Goal: Task Accomplishment & Management: Complete application form

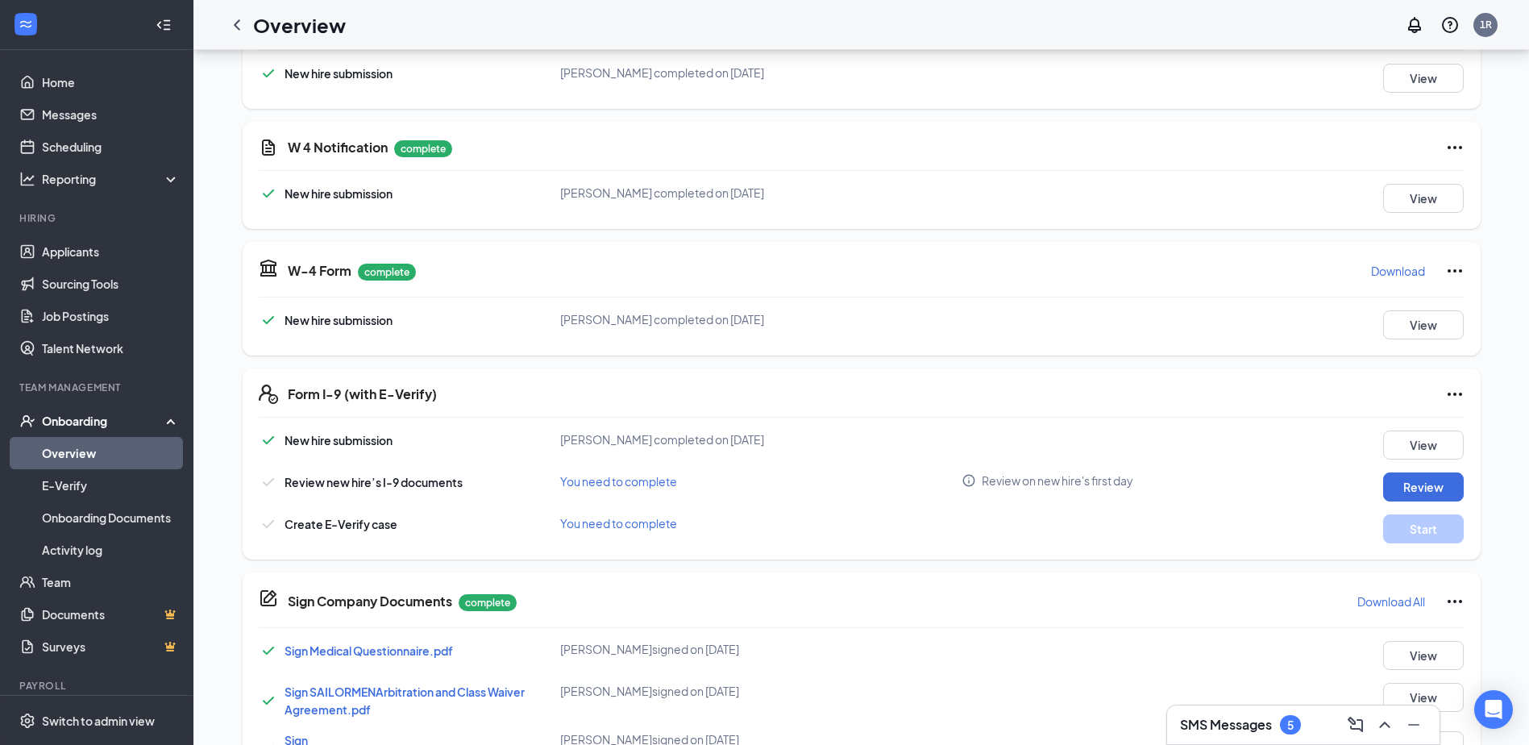
scroll to position [403, 0]
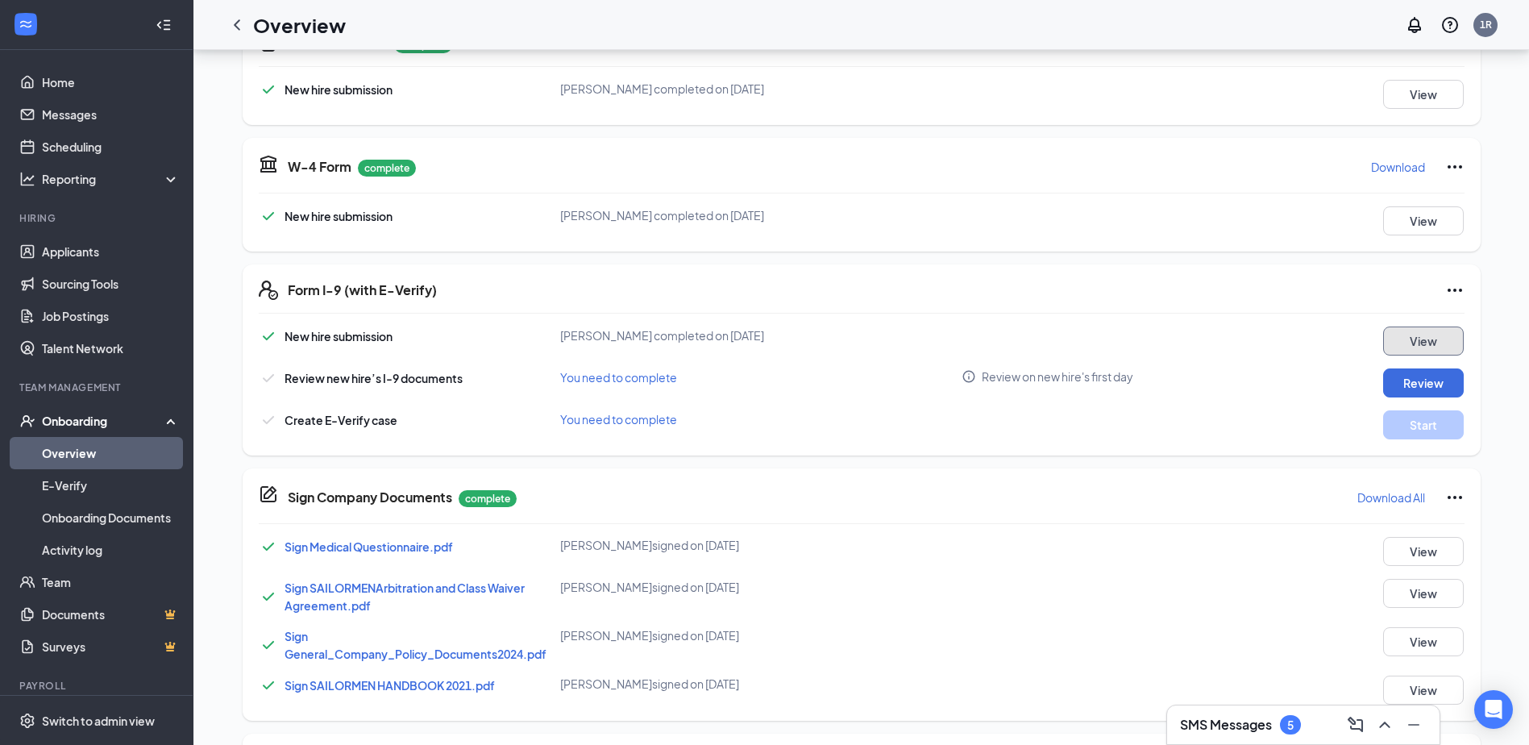
click at [1416, 345] on button "View" at bounding box center [1423, 340] width 81 height 29
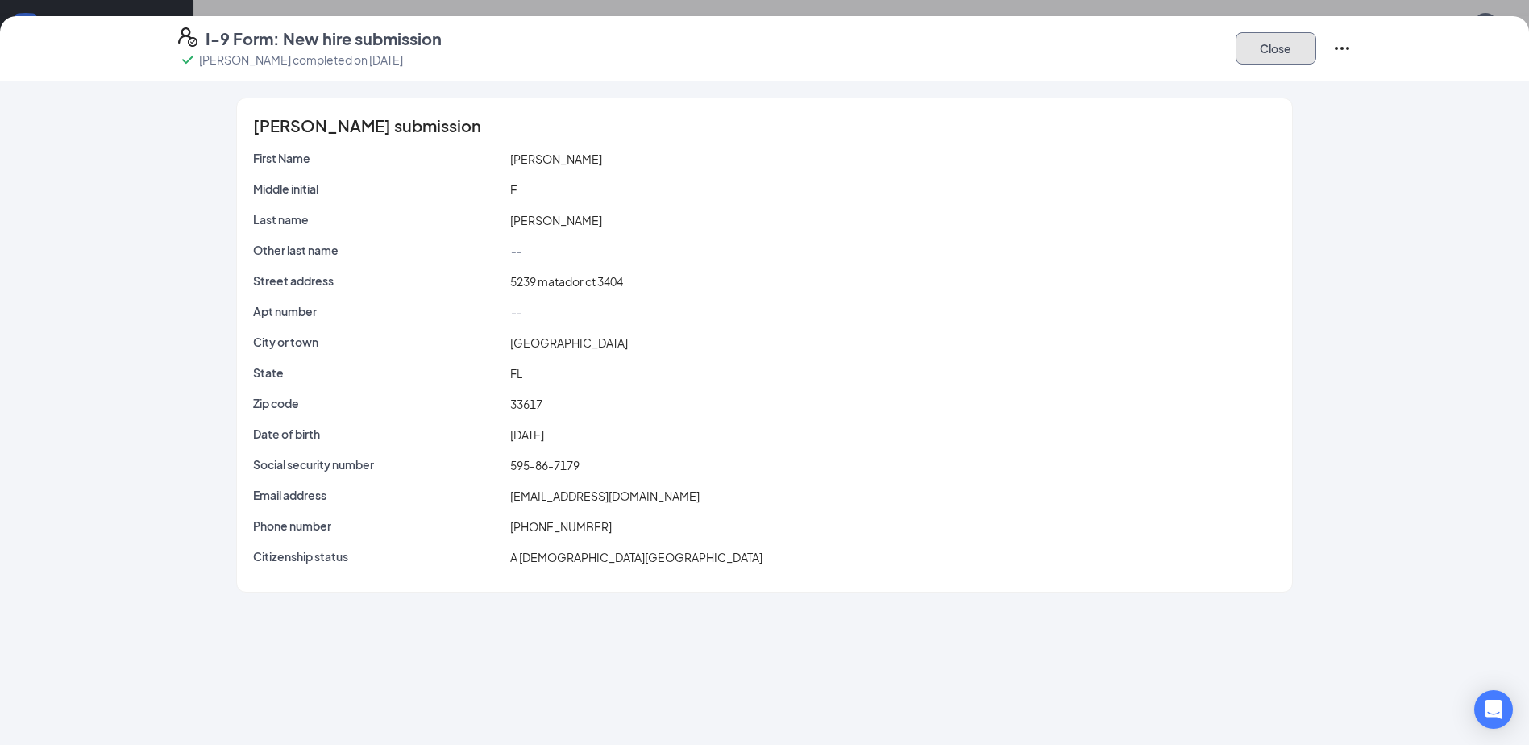
click at [1279, 56] on button "Close" at bounding box center [1276, 48] width 81 height 32
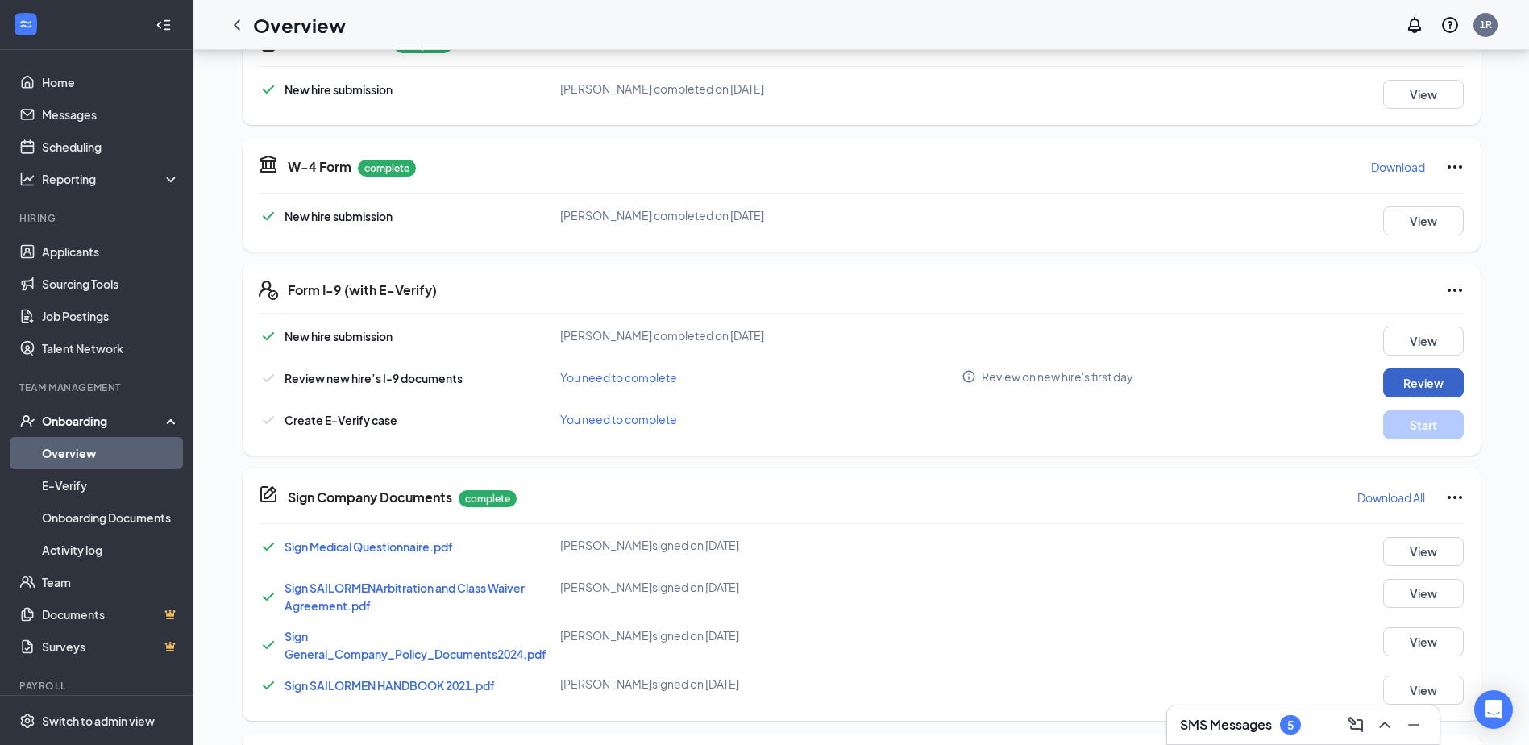
click at [1424, 391] on button "Review" at bounding box center [1423, 382] width 81 height 29
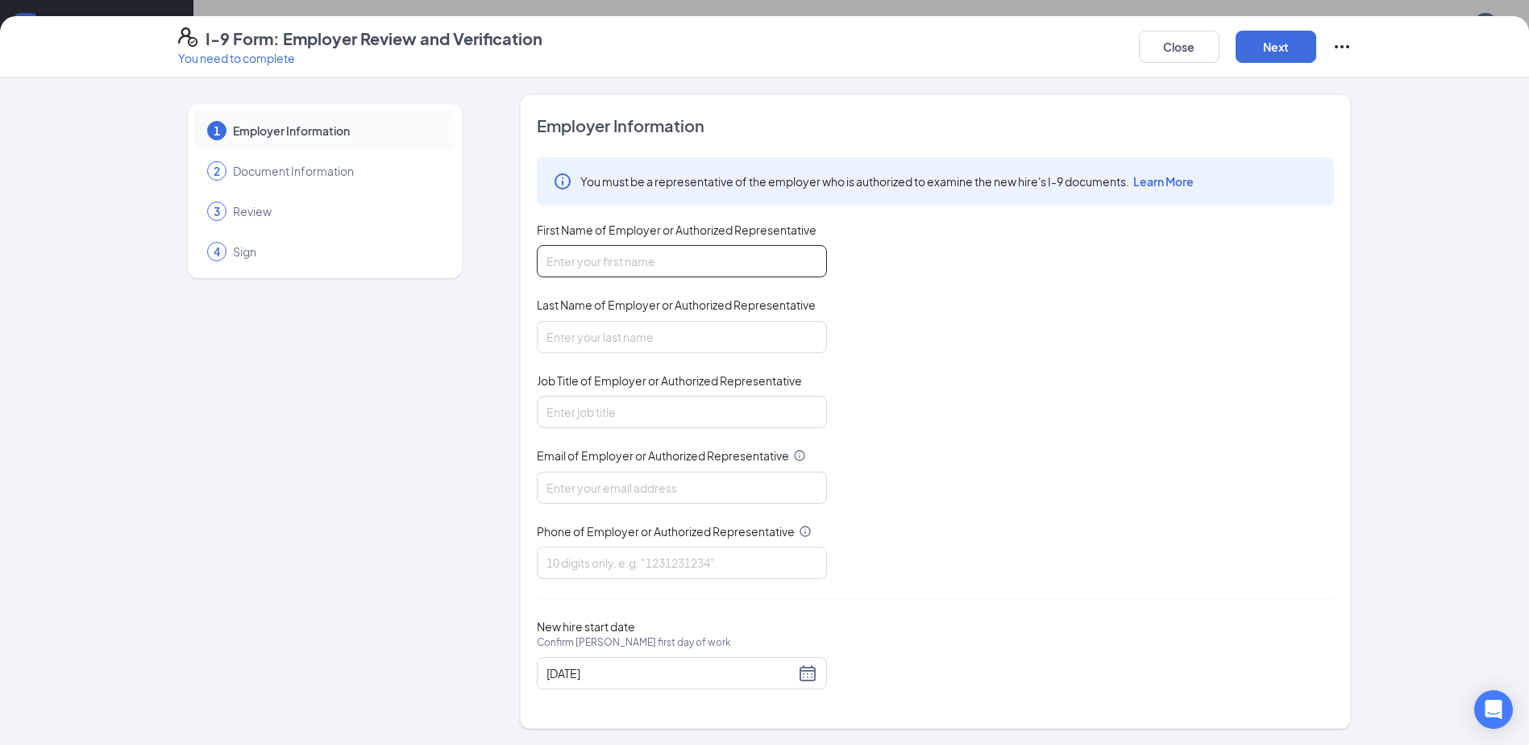
click at [626, 265] on input "First Name of Employer or Authorized Representative" at bounding box center [682, 261] width 290 height 32
click at [377, 117] on div "1 Employer Information" at bounding box center [324, 130] width 261 height 40
click at [717, 266] on input "[PERSON_NAME]" at bounding box center [682, 261] width 290 height 32
type input "[PERSON_NAME]"
type input "Green"
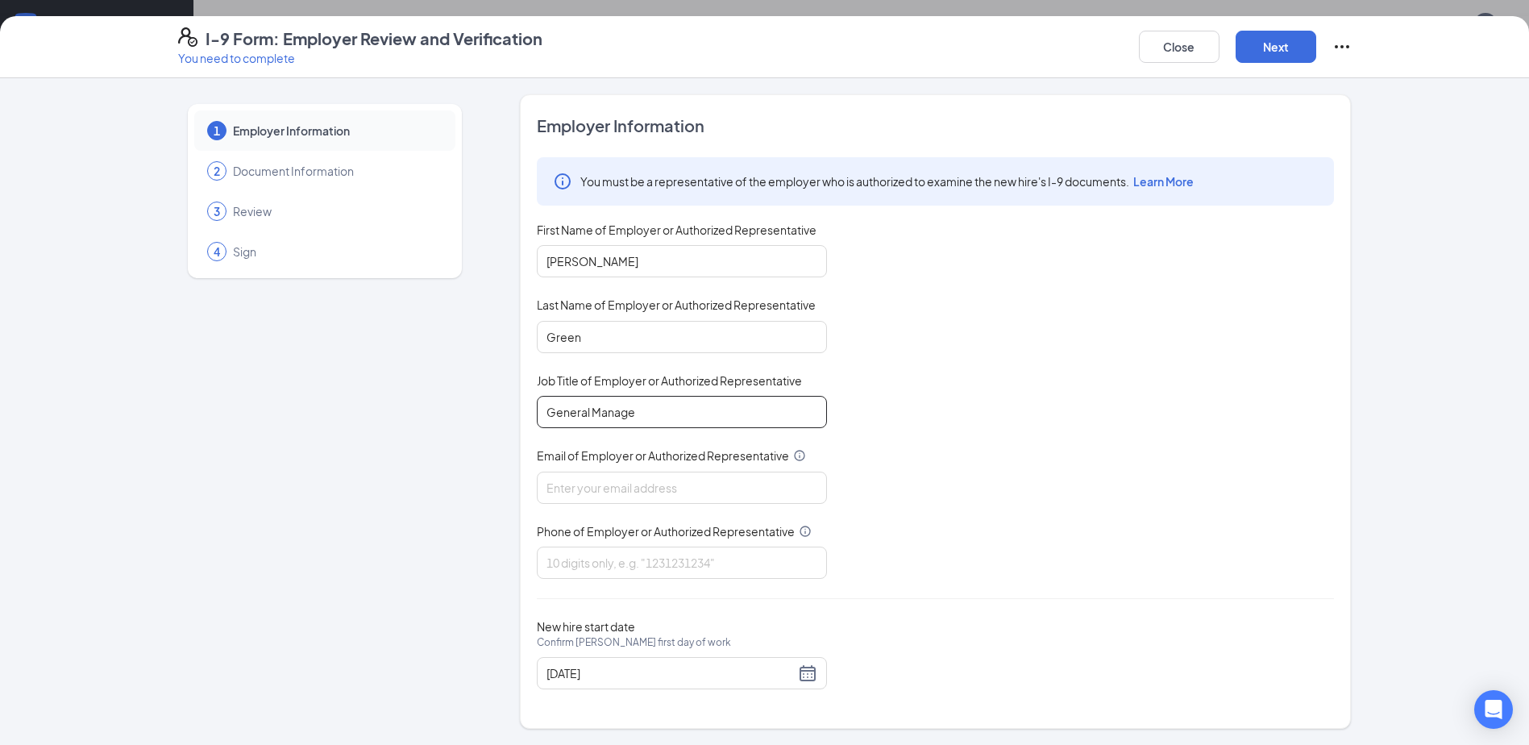
click at [667, 420] on input "General Manage" at bounding box center [682, 412] width 290 height 32
type input "General Manager"
click at [589, 495] on input "Email of Employer or Authorized Representative" at bounding box center [682, 488] width 290 height 32
type input "[EMAIL_ADDRESS][DOMAIN_NAME]"
click at [621, 559] on input "Phone of Employer or Authorized Representative" at bounding box center [682, 563] width 290 height 32
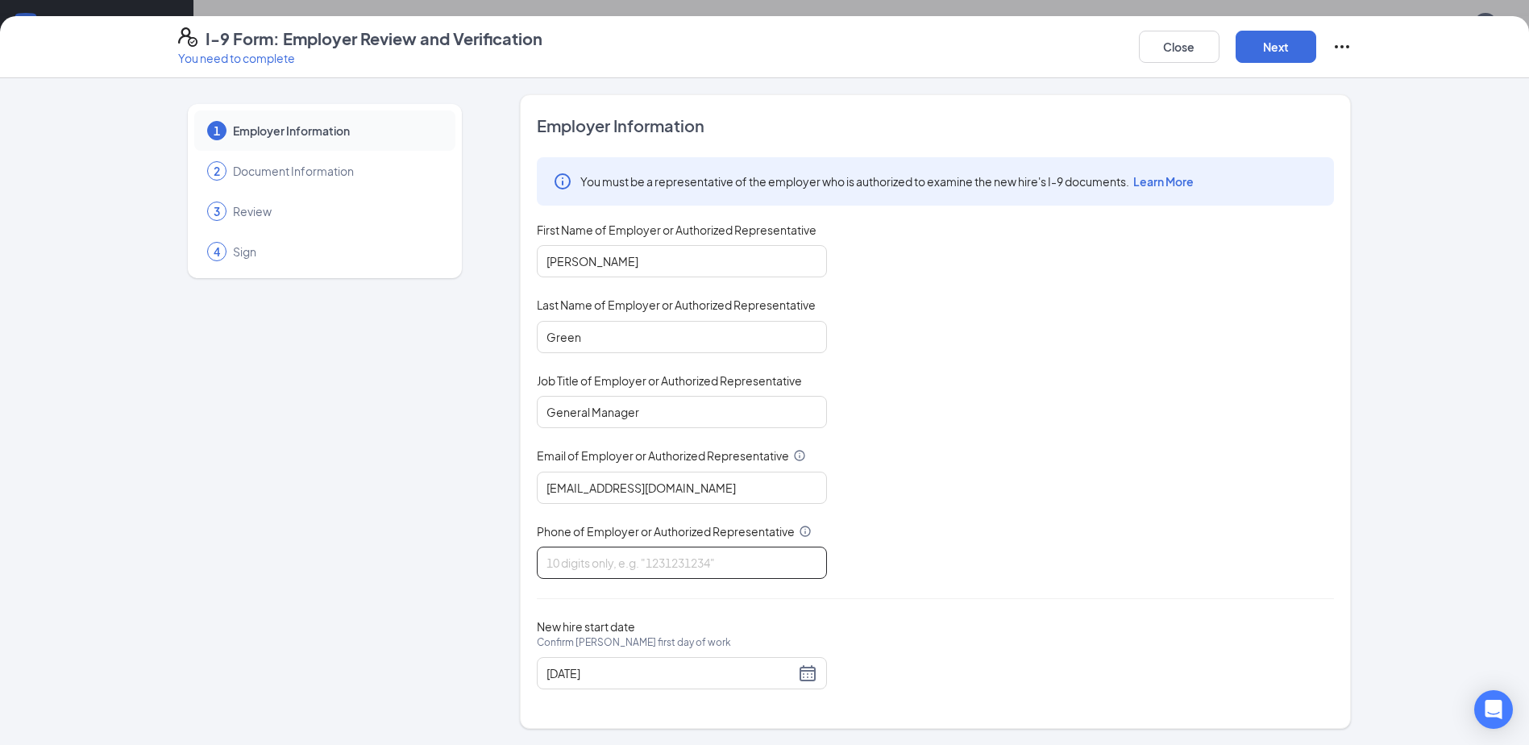
type input "9415575411"
click at [811, 681] on div "[DATE]" at bounding box center [682, 672] width 271 height 19
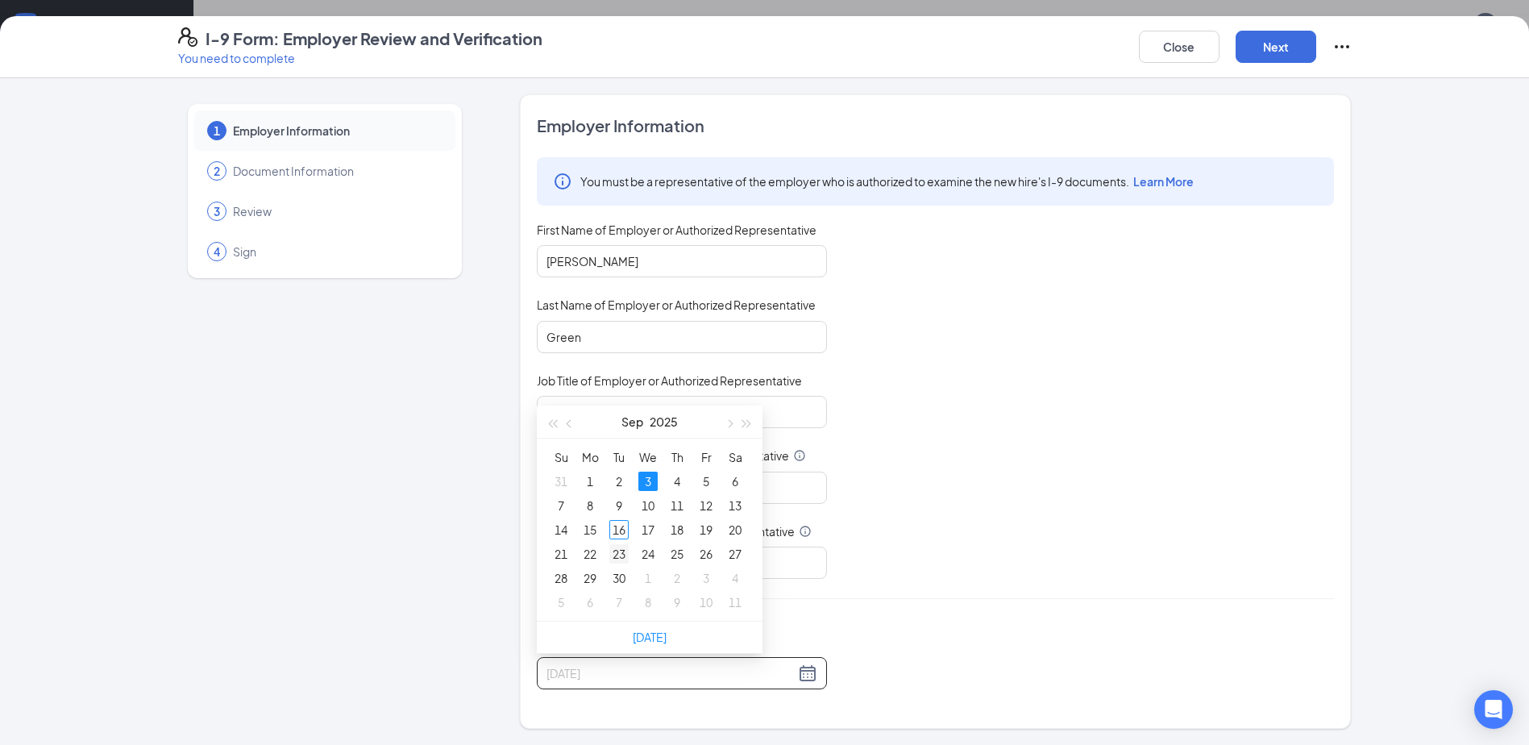
click at [629, 544] on td "23" at bounding box center [619, 554] width 29 height 24
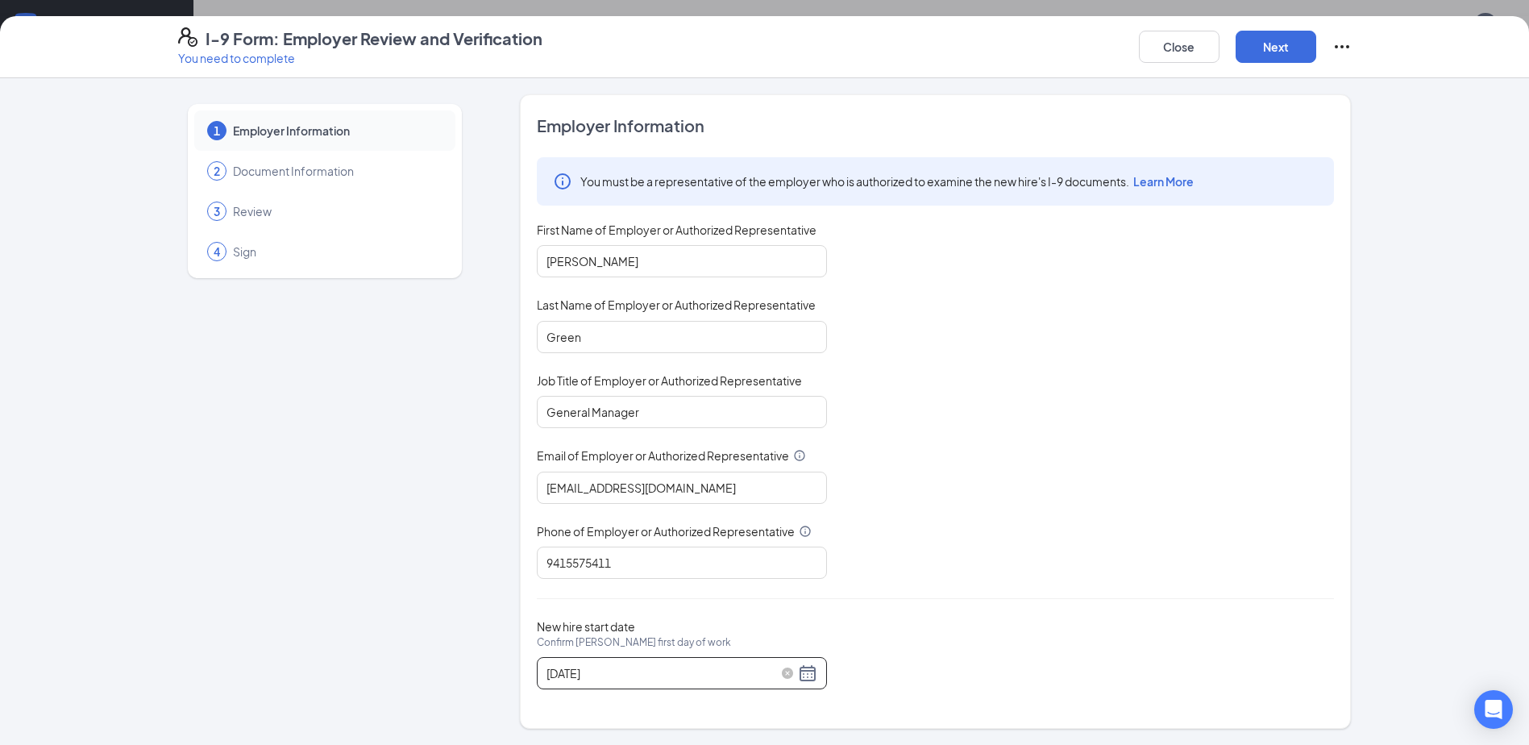
click at [810, 675] on div "[DATE]" at bounding box center [682, 672] width 271 height 19
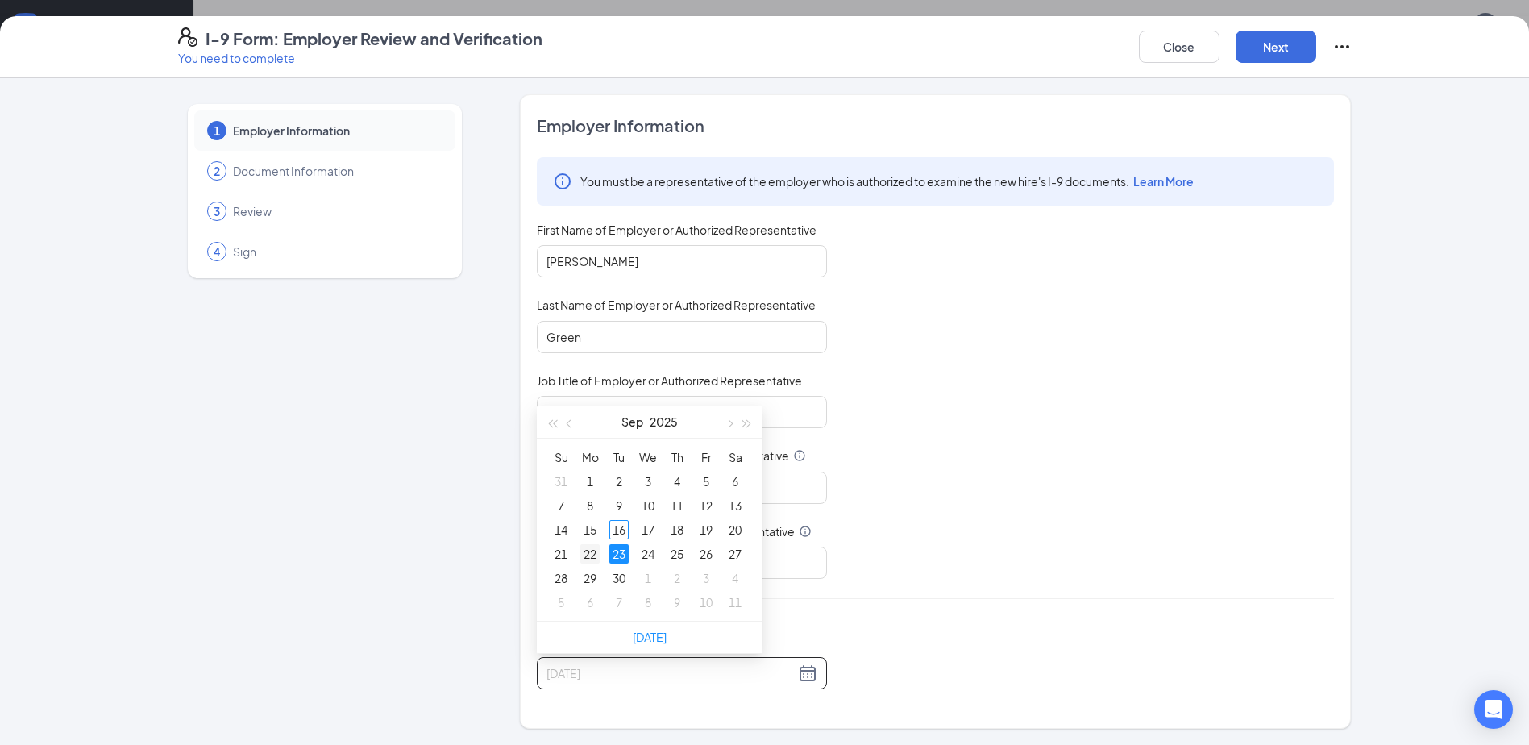
type input "[DATE]"
click at [583, 554] on div "22" at bounding box center [589, 553] width 19 height 19
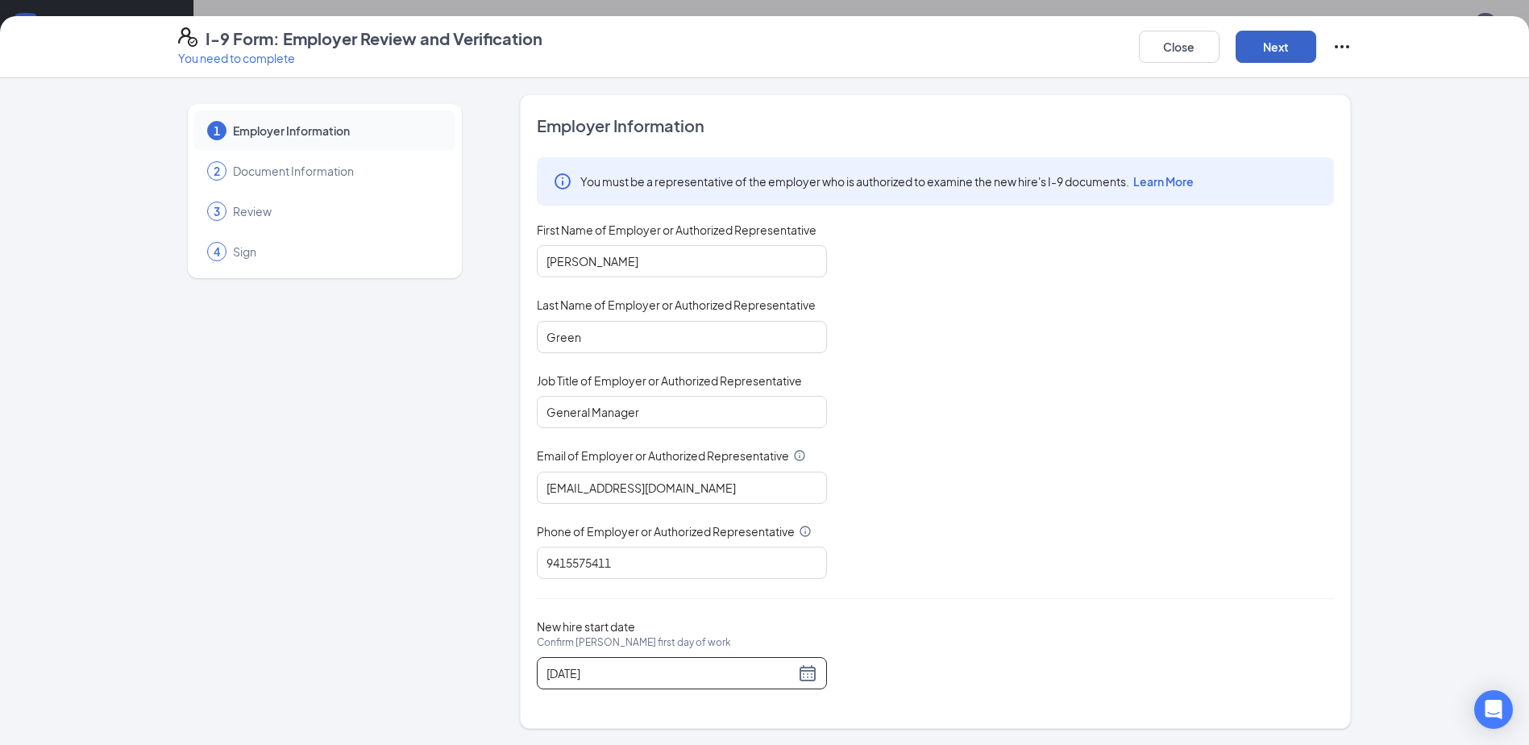
click at [1269, 52] on button "Next" at bounding box center [1276, 47] width 81 height 32
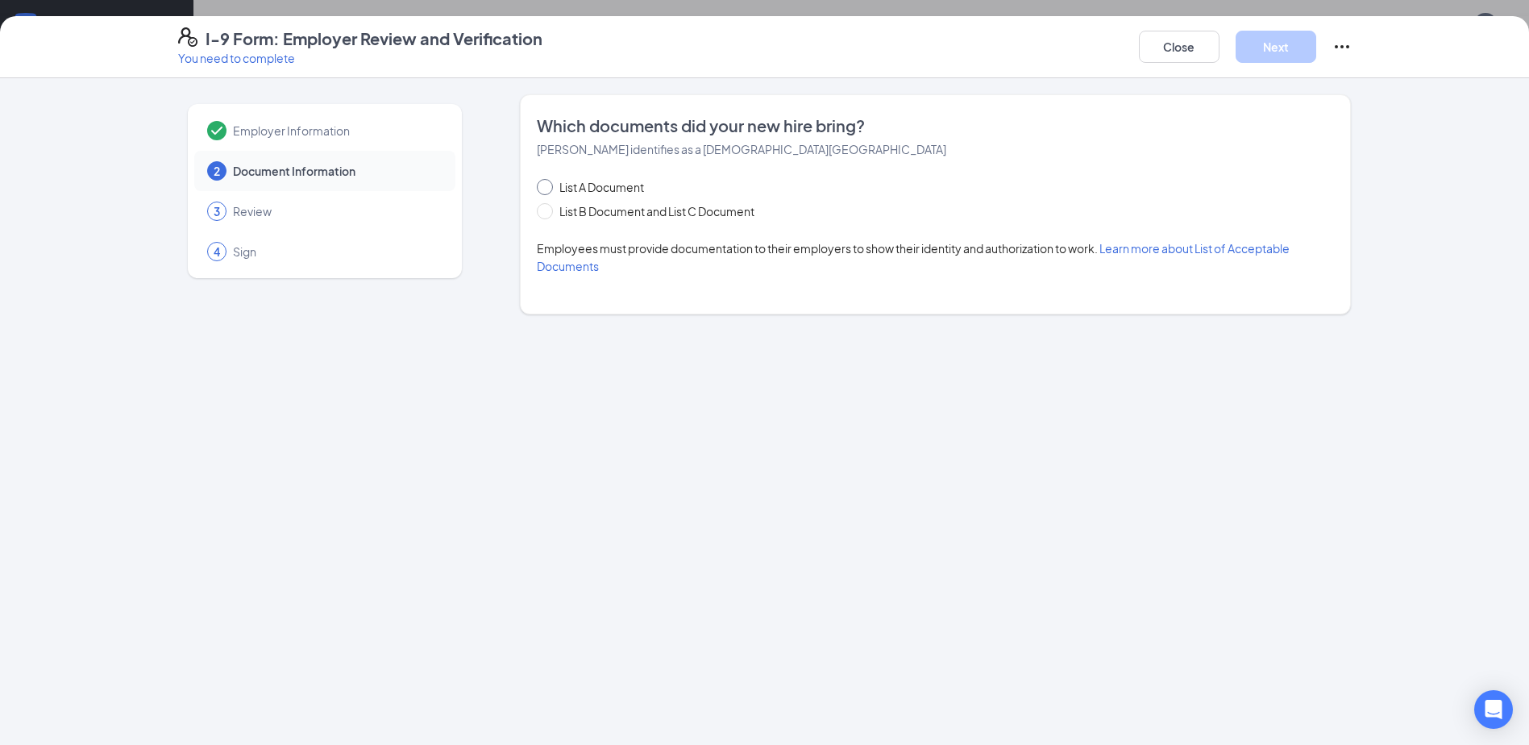
click at [588, 189] on span "List A Document" at bounding box center [602, 187] width 98 height 18
click at [548, 189] on input "List A Document" at bounding box center [542, 184] width 11 height 11
radio input "true"
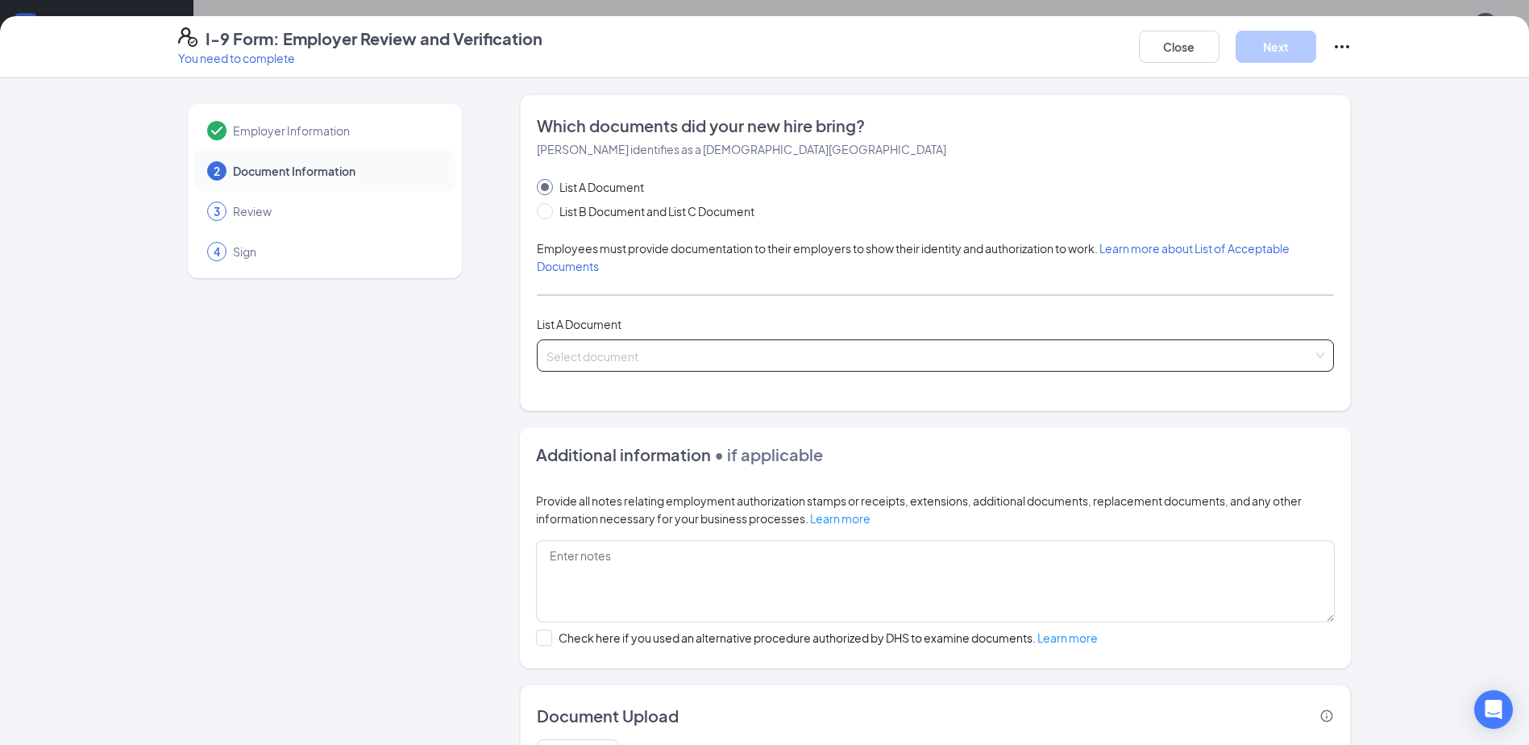
click at [563, 356] on input "search" at bounding box center [930, 352] width 767 height 24
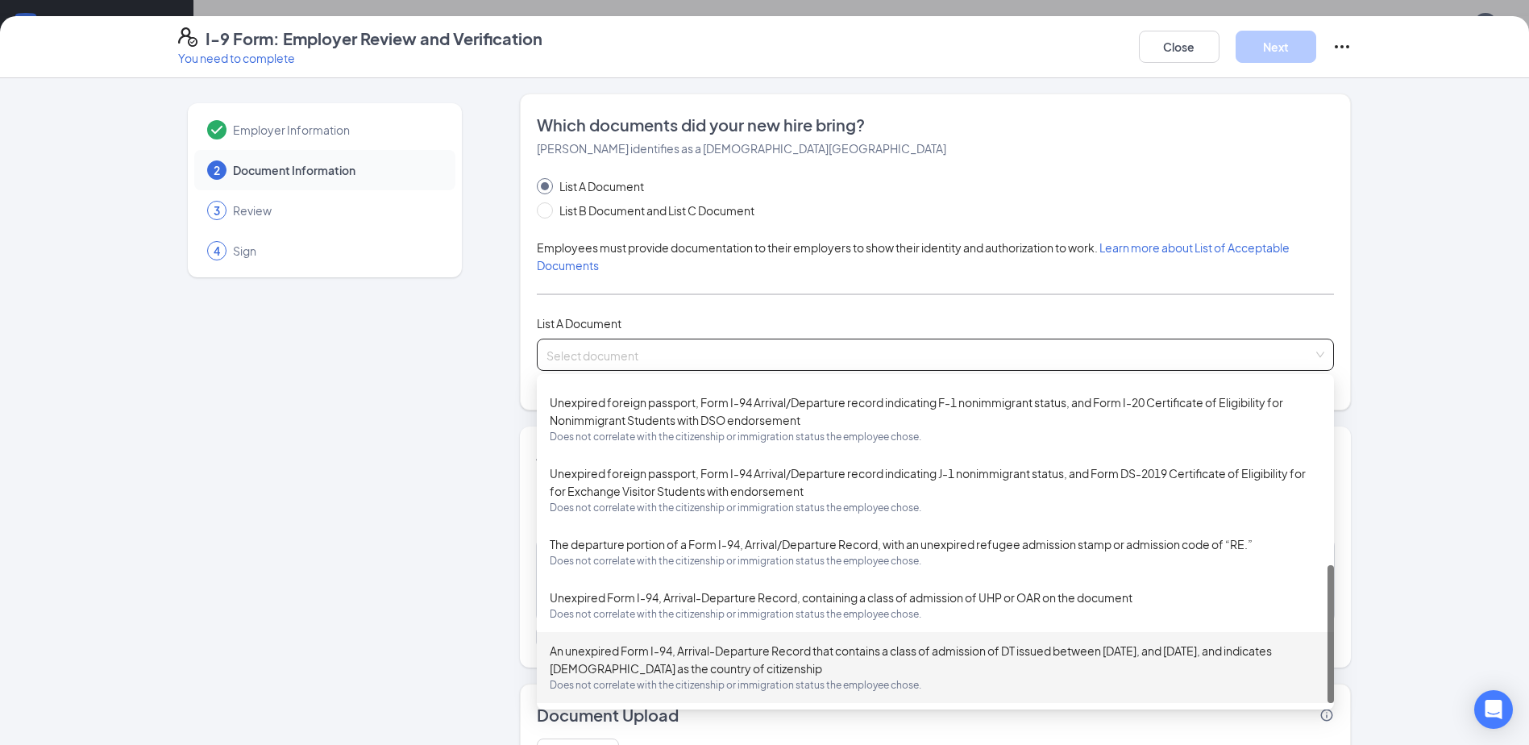
scroll to position [0, 0]
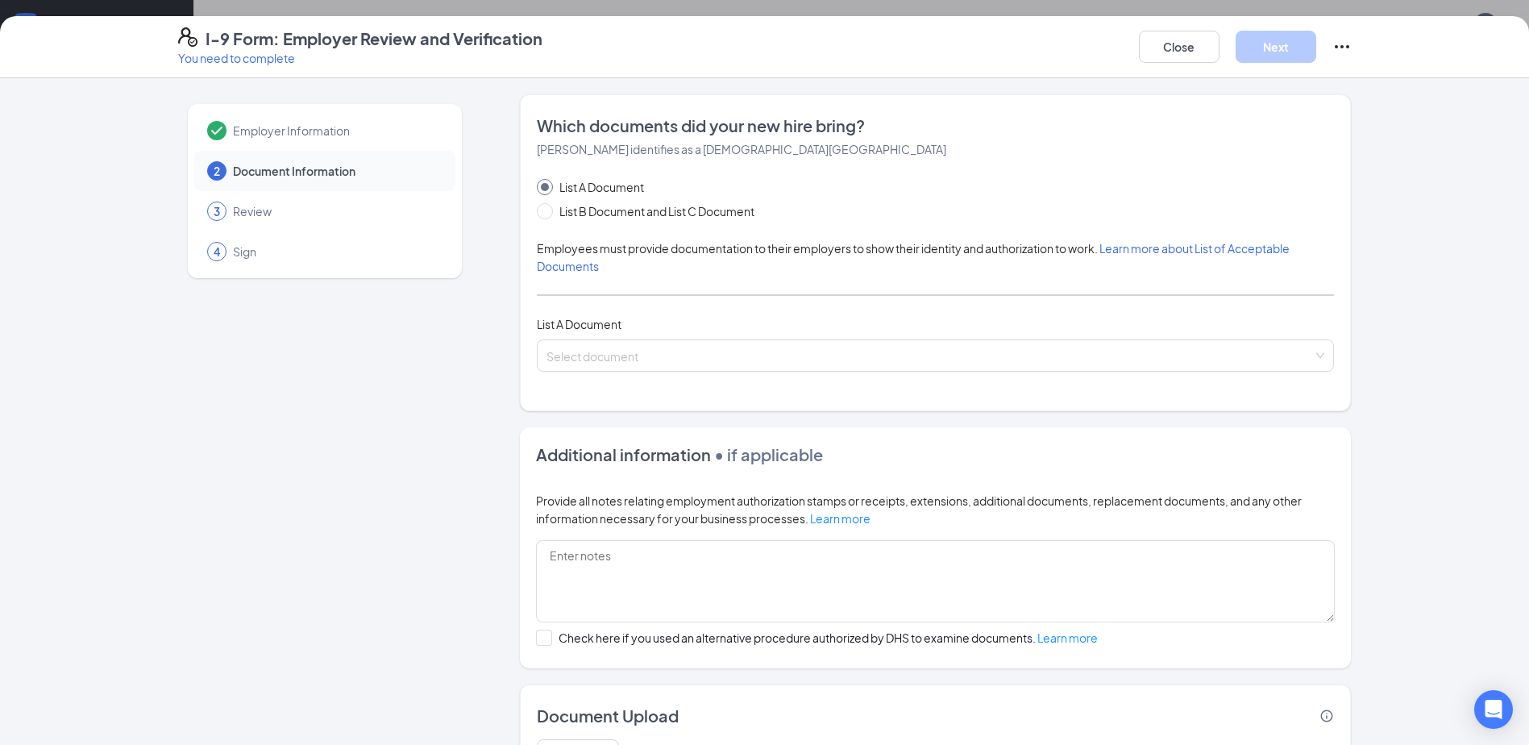
click at [1336, 50] on icon "Ellipses" at bounding box center [1341, 46] width 19 height 19
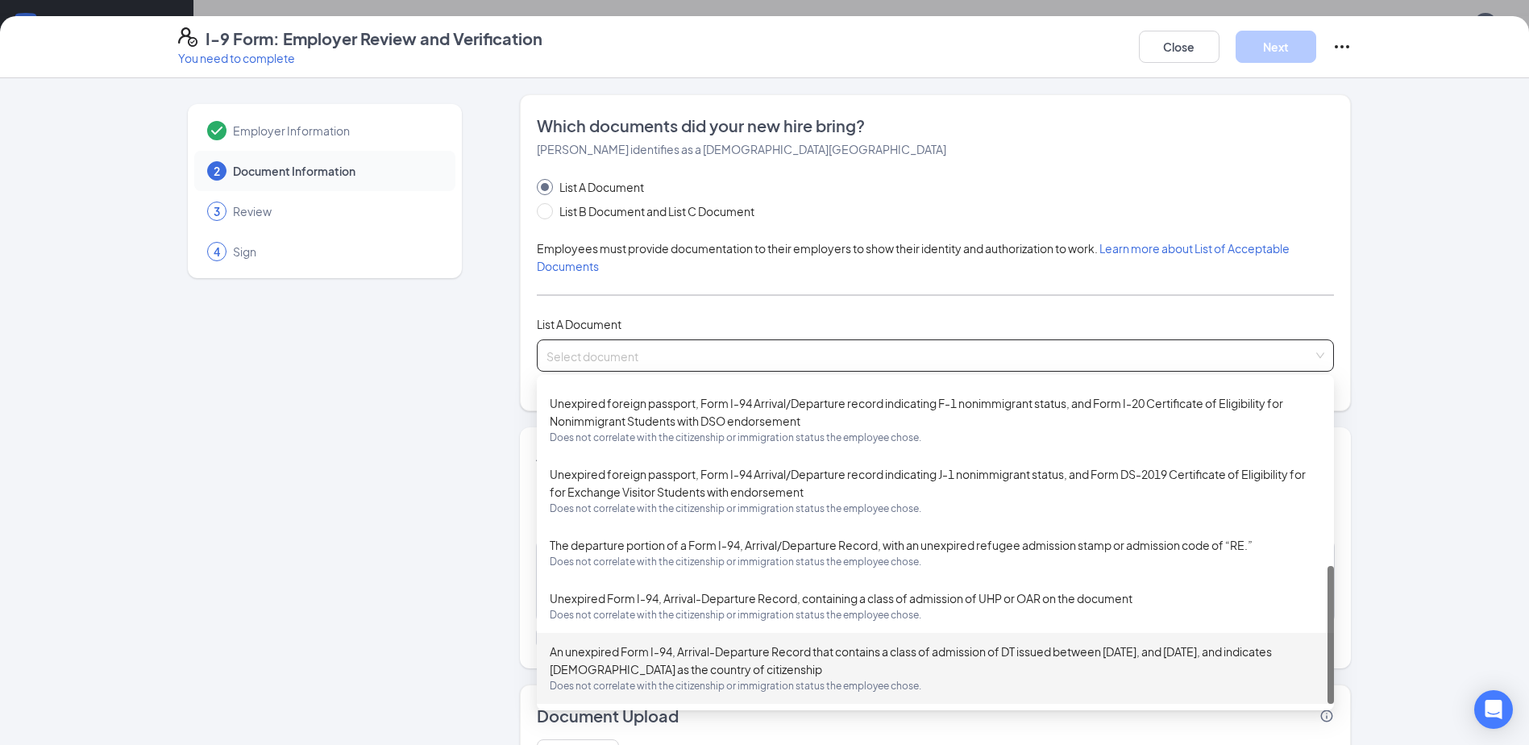
click at [1122, 364] on input "search" at bounding box center [930, 352] width 767 height 24
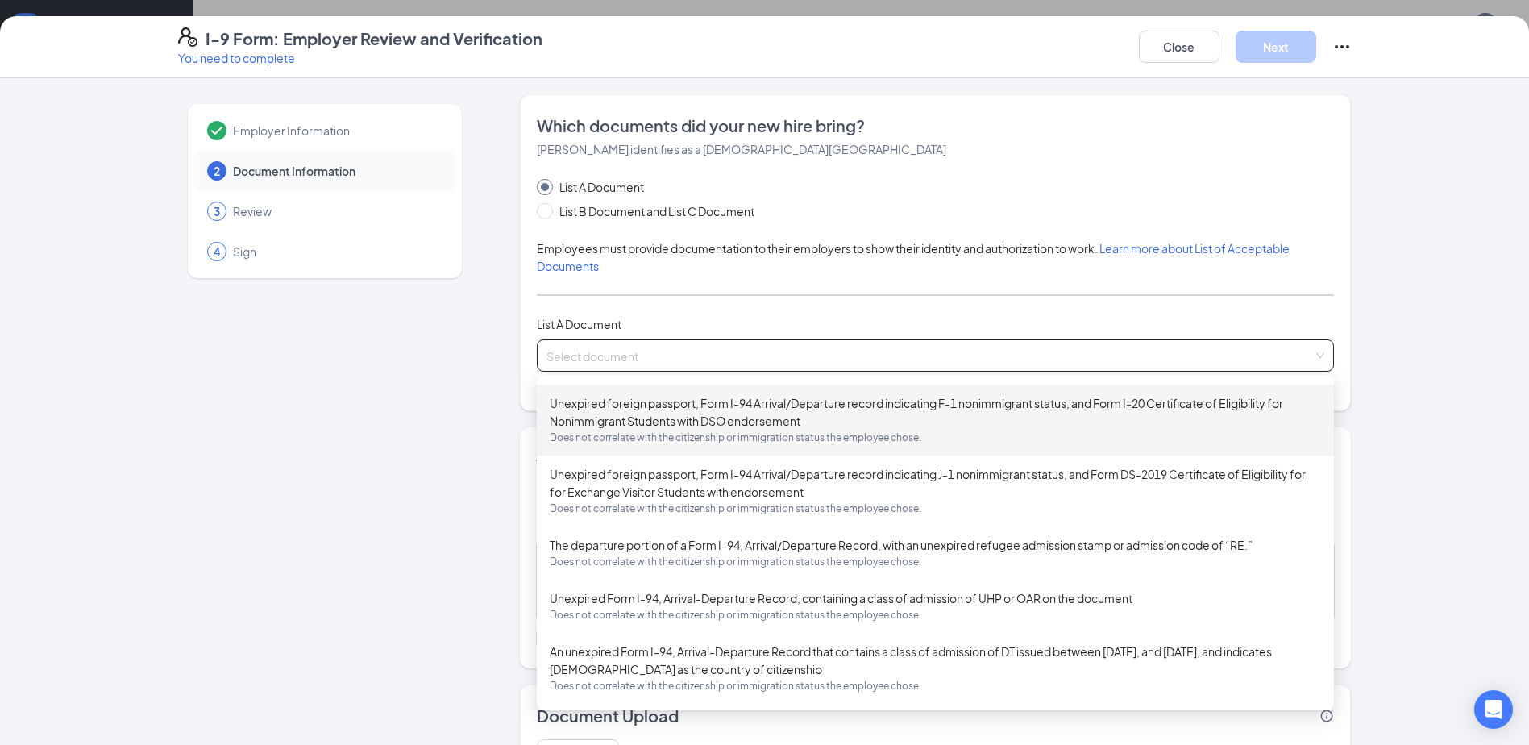
click at [328, 121] on div "Employer Information" at bounding box center [324, 130] width 261 height 40
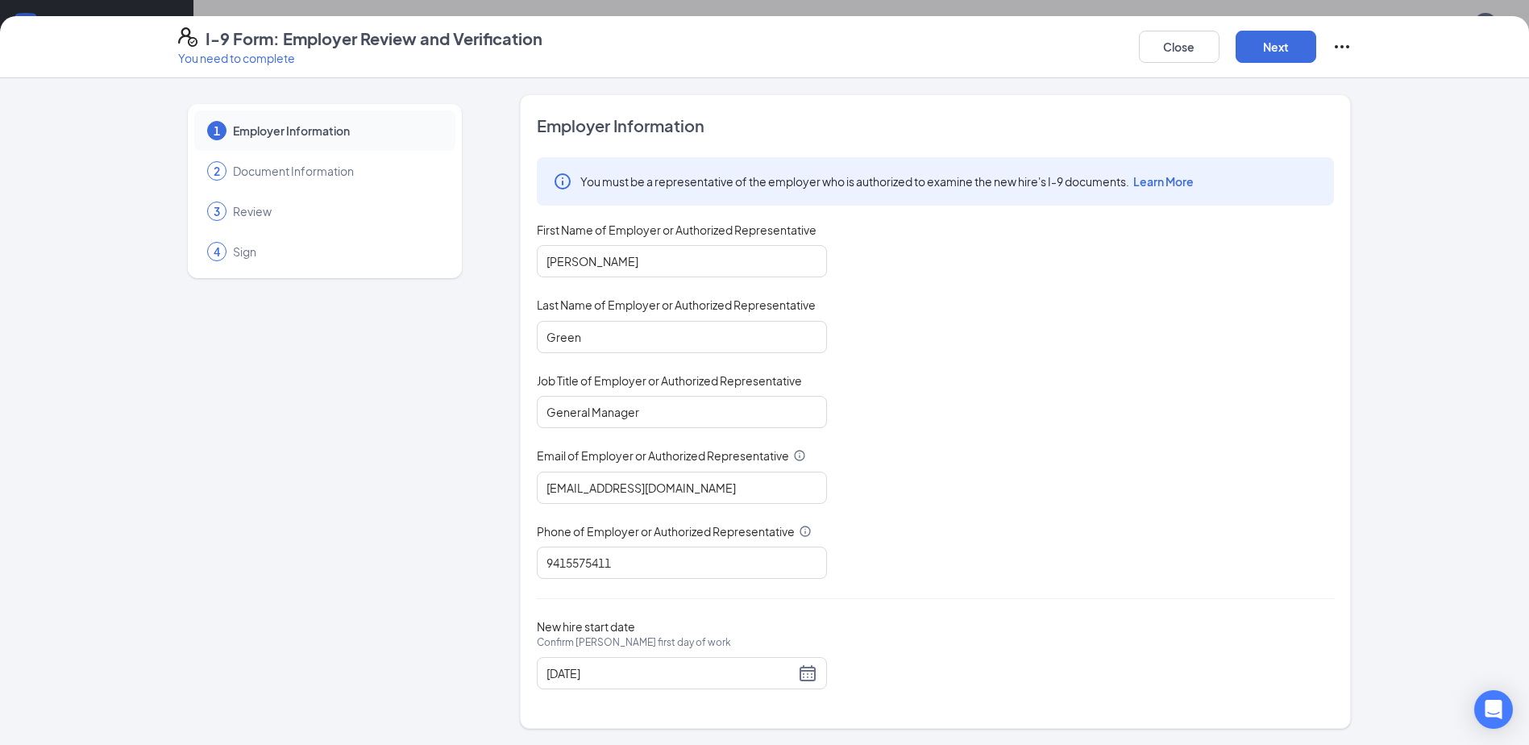
scroll to position [518, 0]
click at [1170, 39] on button "Close" at bounding box center [1179, 47] width 81 height 32
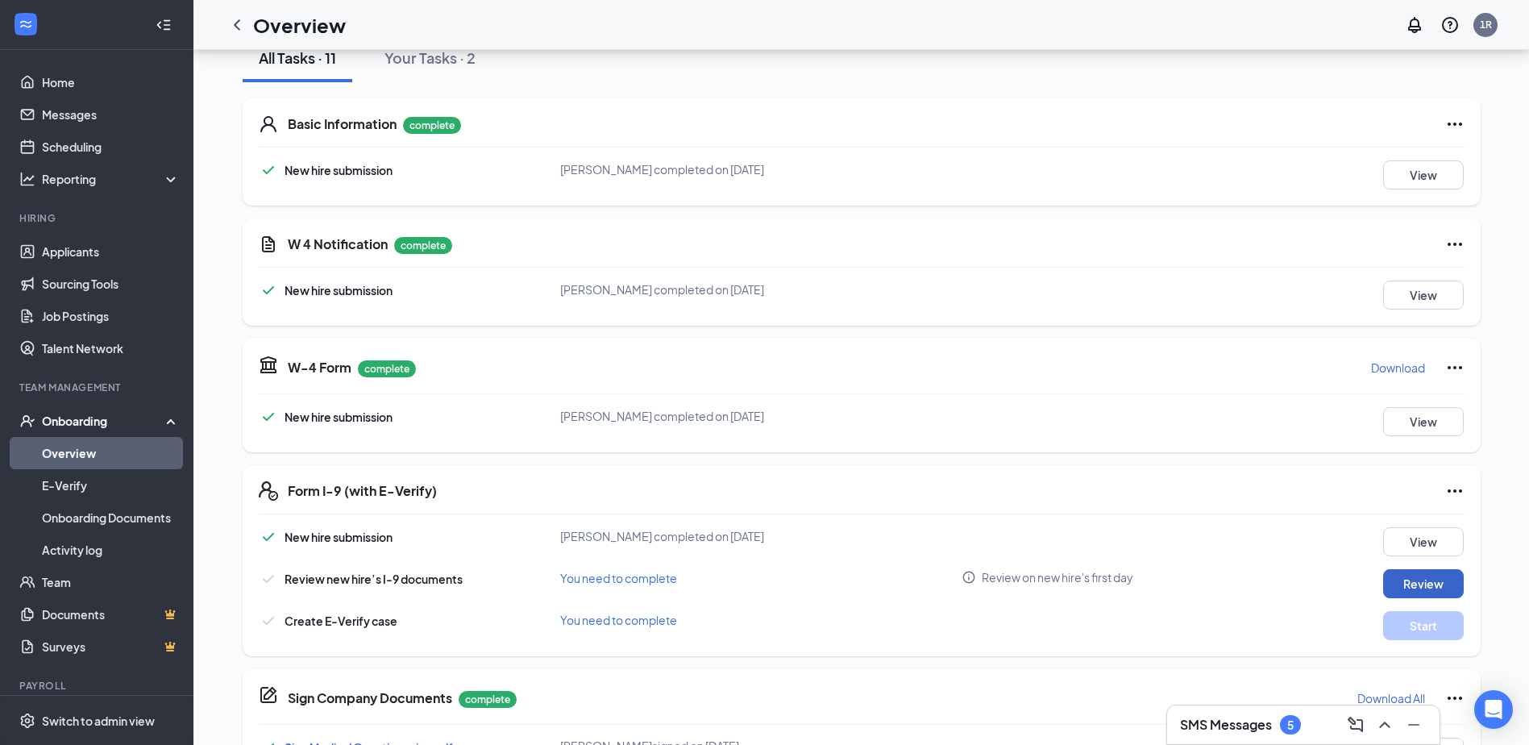
scroll to position [196, 0]
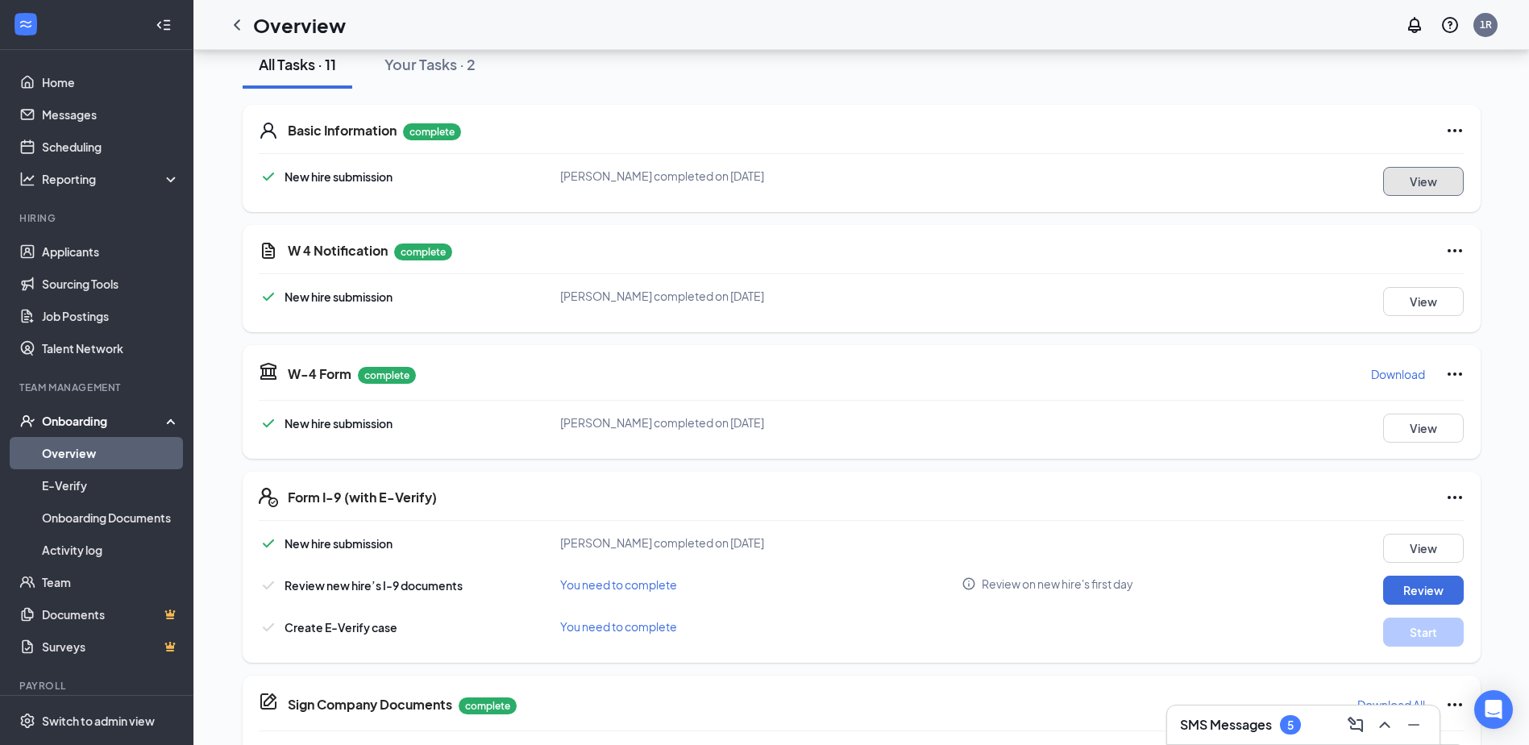
click at [1404, 186] on button "View" at bounding box center [1423, 181] width 81 height 29
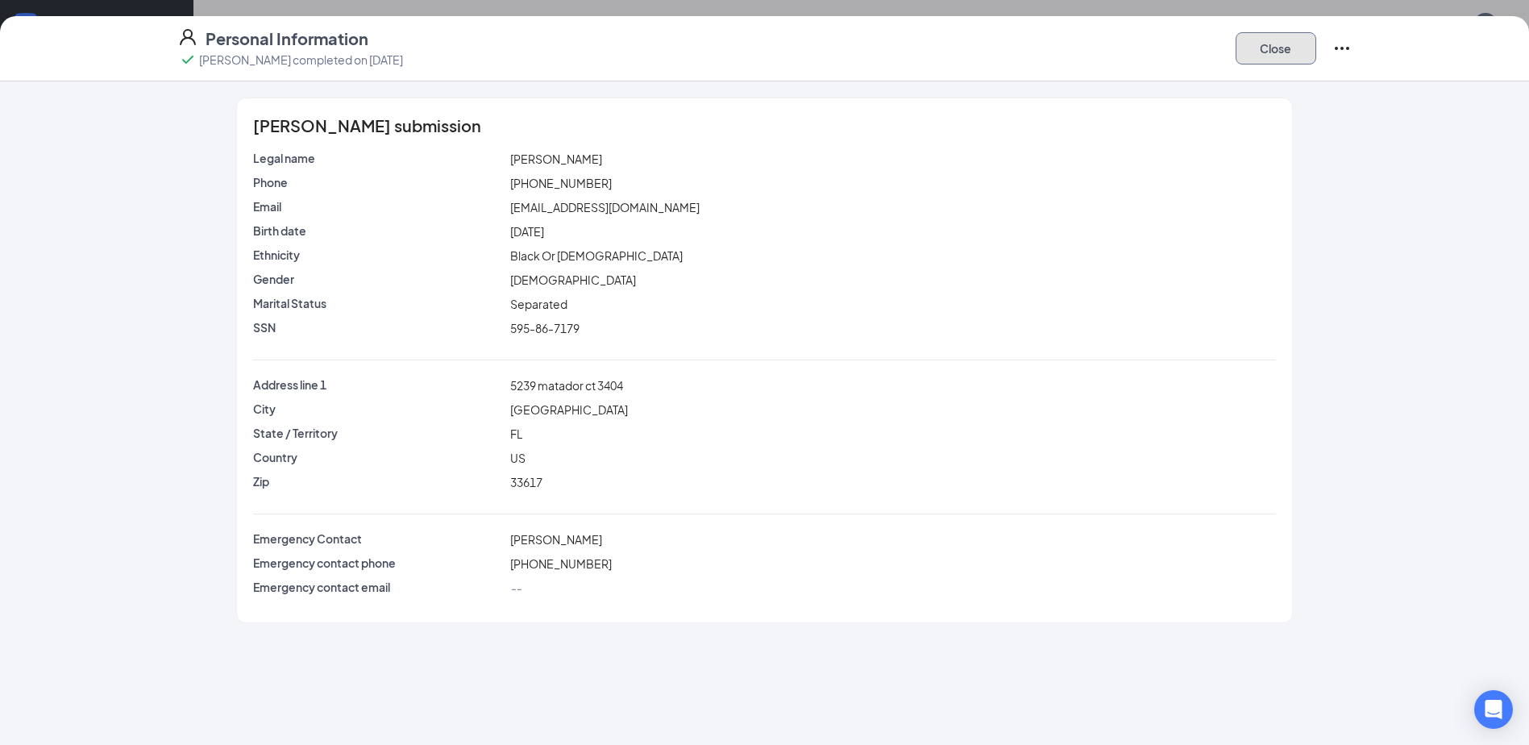
click at [1295, 41] on button "Close" at bounding box center [1276, 48] width 81 height 32
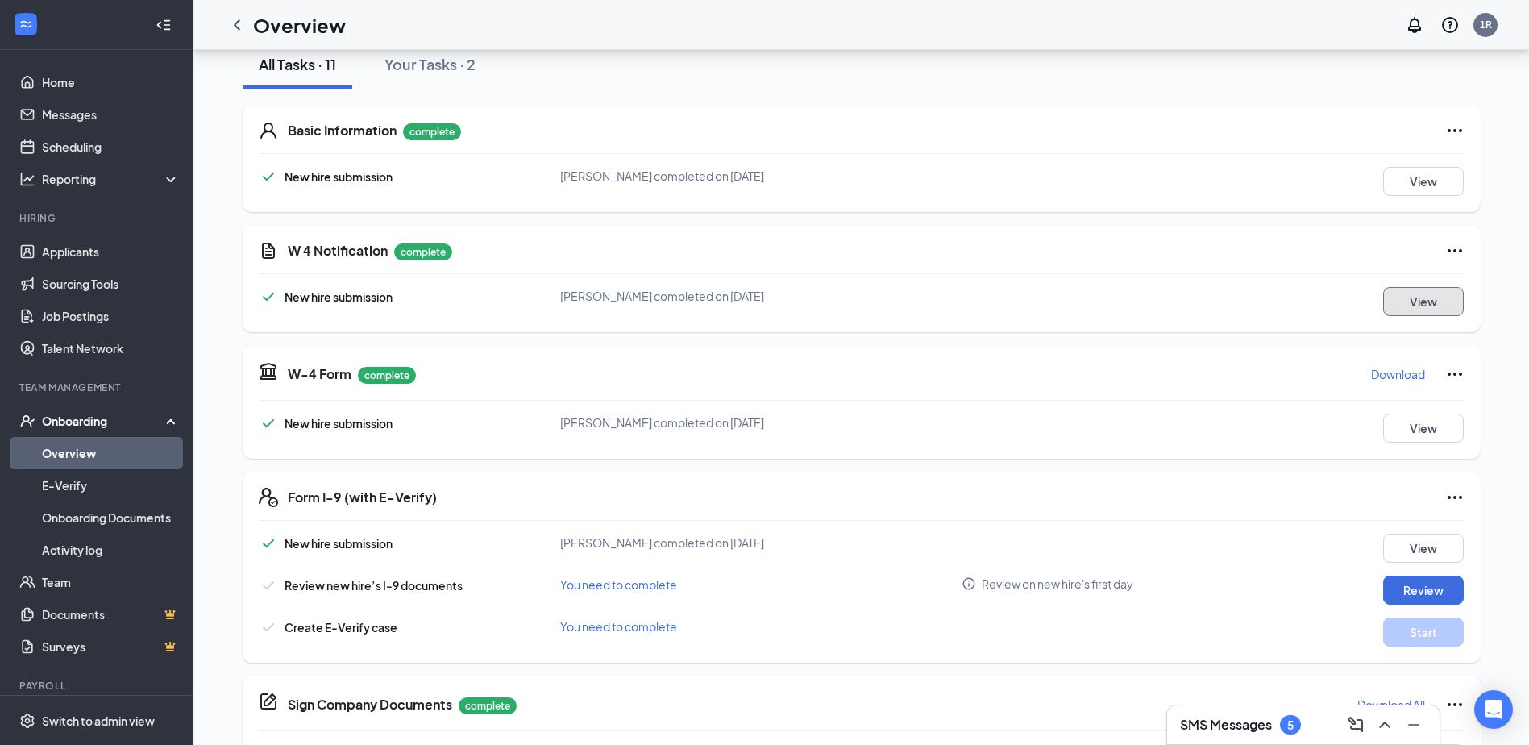
click at [1444, 300] on button "View" at bounding box center [1423, 301] width 81 height 29
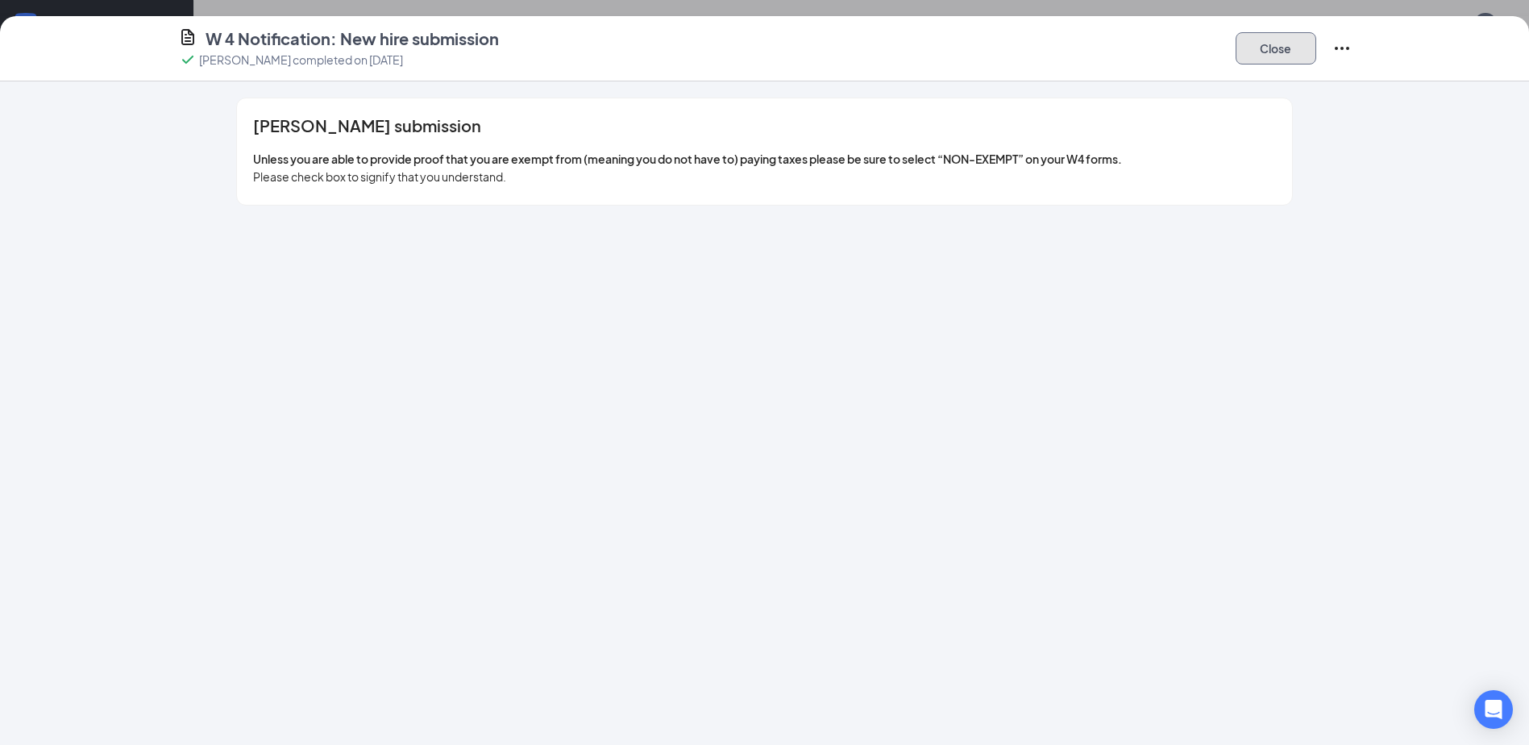
click at [1240, 42] on button "Close" at bounding box center [1276, 48] width 81 height 32
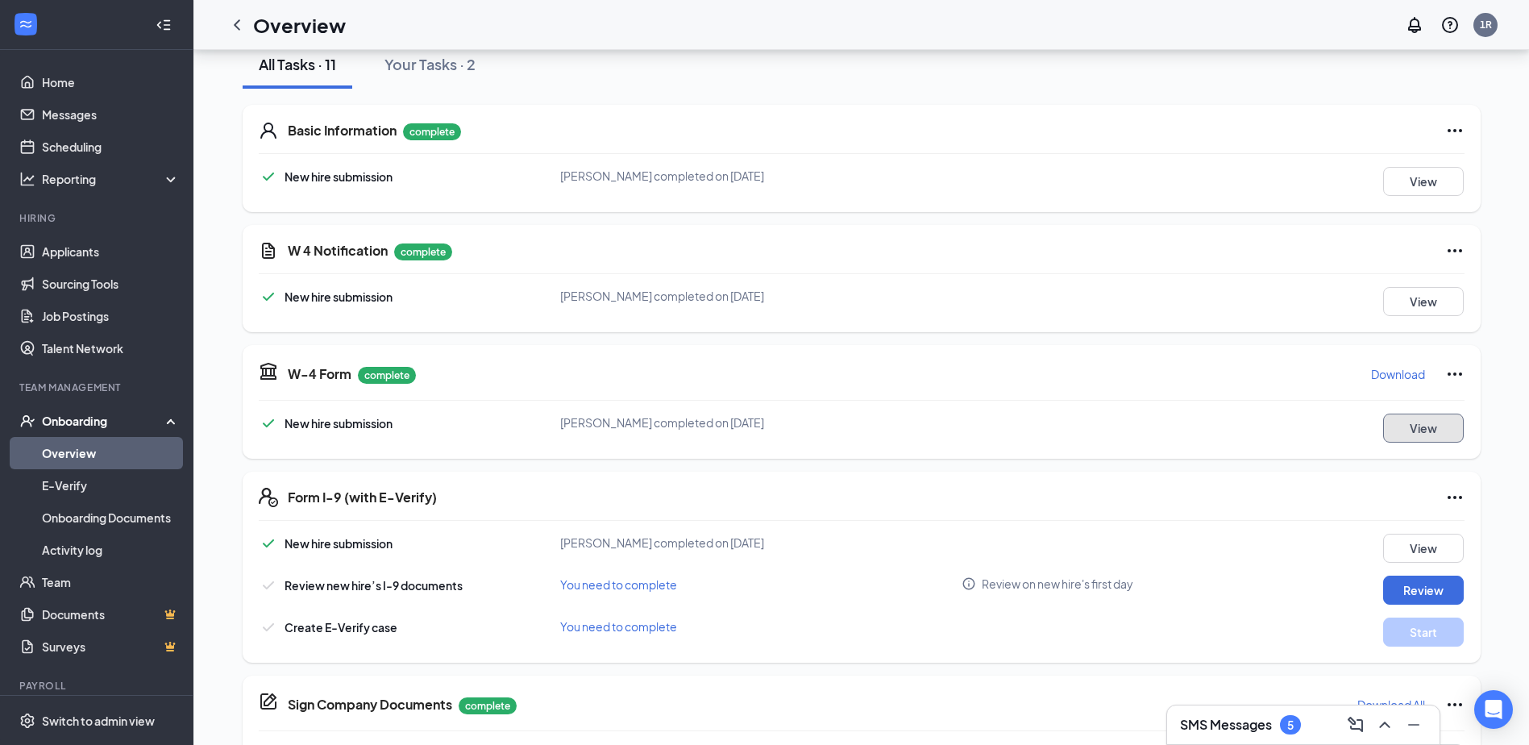
click at [1411, 429] on button "View" at bounding box center [1423, 428] width 81 height 29
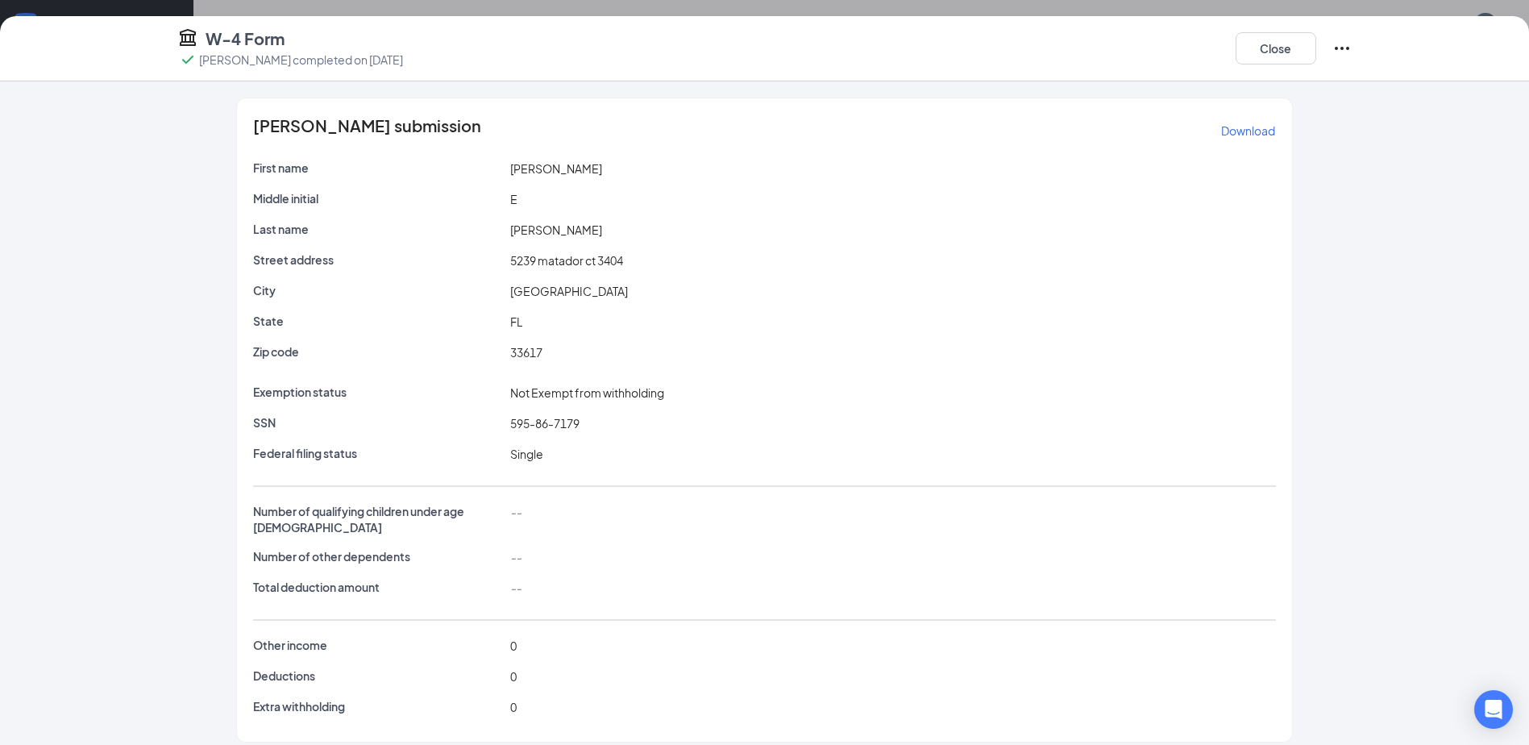
scroll to position [518, 0]
click at [1274, 63] on button "Close" at bounding box center [1276, 48] width 81 height 32
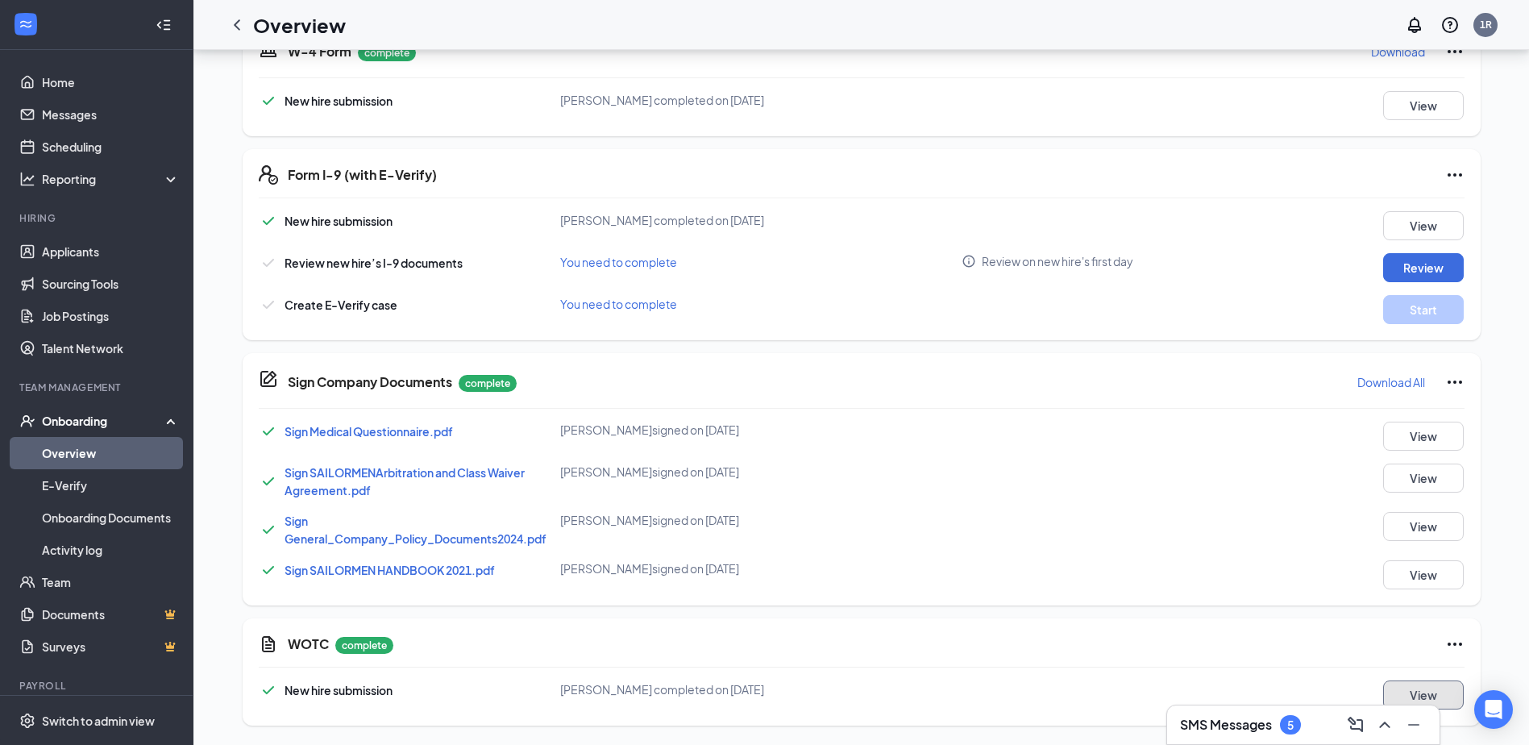
click at [1415, 703] on button "View" at bounding box center [1423, 694] width 81 height 29
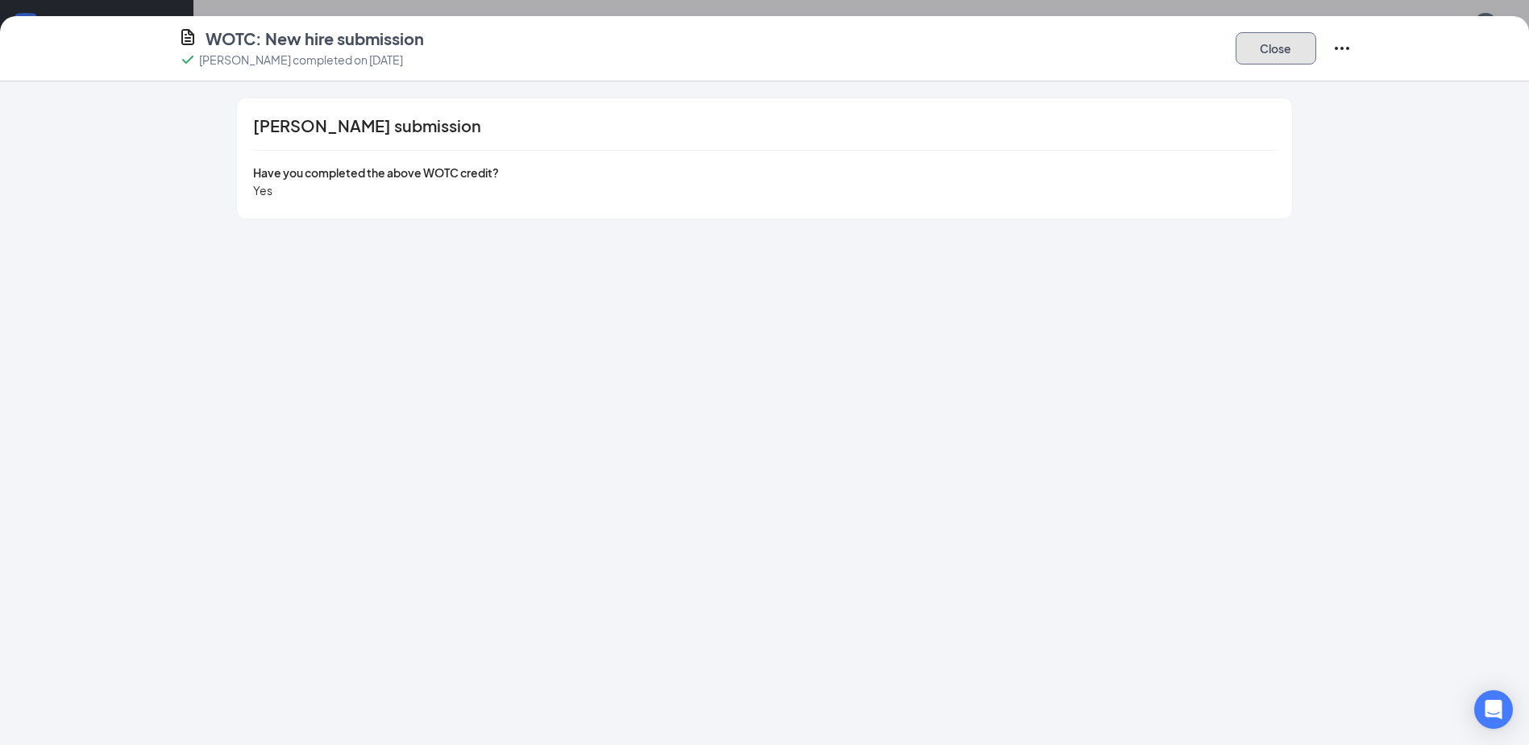
click at [1288, 48] on button "Close" at bounding box center [1276, 48] width 81 height 32
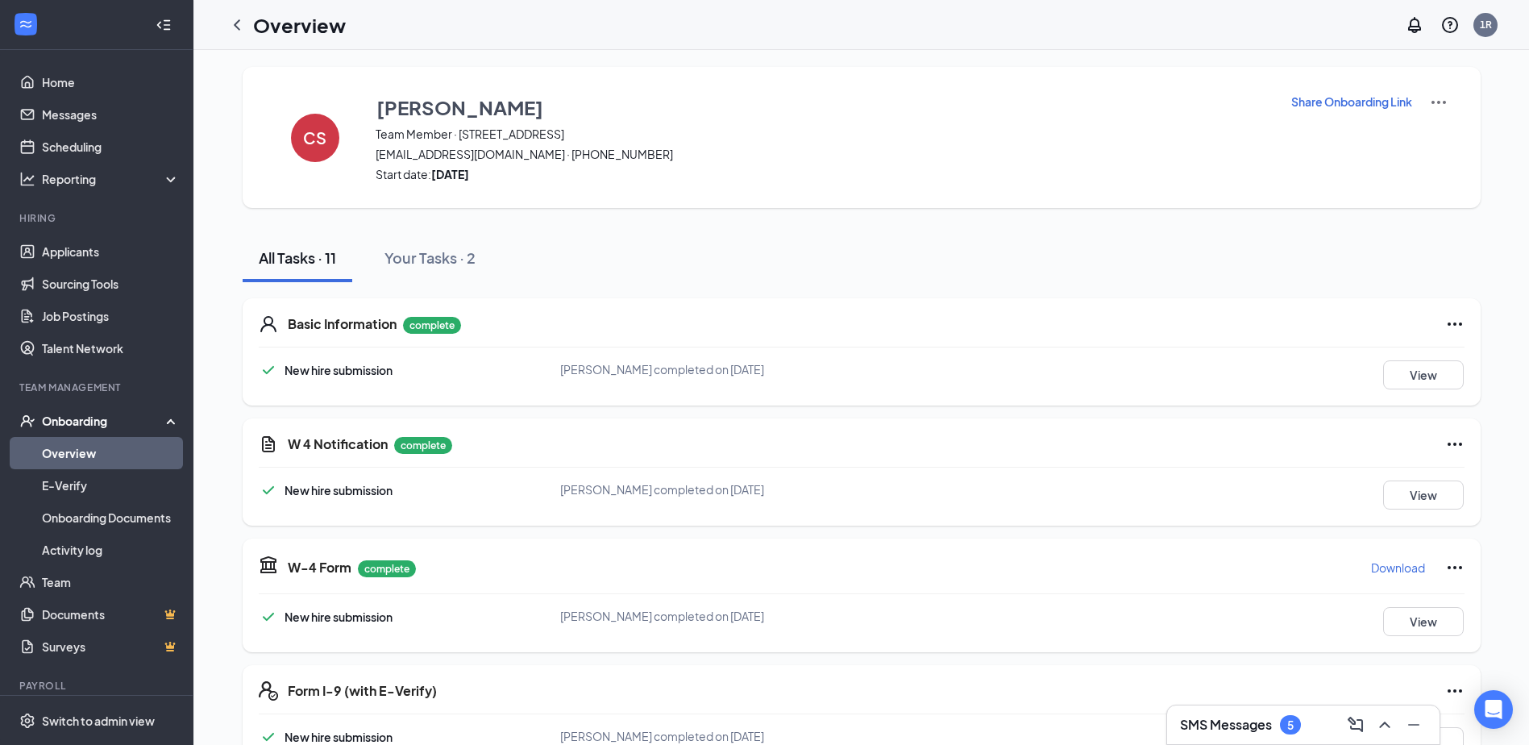
scroll to position [0, 0]
click at [1435, 373] on button "View" at bounding box center [1423, 377] width 81 height 29
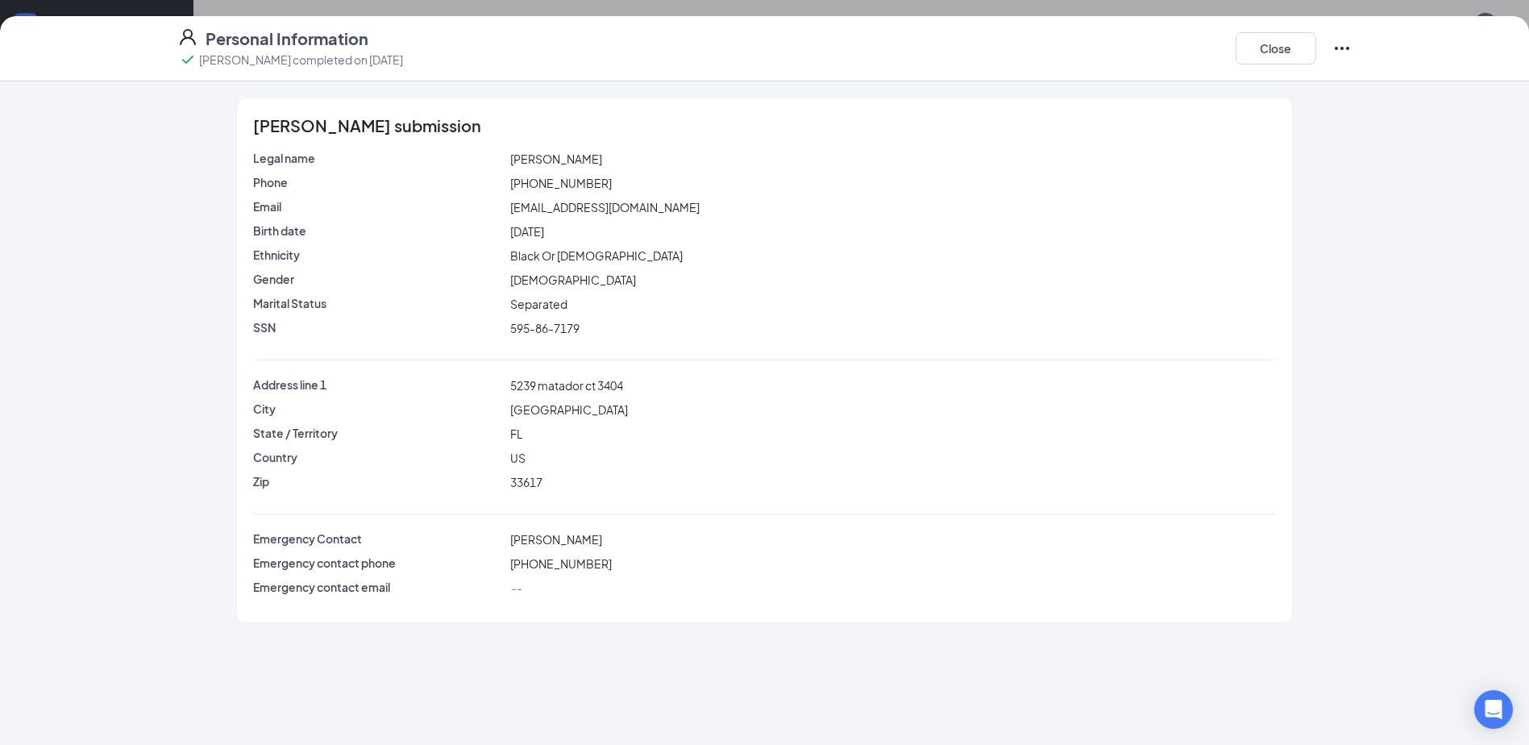
scroll to position [322, 0]
click at [1270, 42] on button "Close" at bounding box center [1276, 48] width 81 height 32
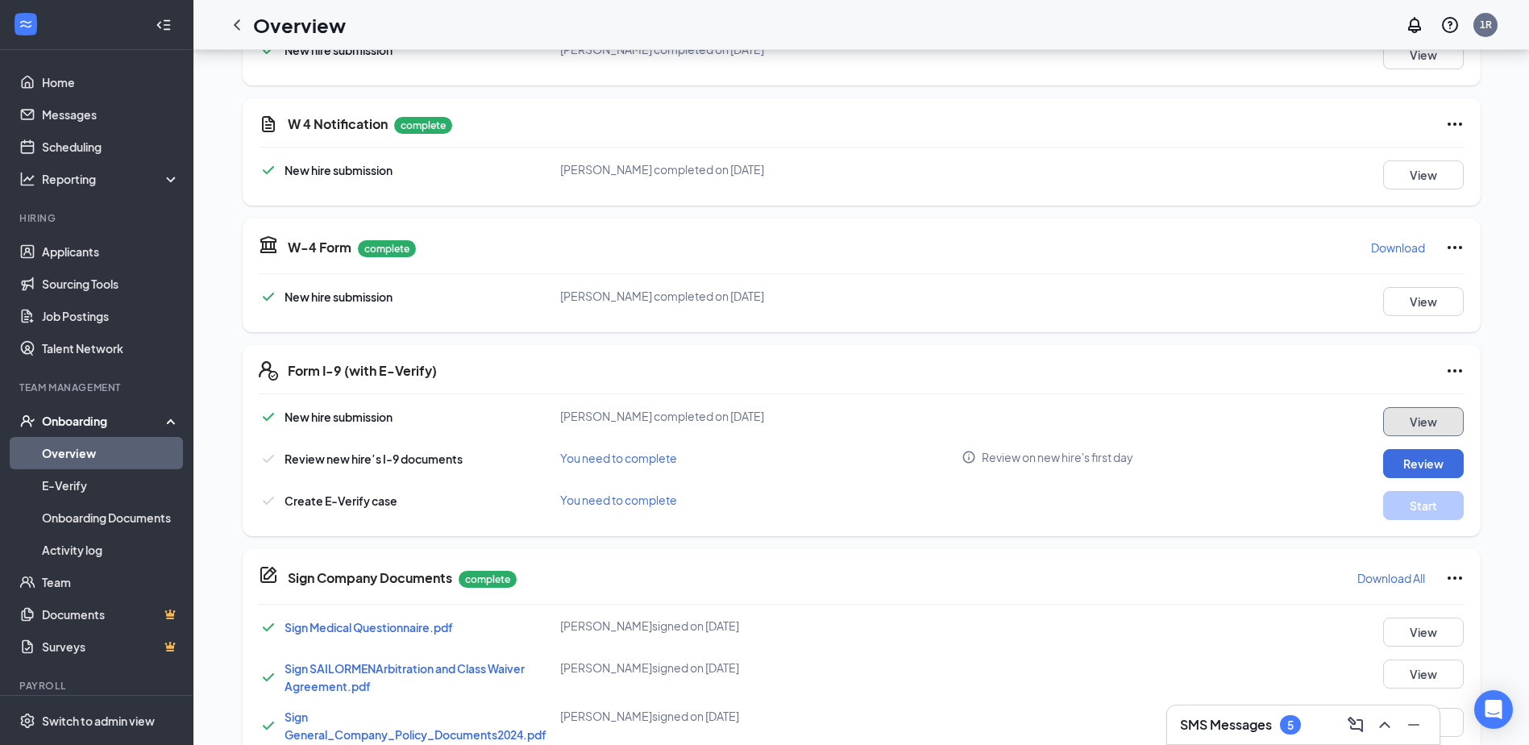
click at [1429, 418] on button "View" at bounding box center [1423, 421] width 81 height 29
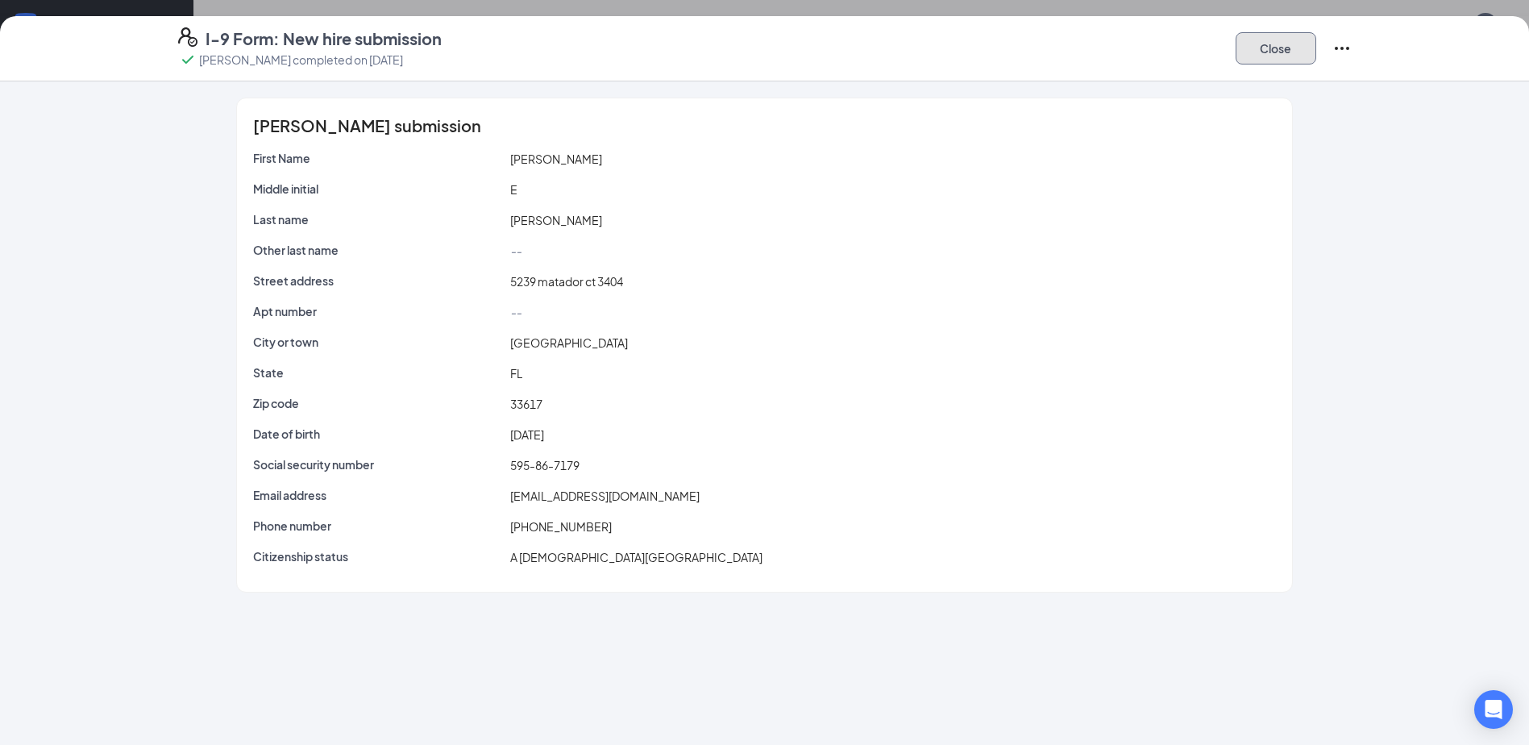
click at [1283, 48] on button "Close" at bounding box center [1276, 48] width 81 height 32
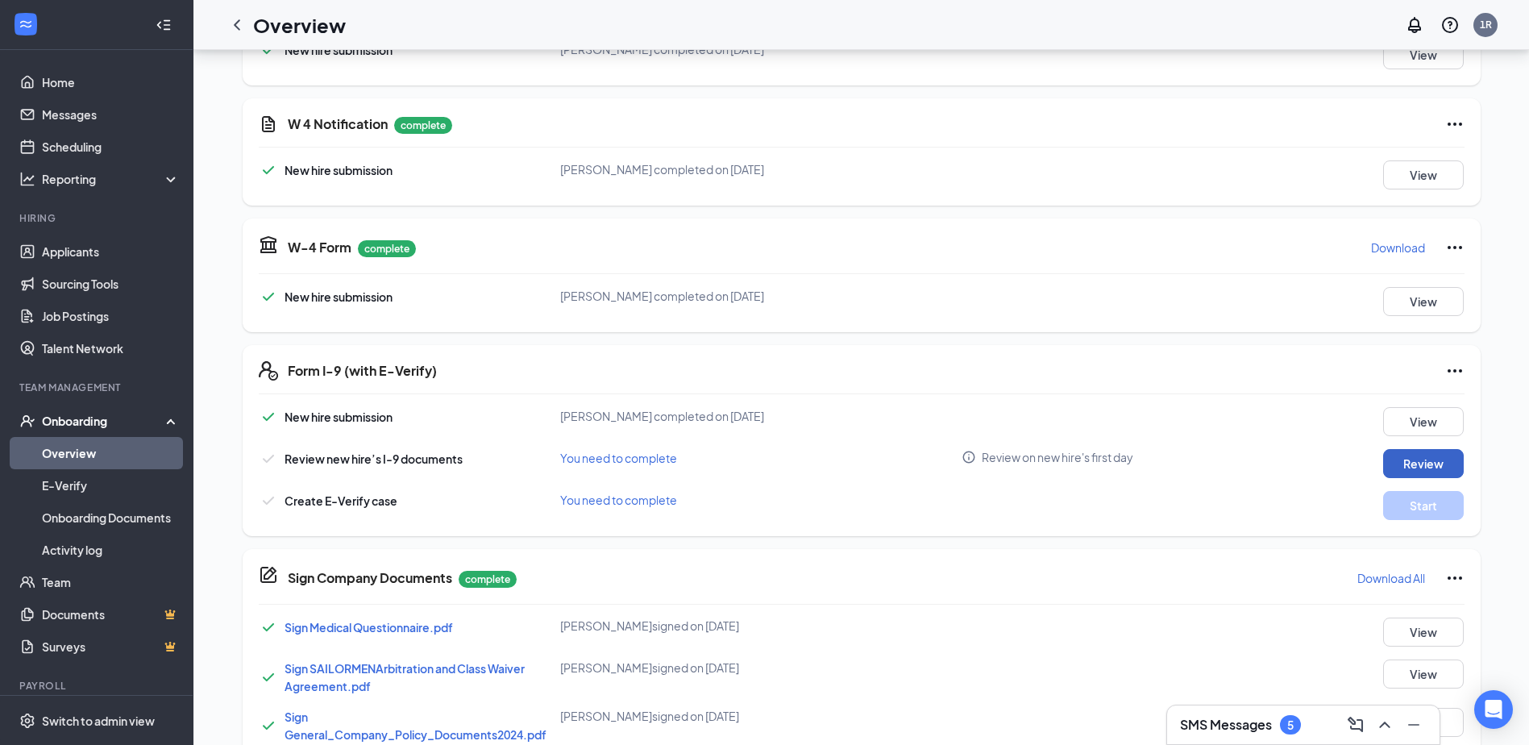
click at [1406, 459] on button "Review" at bounding box center [1423, 463] width 81 height 29
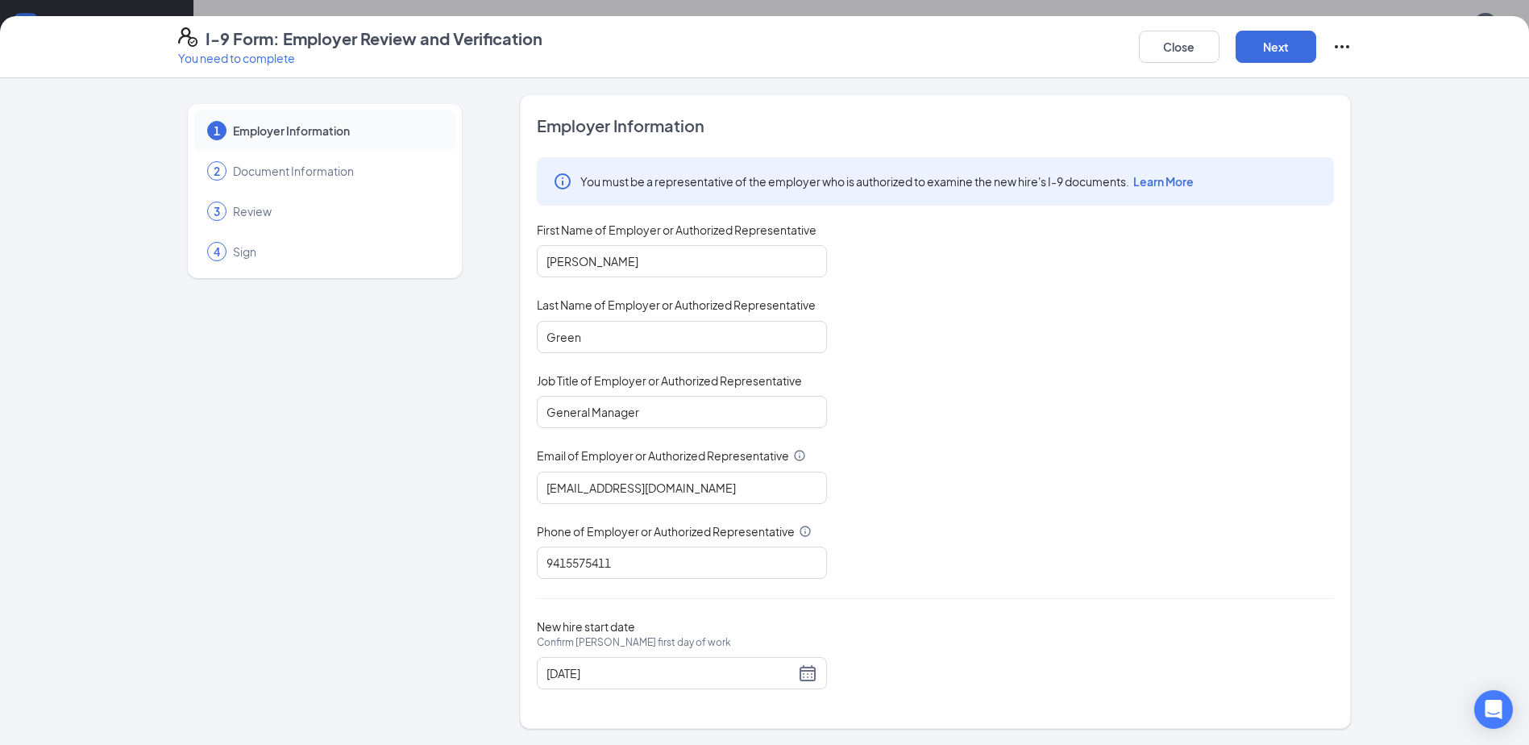
scroll to position [518, 0]
click at [1250, 35] on button "Next" at bounding box center [1276, 47] width 81 height 32
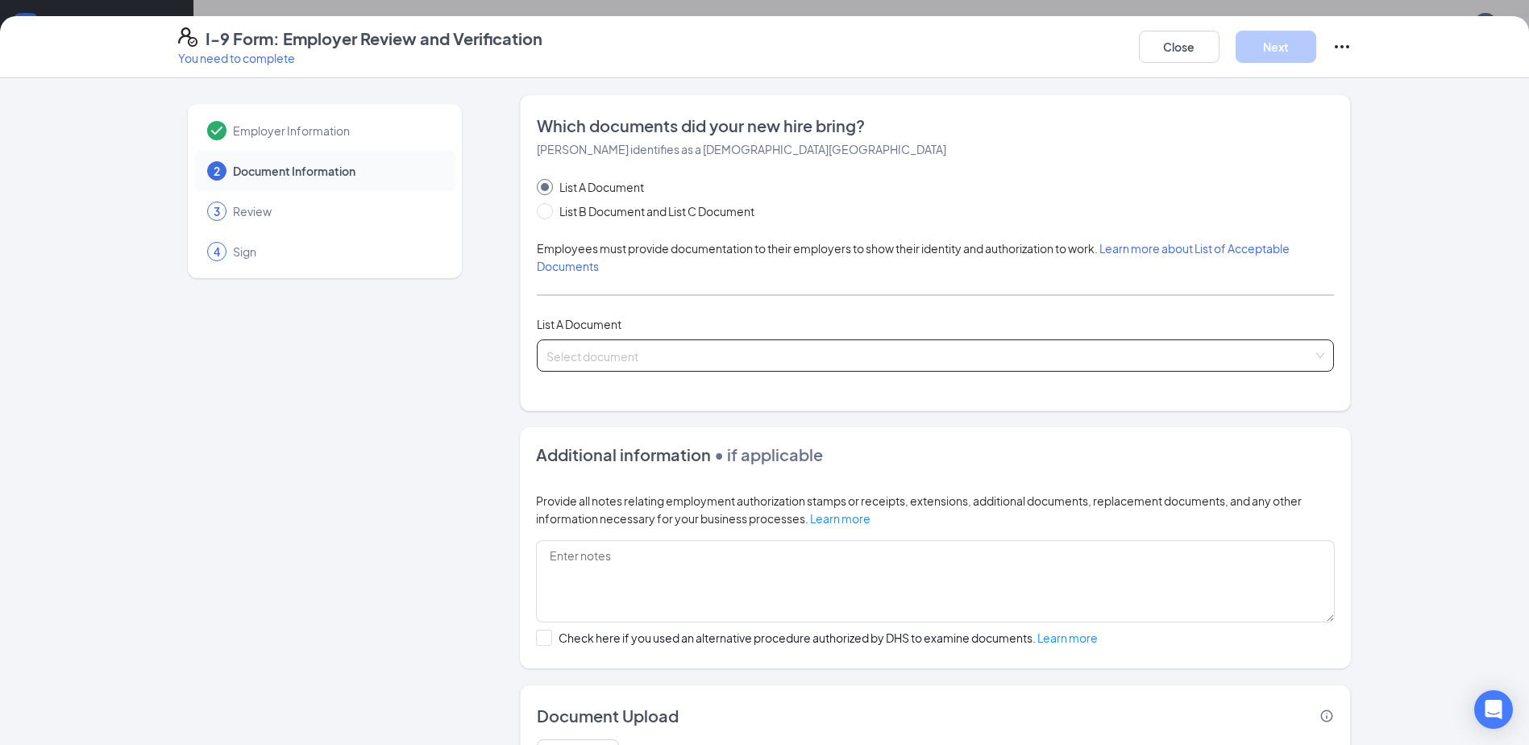
click at [619, 350] on input "search" at bounding box center [930, 352] width 767 height 24
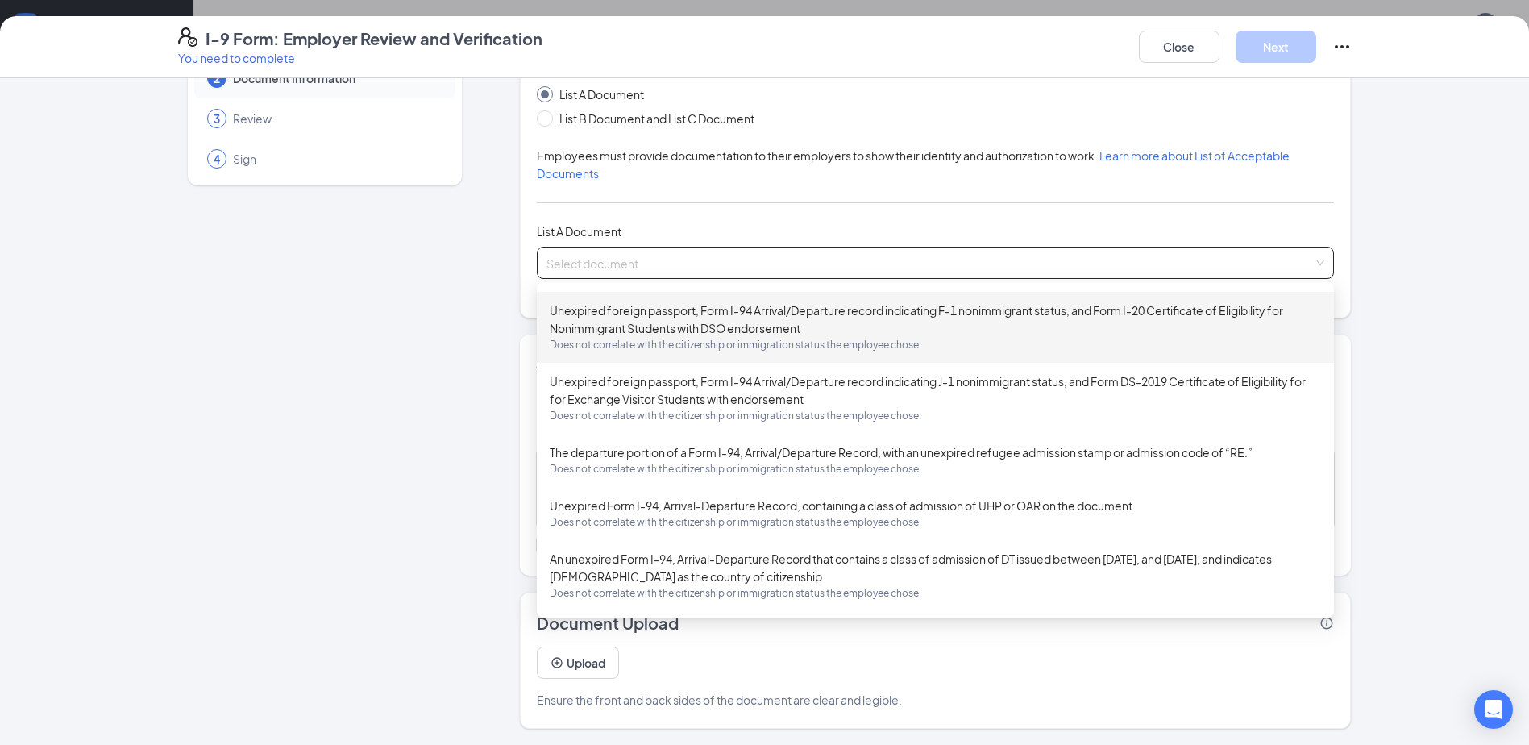
scroll to position [267, 0]
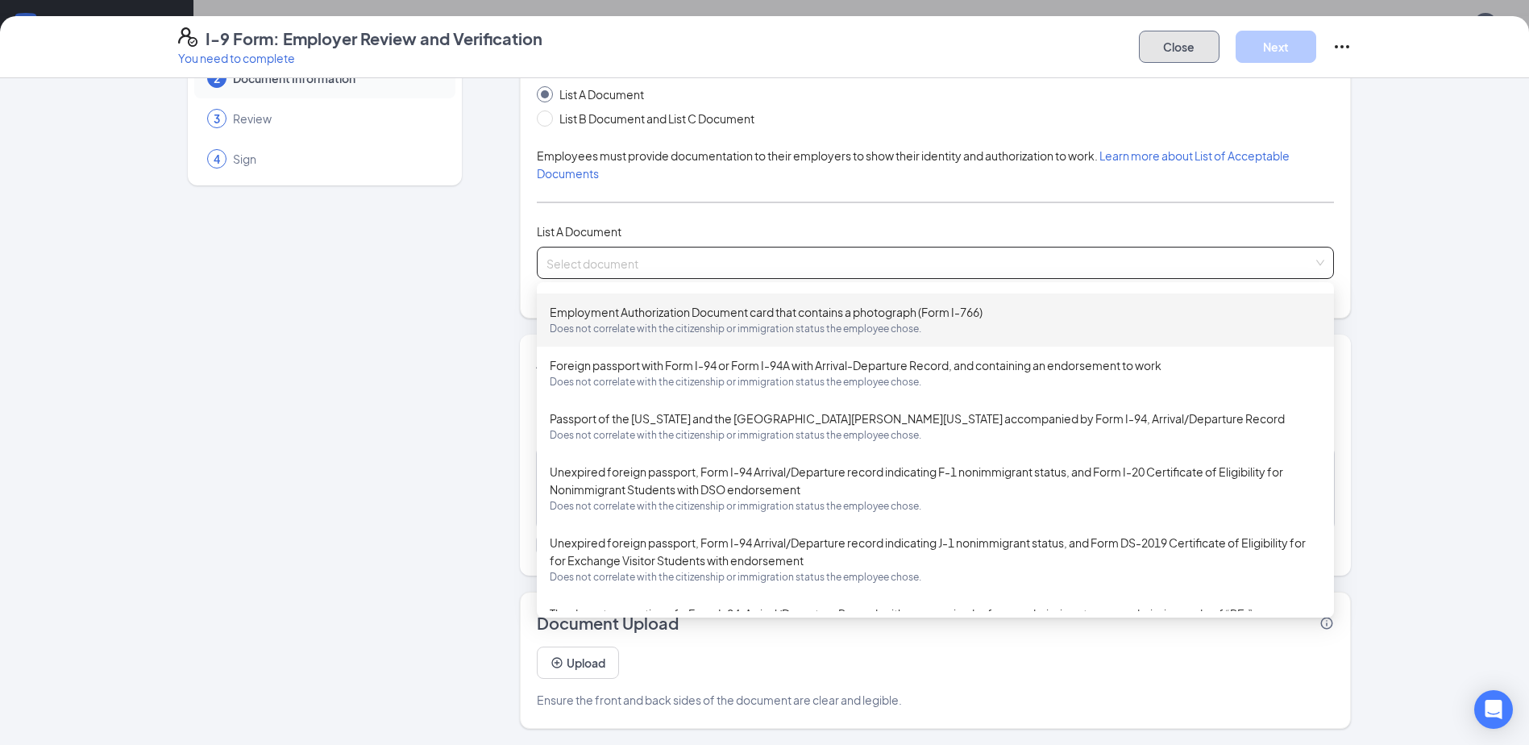
click at [1156, 56] on button "Close" at bounding box center [1179, 47] width 81 height 32
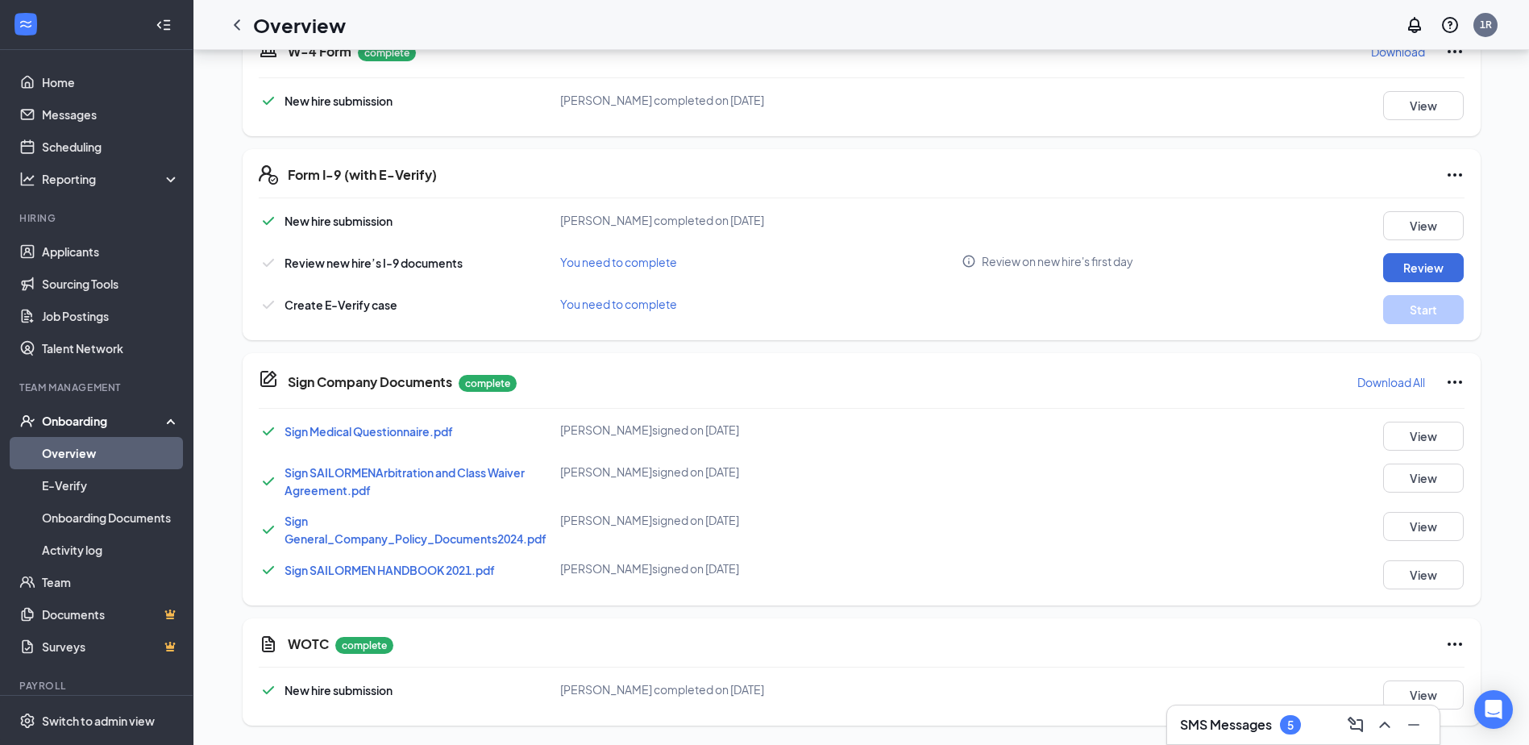
click at [1253, 724] on h3 "SMS Messages" at bounding box center [1226, 725] width 92 height 18
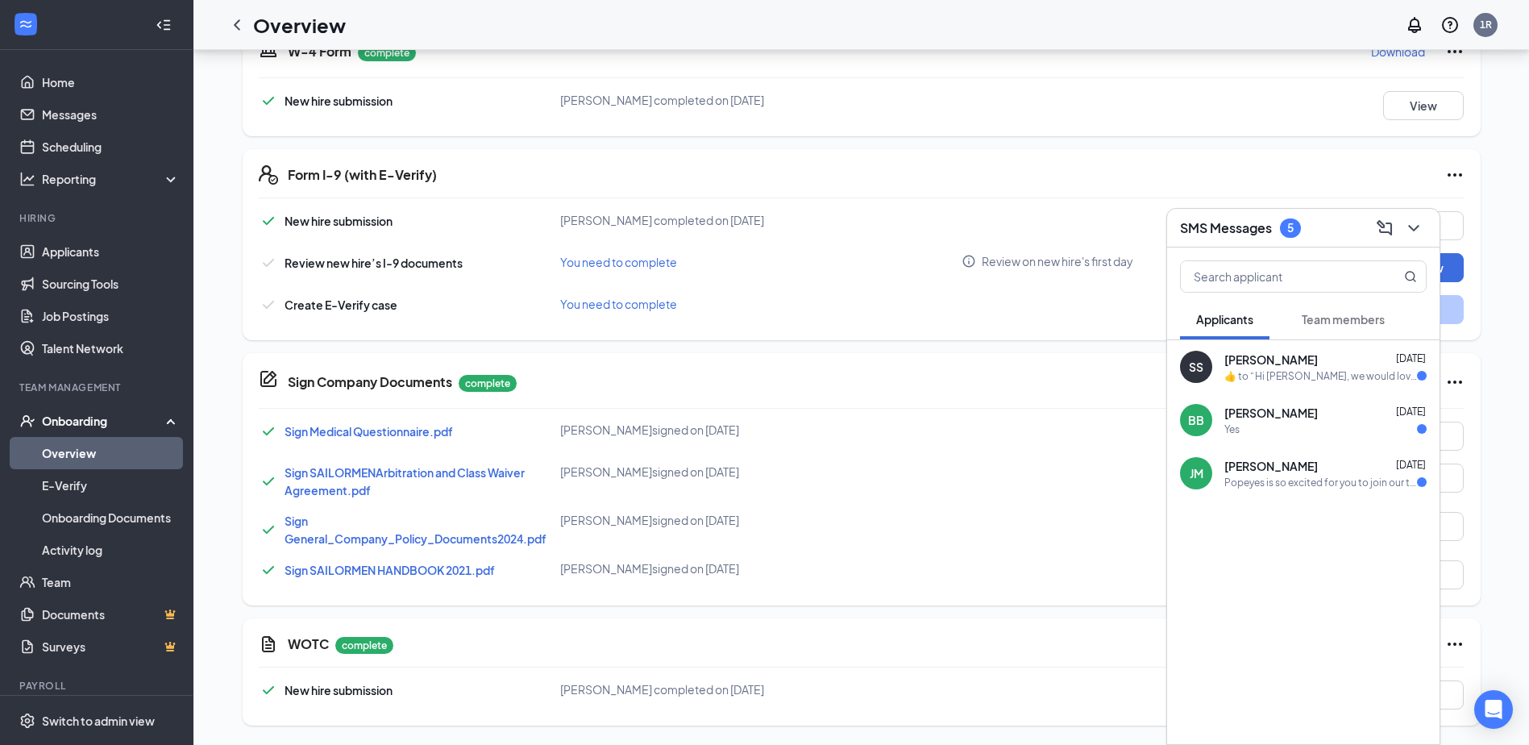
click at [1267, 484] on div "Popeyes is so excited for you to join our team! Do you know anyone else who mig…" at bounding box center [1320, 483] width 193 height 14
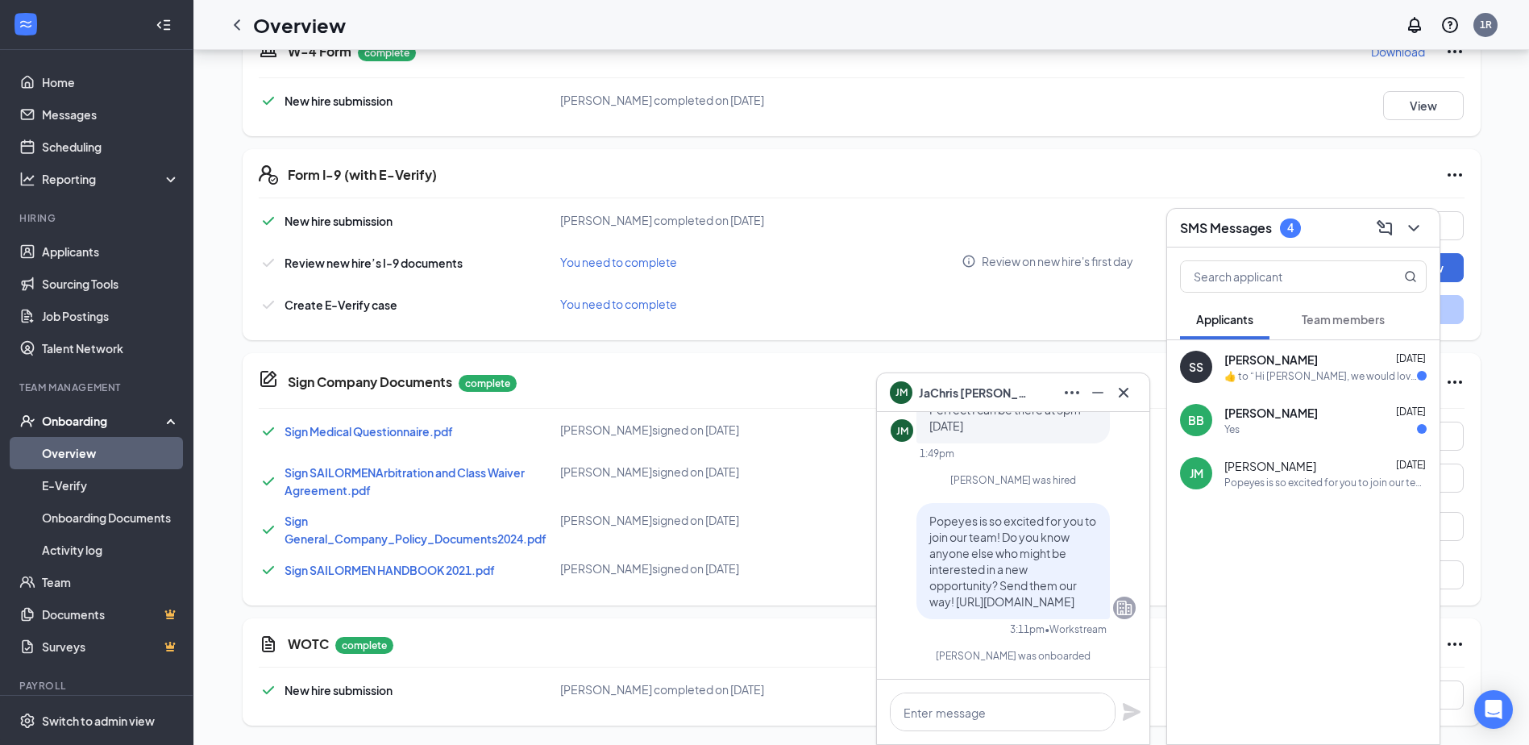
click at [1141, 397] on div "JM JaChris [PERSON_NAME]" at bounding box center [1013, 392] width 272 height 39
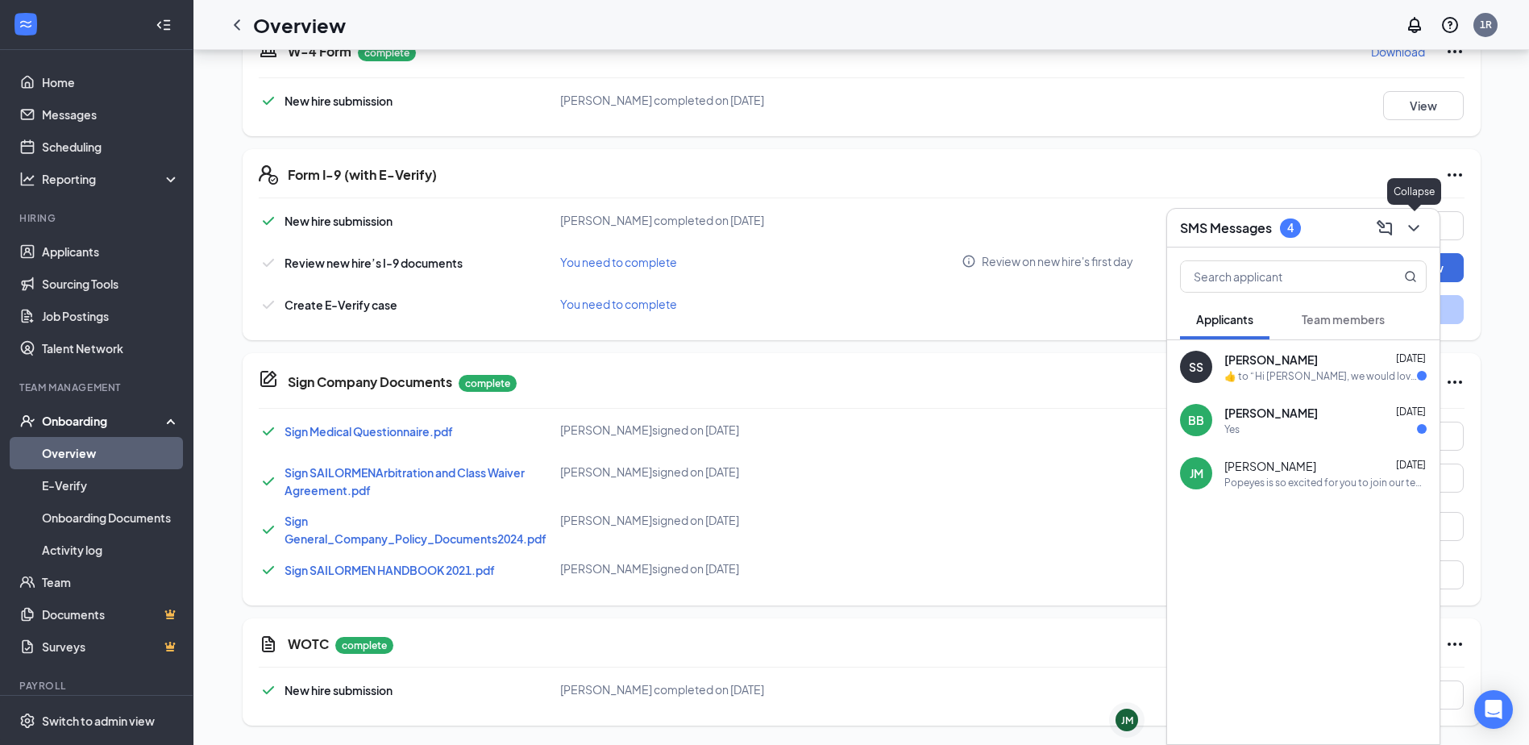
click at [1418, 232] on icon "ChevronDown" at bounding box center [1413, 227] width 19 height 19
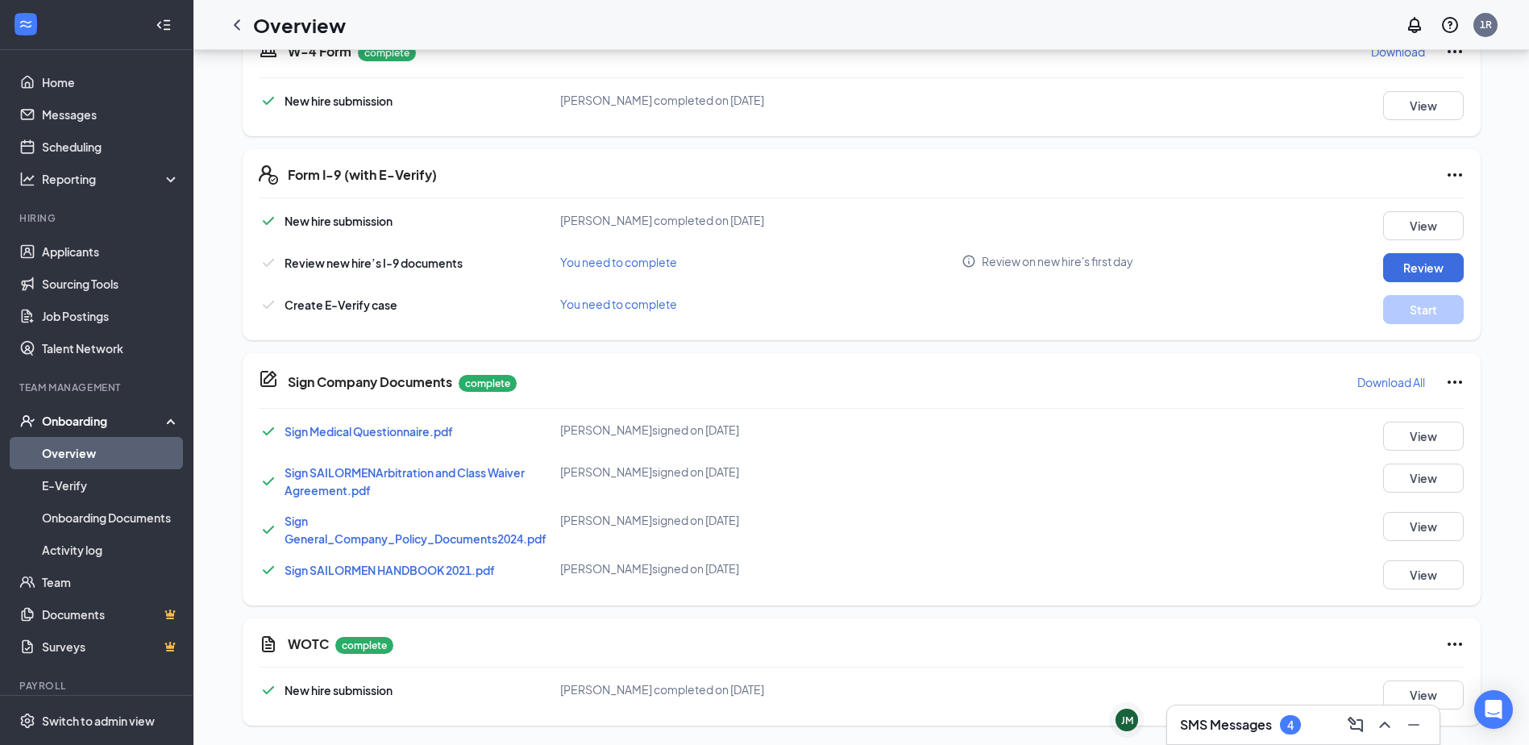
click at [1299, 738] on div "SMS Messages 4" at bounding box center [1303, 724] width 272 height 39
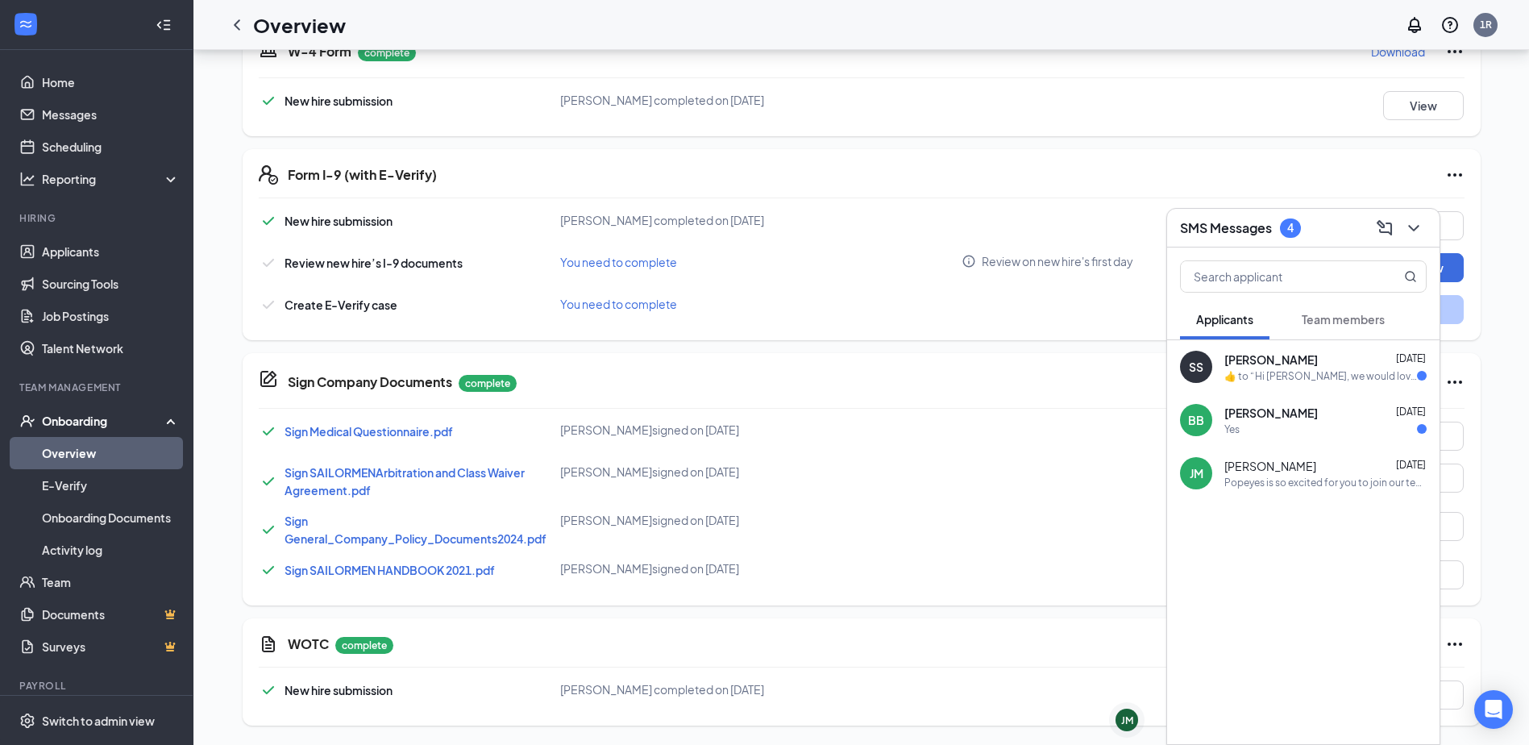
click at [1308, 317] on span "Team members" at bounding box center [1343, 319] width 83 height 15
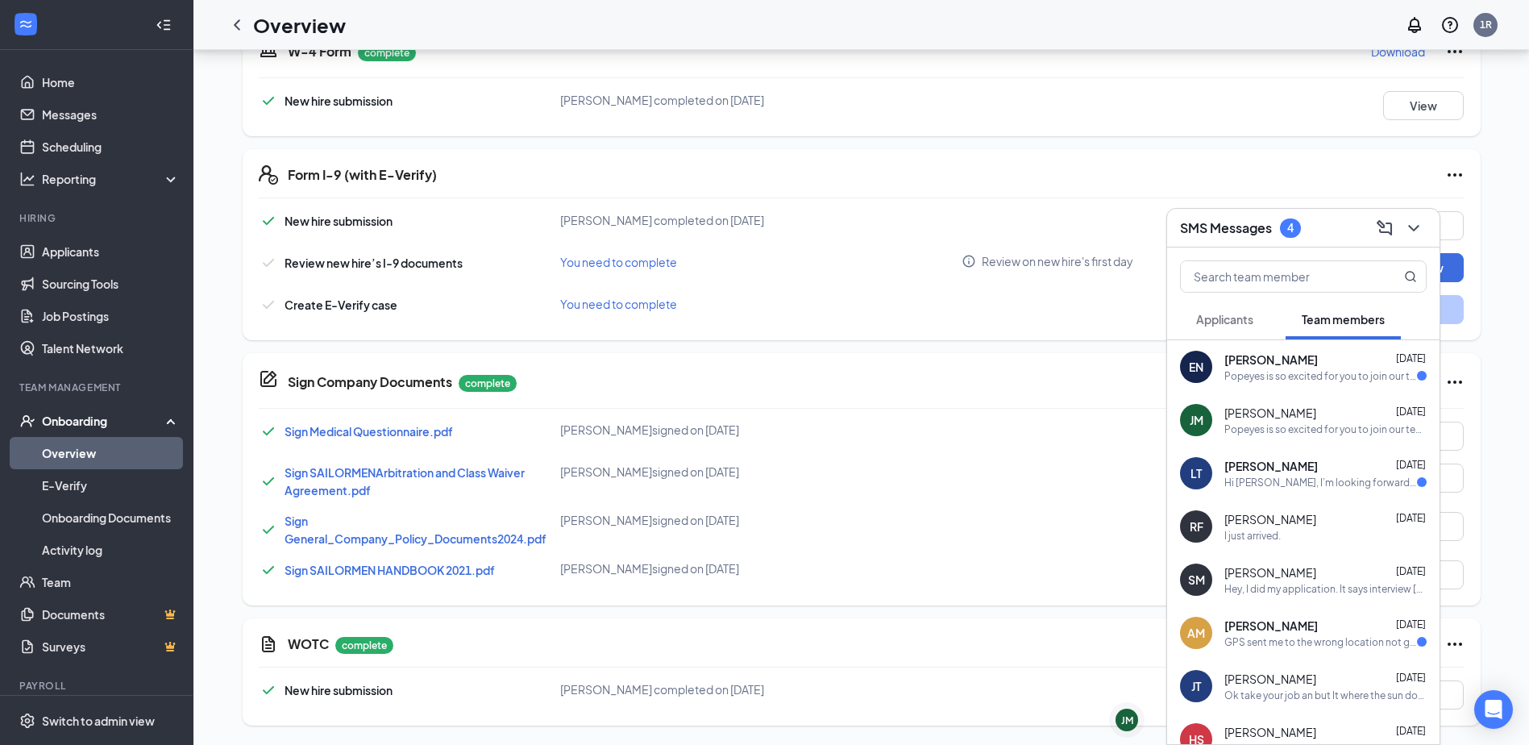
click at [1270, 463] on span "[PERSON_NAME]" at bounding box center [1271, 466] width 94 height 16
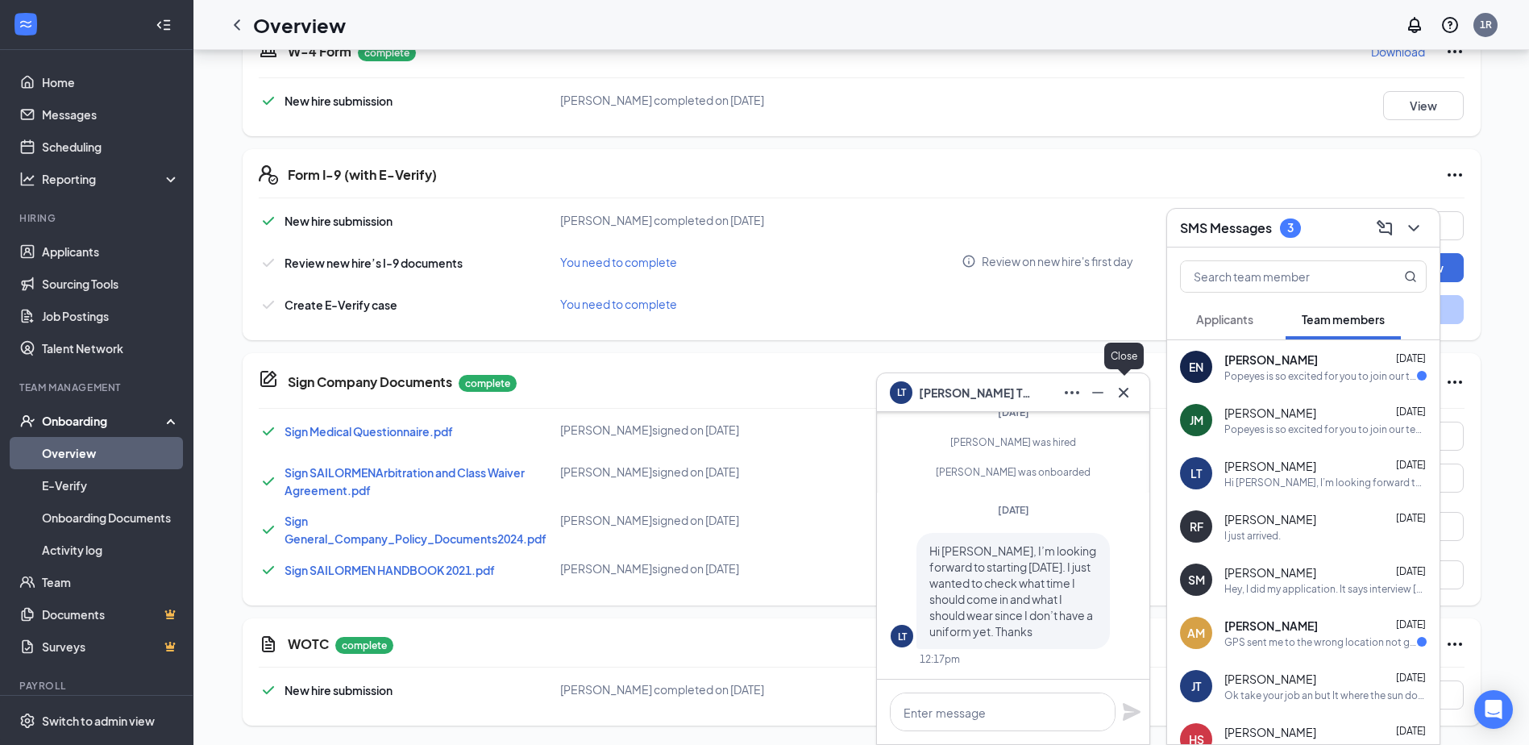
click at [1128, 394] on icon "Cross" at bounding box center [1123, 392] width 19 height 19
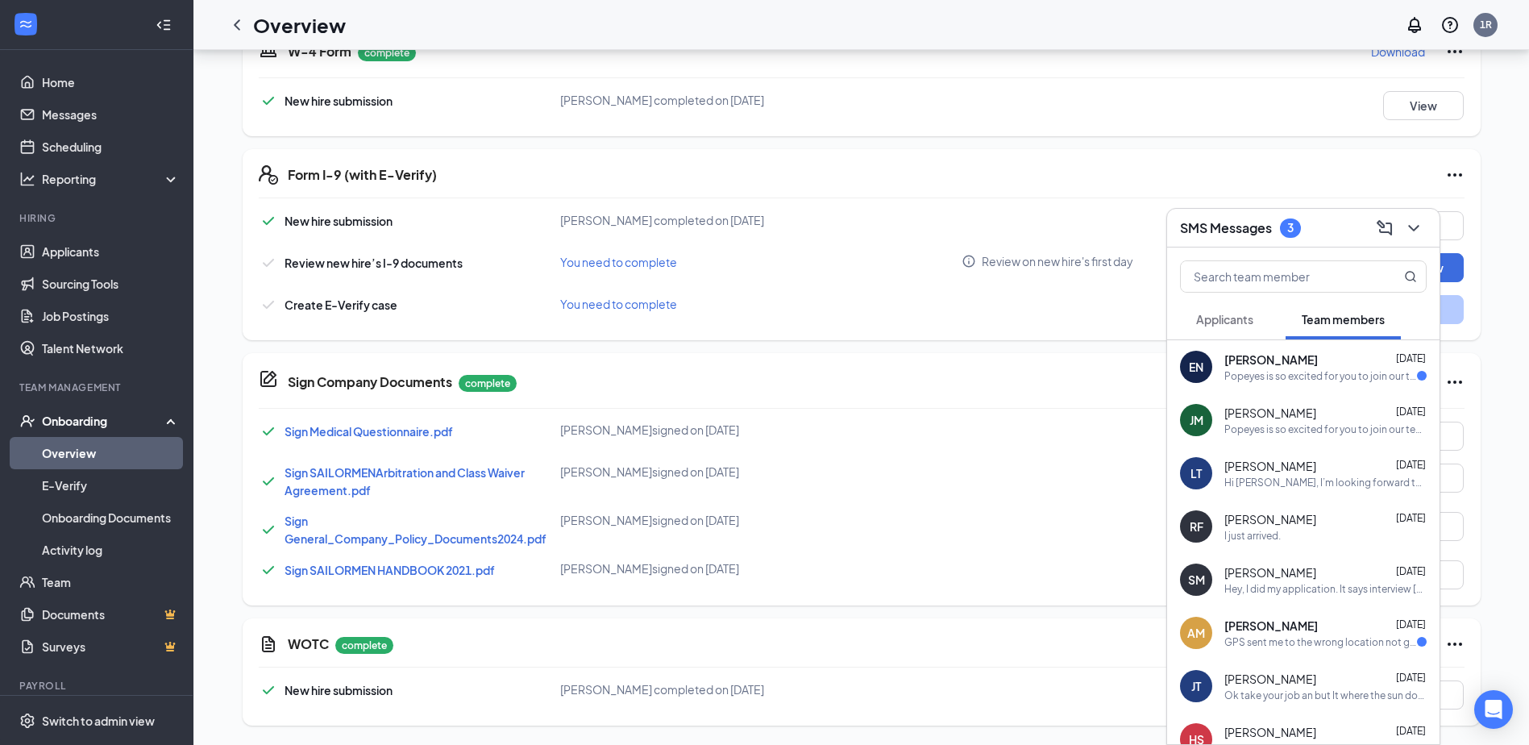
click at [1320, 622] on div "[PERSON_NAME] [DATE]" at bounding box center [1325, 625] width 202 height 16
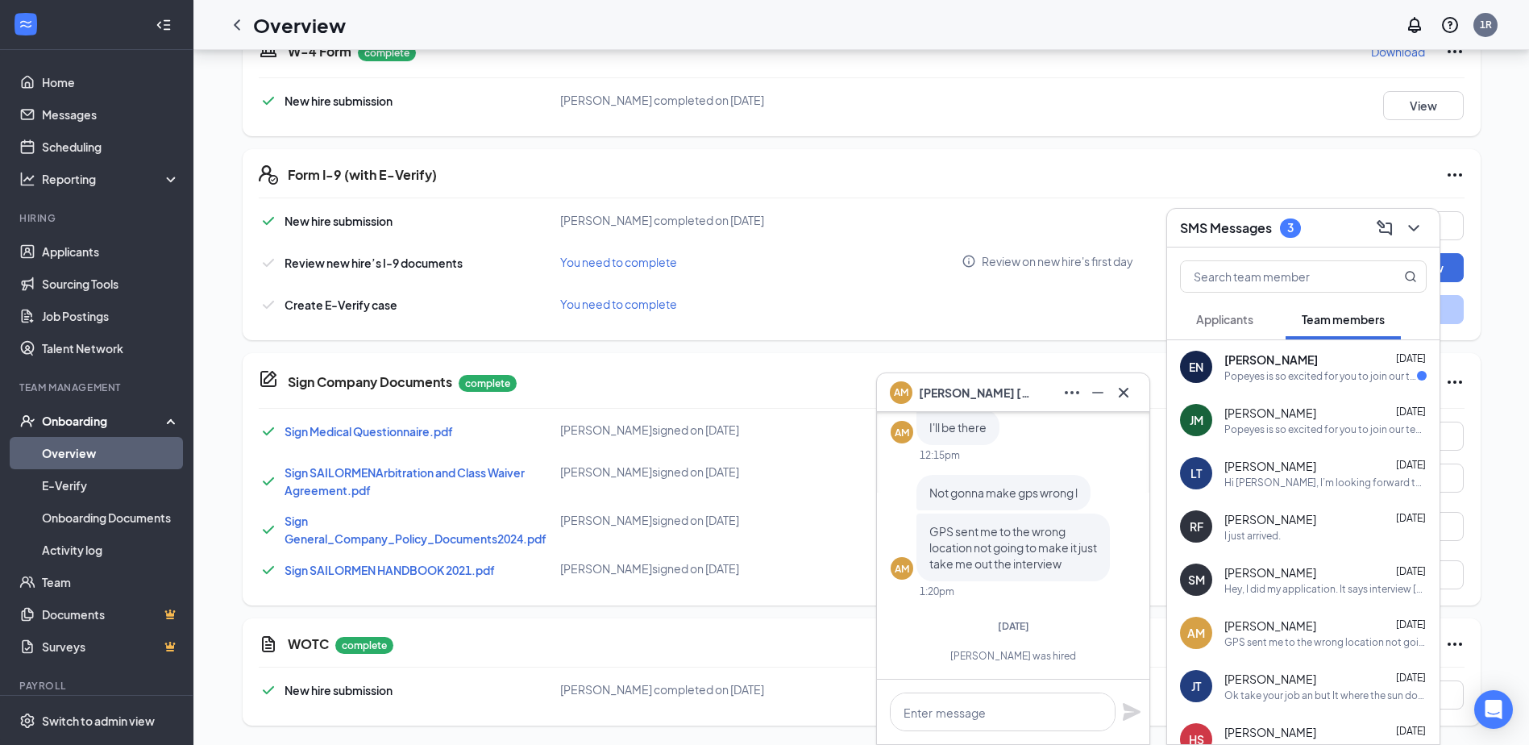
scroll to position [0, 0]
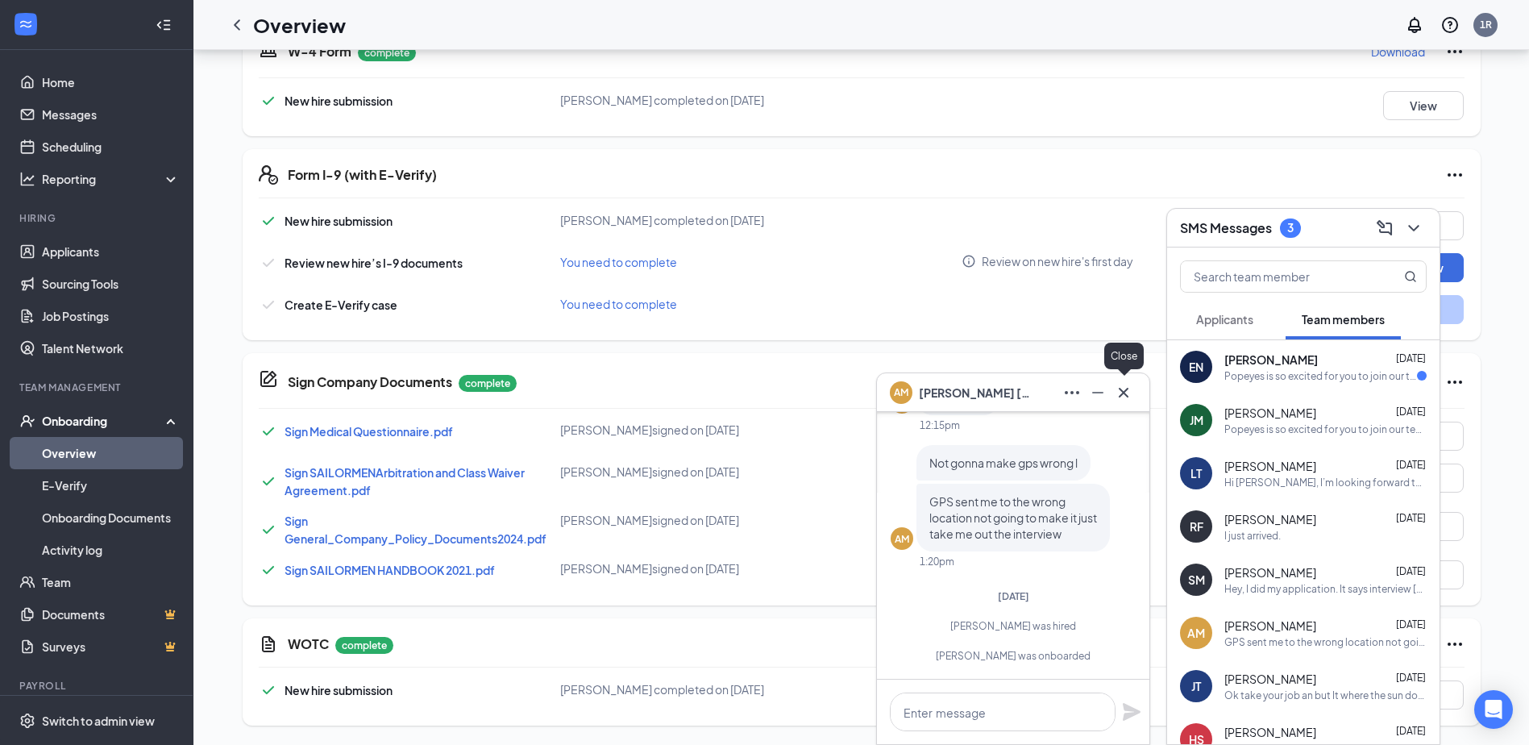
click at [1133, 400] on button at bounding box center [1124, 393] width 26 height 26
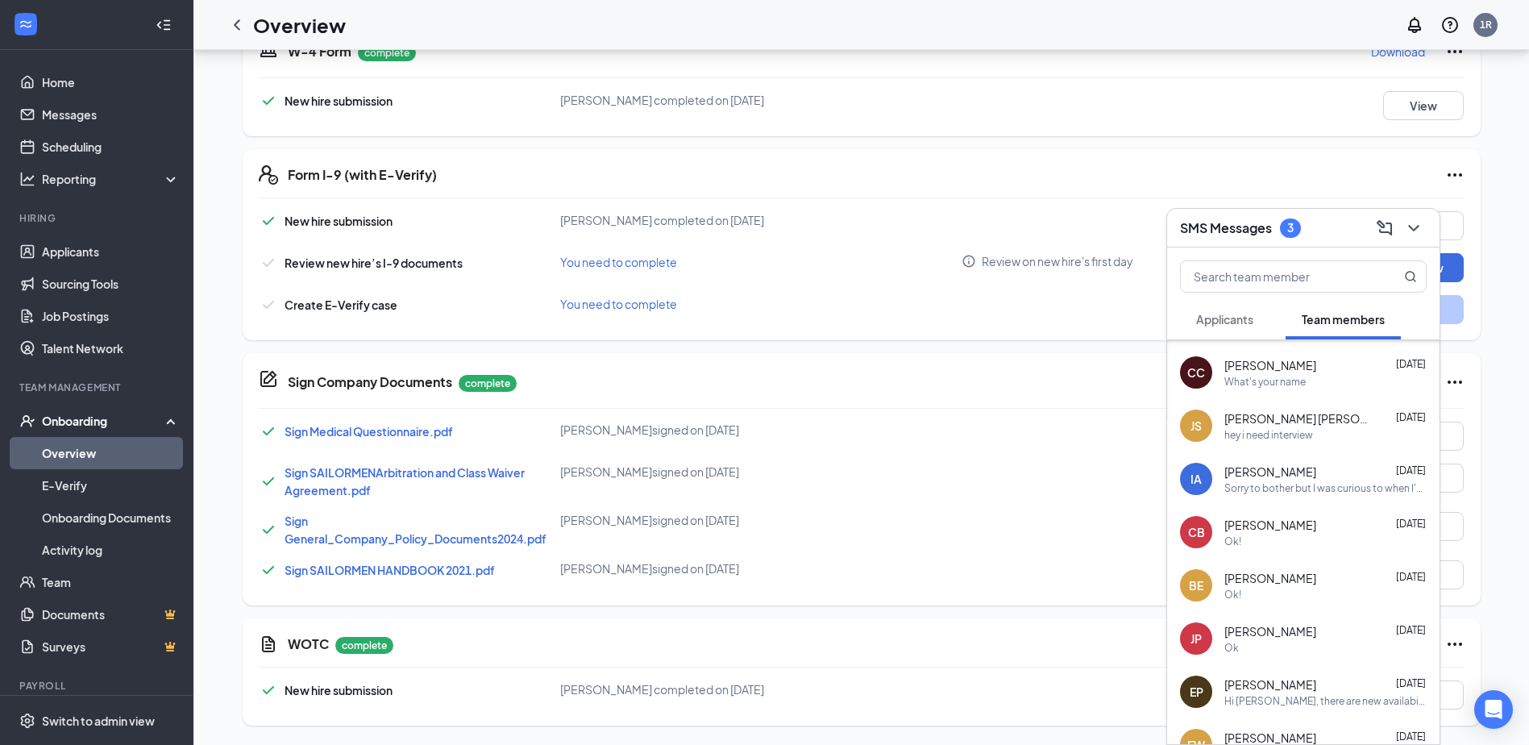
scroll to position [446, 0]
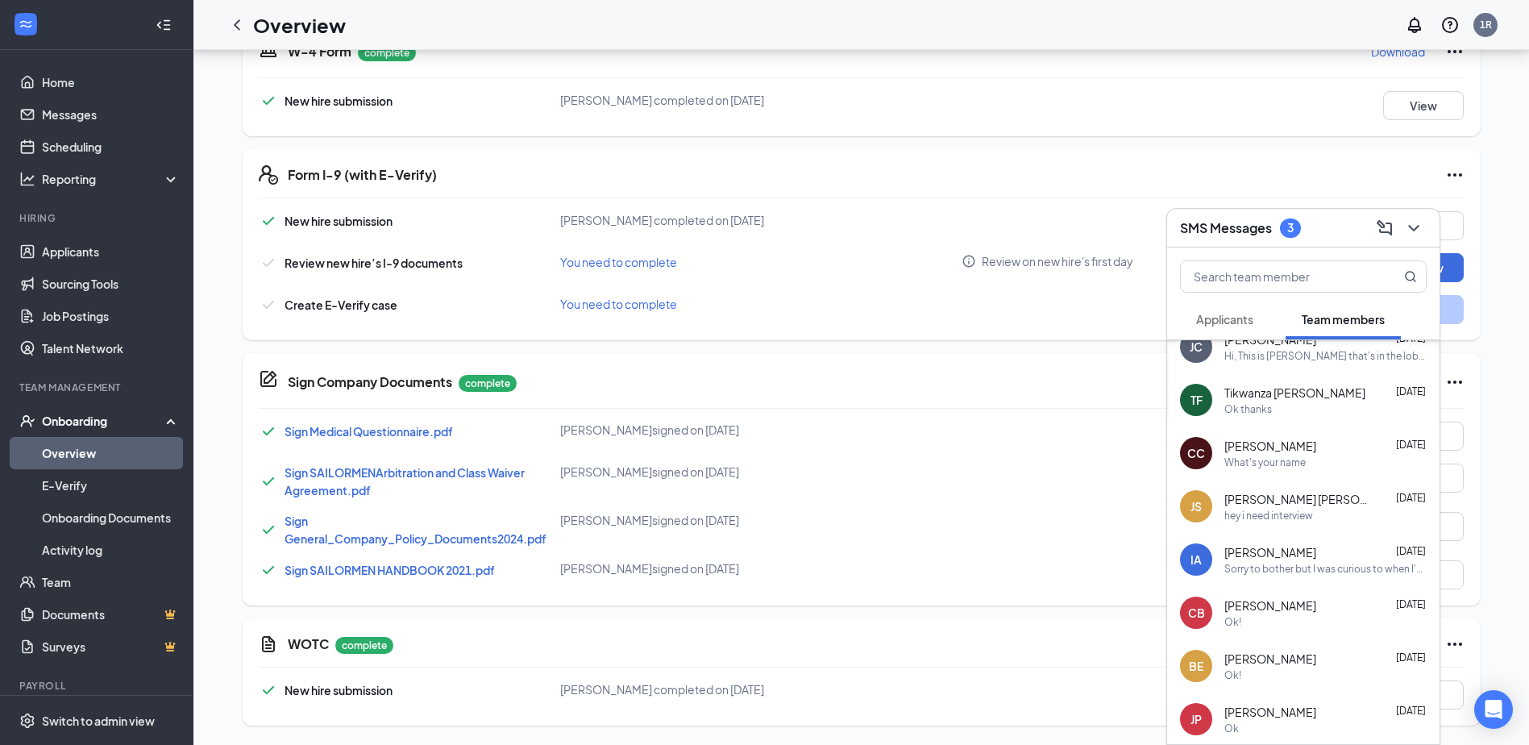
click at [1256, 642] on div "BE [PERSON_NAME] [DATE] Ok!" at bounding box center [1303, 665] width 272 height 53
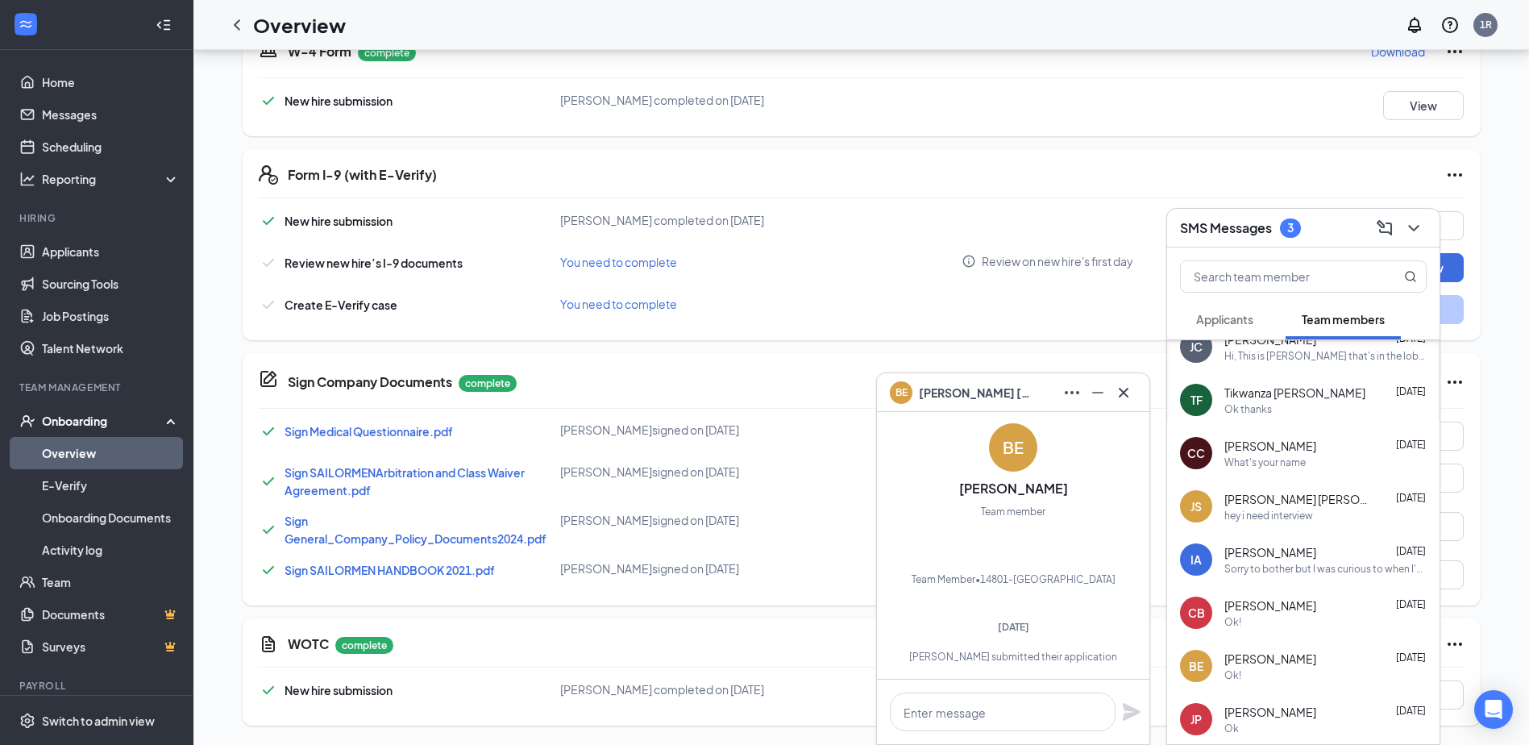
scroll to position [-166, 0]
click at [1126, 384] on icon "Cross" at bounding box center [1123, 392] width 19 height 19
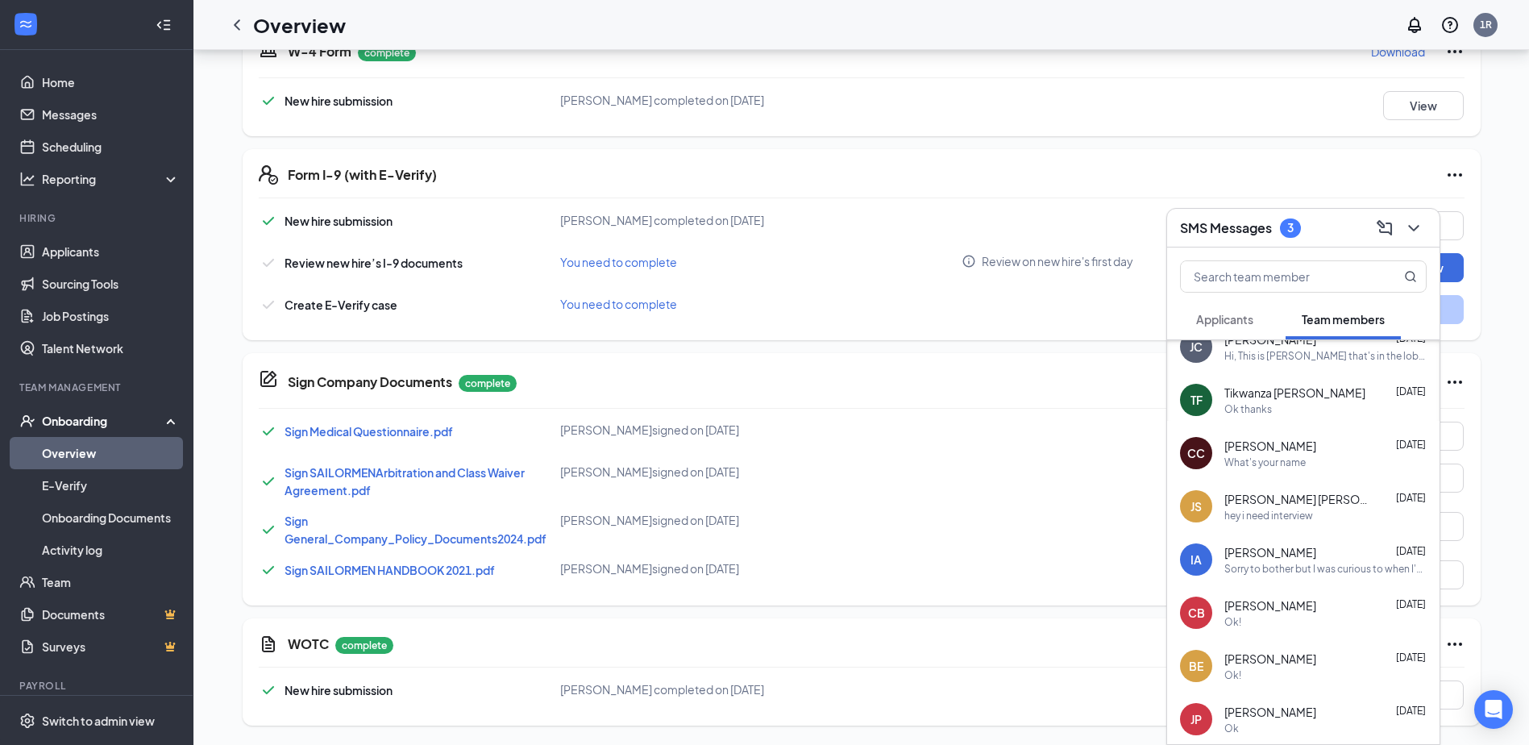
click at [1278, 600] on span "[PERSON_NAME]" at bounding box center [1270, 605] width 92 height 16
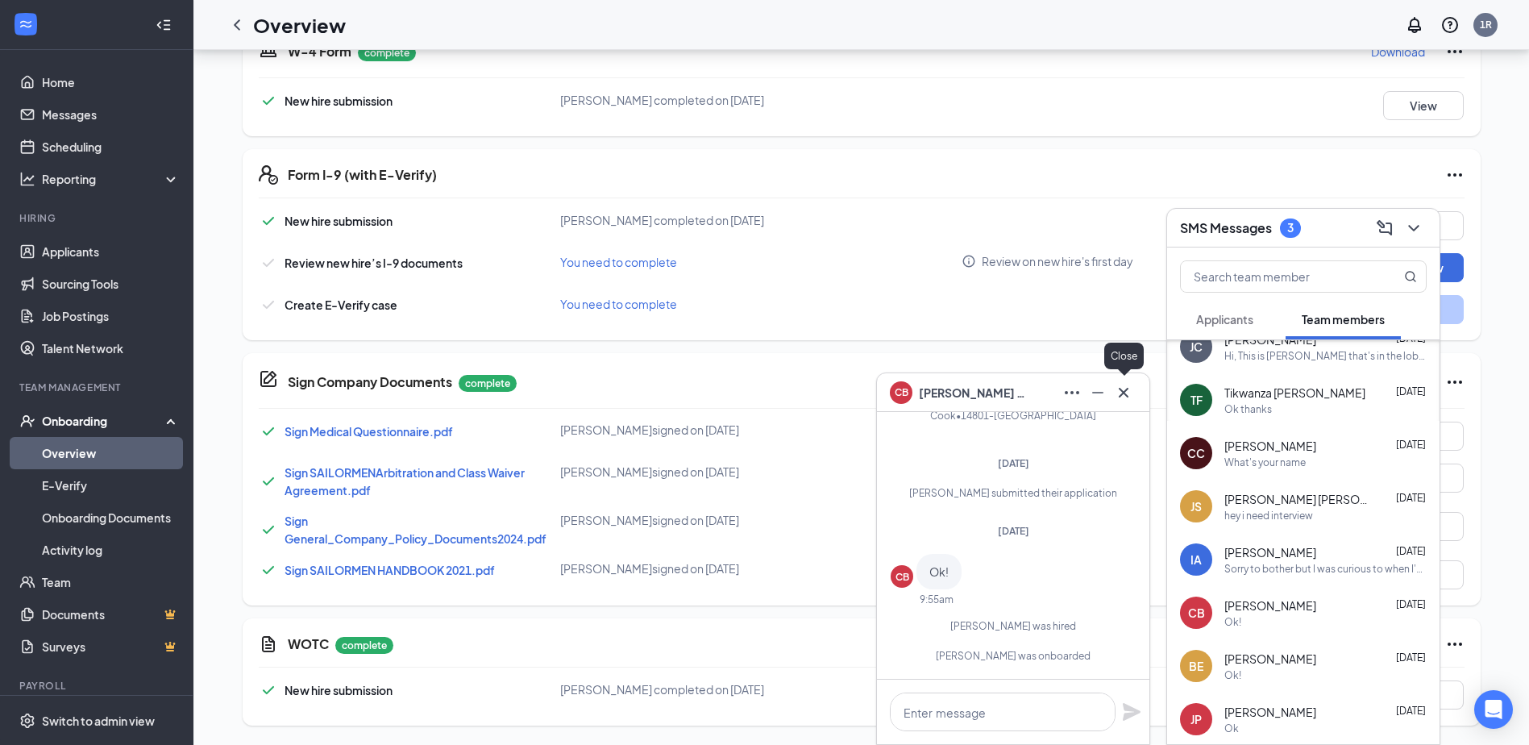
click at [1117, 391] on icon "Cross" at bounding box center [1123, 392] width 19 height 19
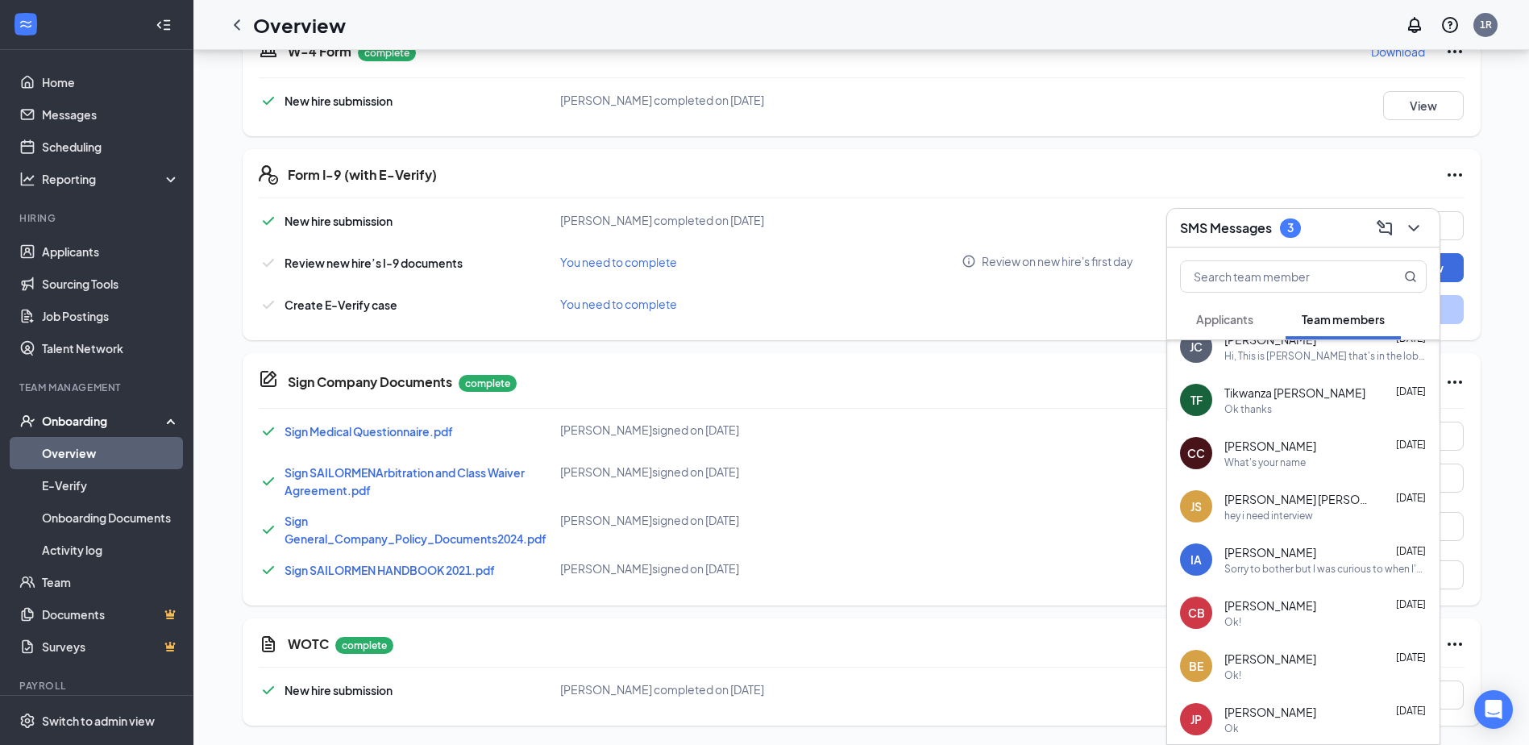
click at [1253, 567] on div "Sorry to bother but I was curious to when I'd start my training. I haven't gott…" at bounding box center [1325, 569] width 202 height 14
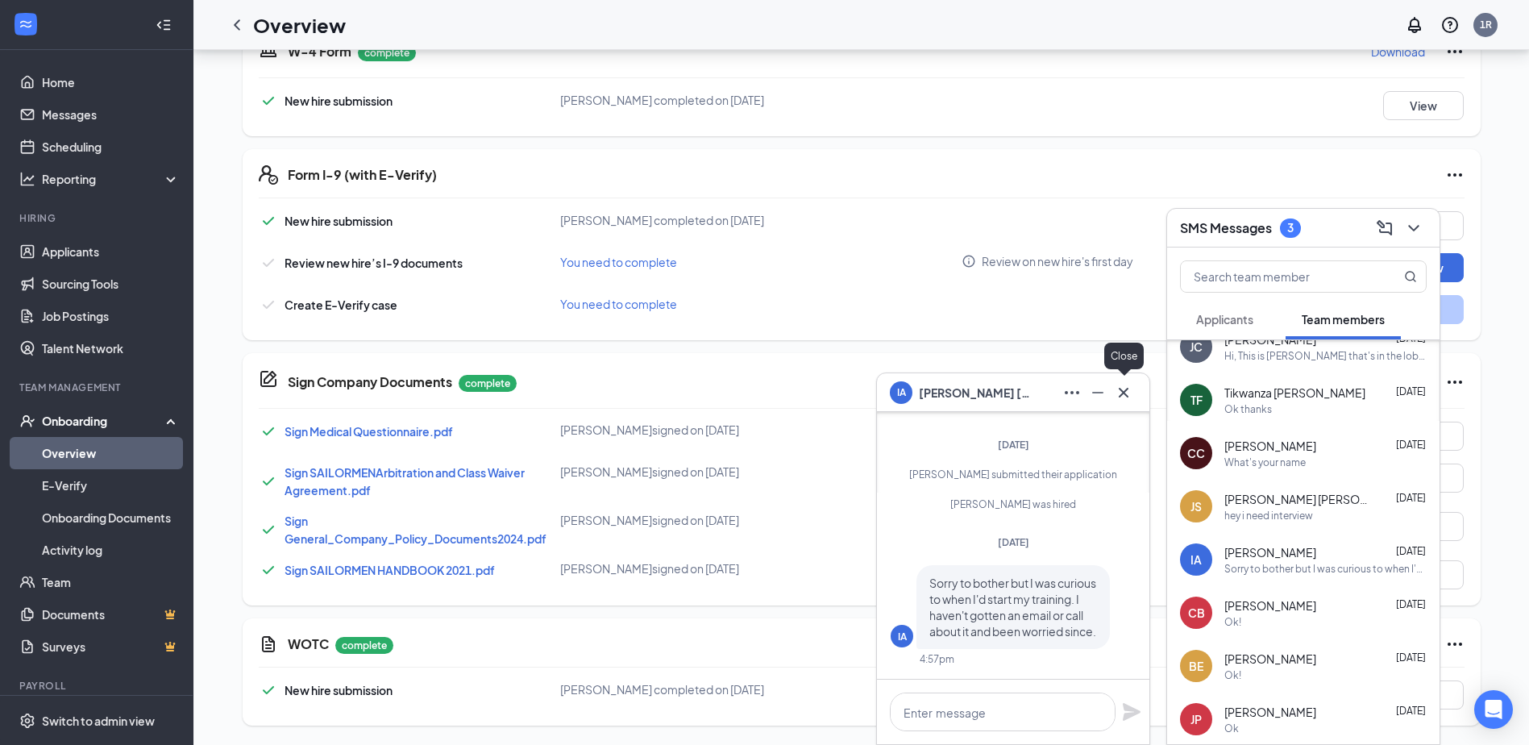
click at [1133, 397] on button at bounding box center [1124, 393] width 26 height 26
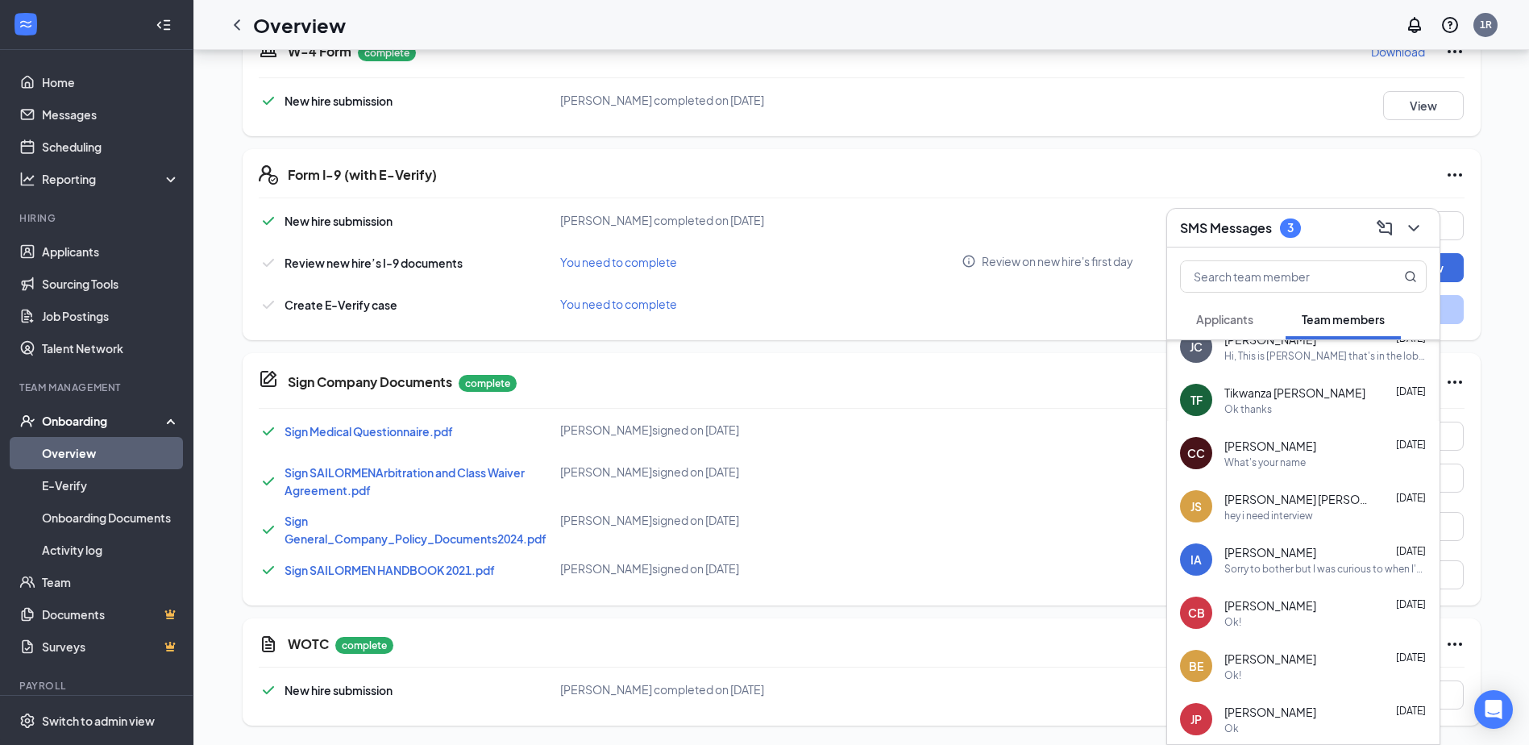
click at [1309, 505] on span "[PERSON_NAME] [PERSON_NAME] [PERSON_NAME]" at bounding box center [1296, 499] width 145 height 16
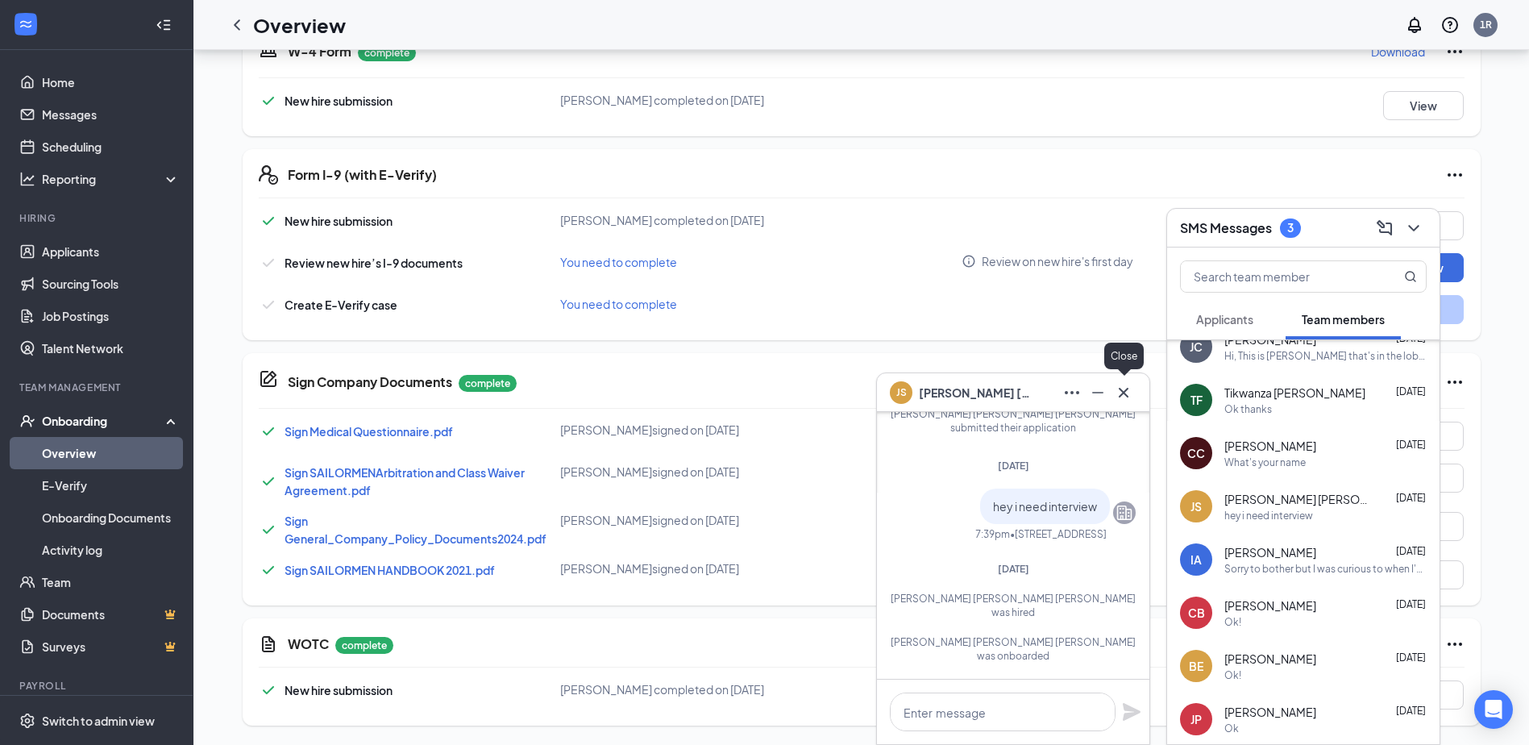
click at [1124, 395] on icon "Cross" at bounding box center [1123, 392] width 19 height 19
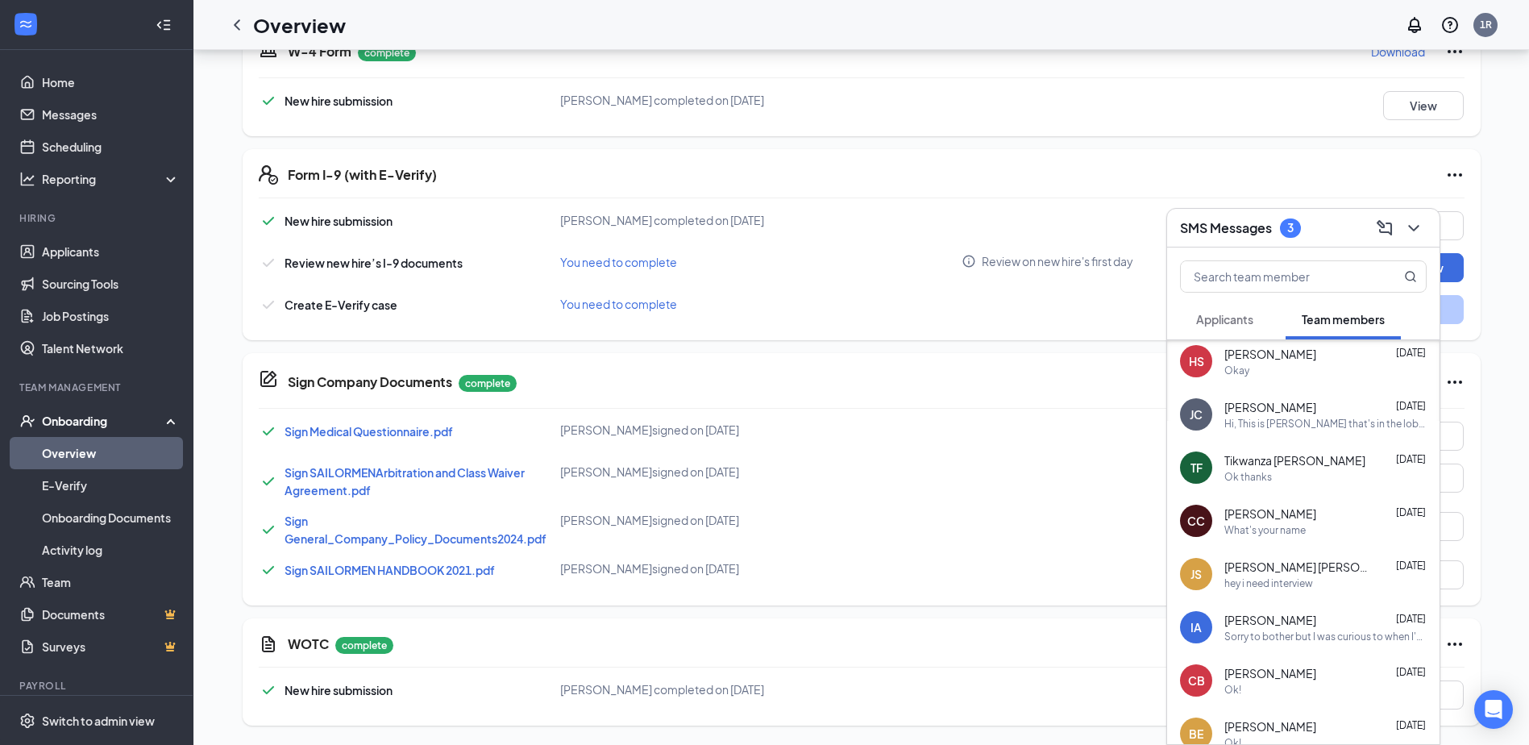
scroll to position [204, 0]
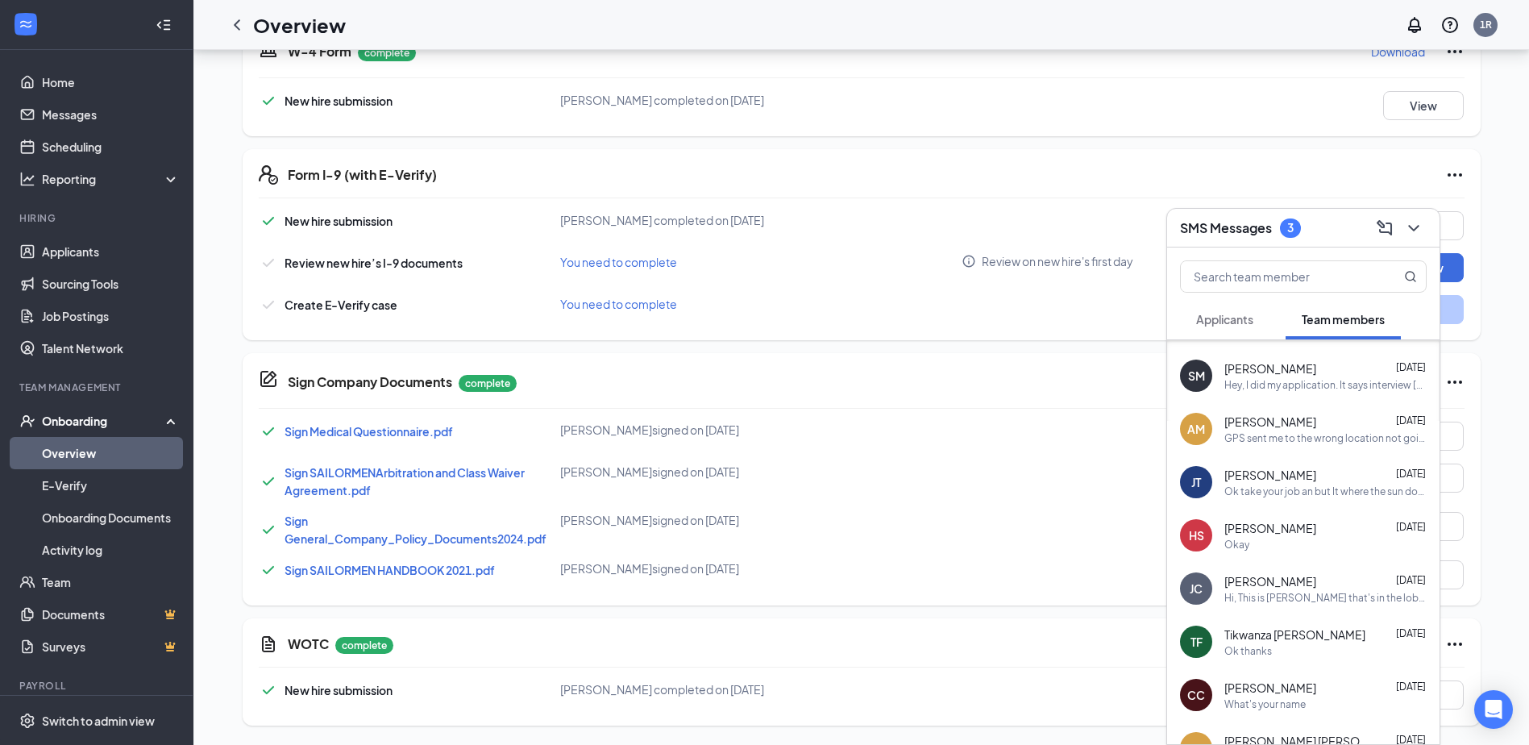
click at [1231, 657] on div "Ok thanks" at bounding box center [1248, 651] width 48 height 14
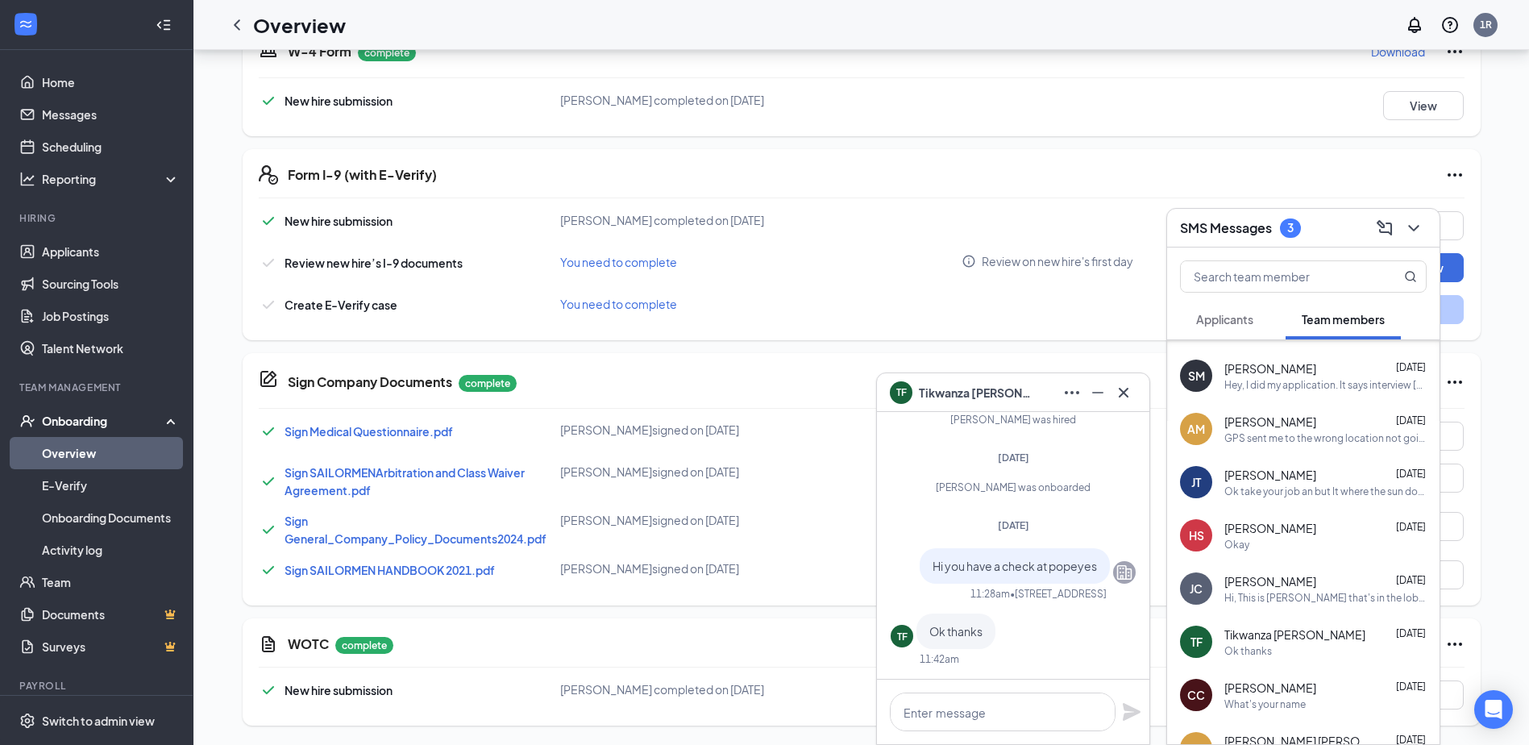
click at [1139, 389] on div "TF Tikwanza [PERSON_NAME]" at bounding box center [1013, 392] width 272 height 39
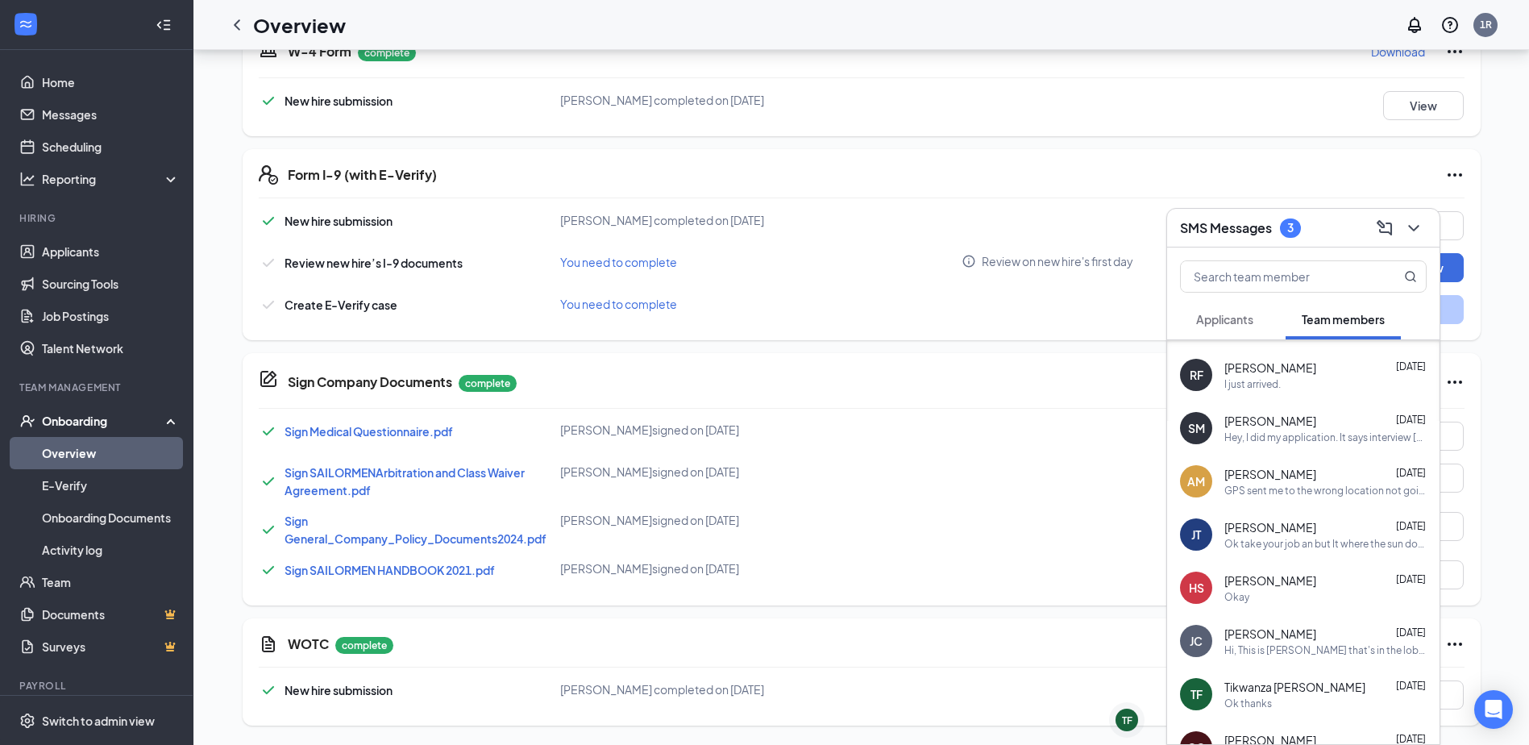
scroll to position [123, 0]
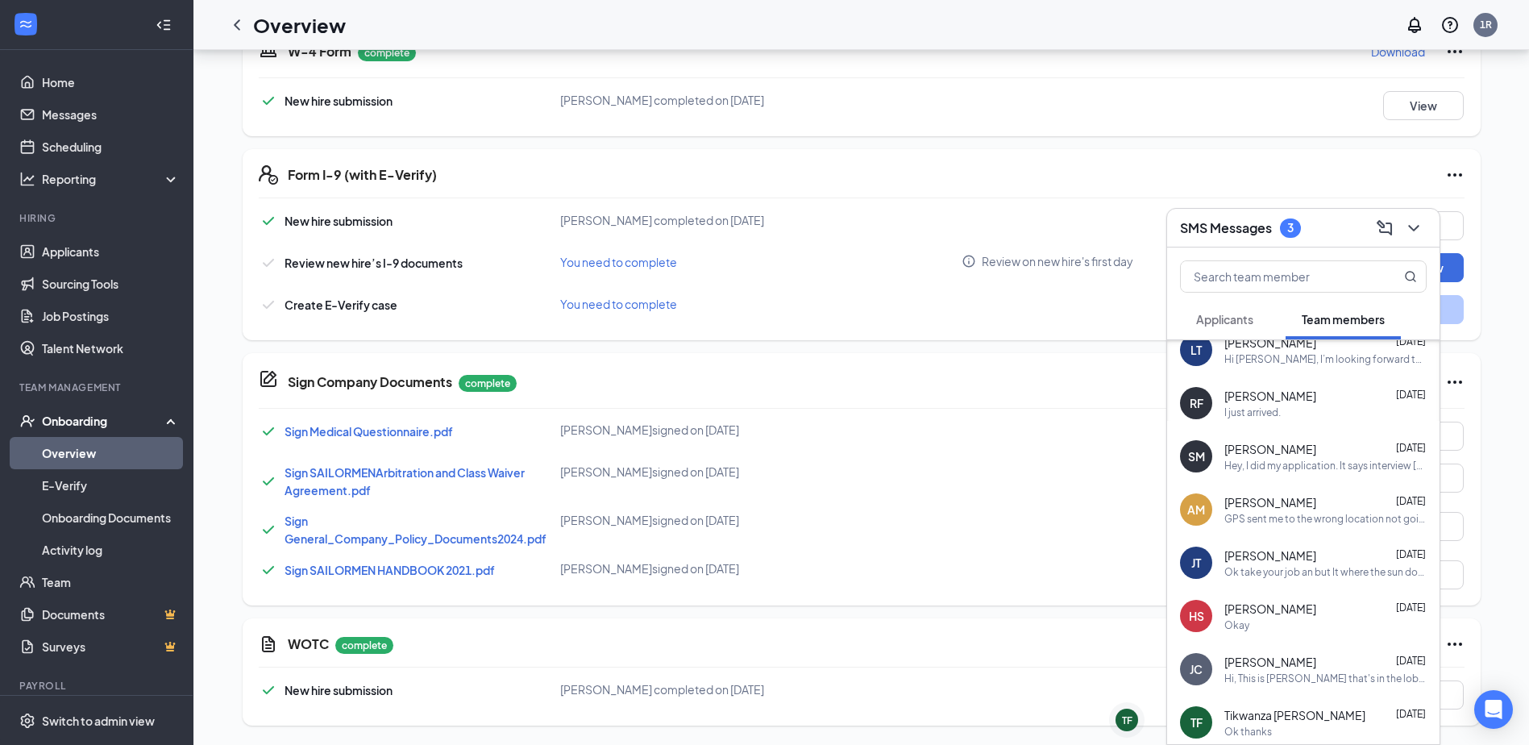
click at [1274, 562] on span "[PERSON_NAME]" at bounding box center [1270, 555] width 92 height 16
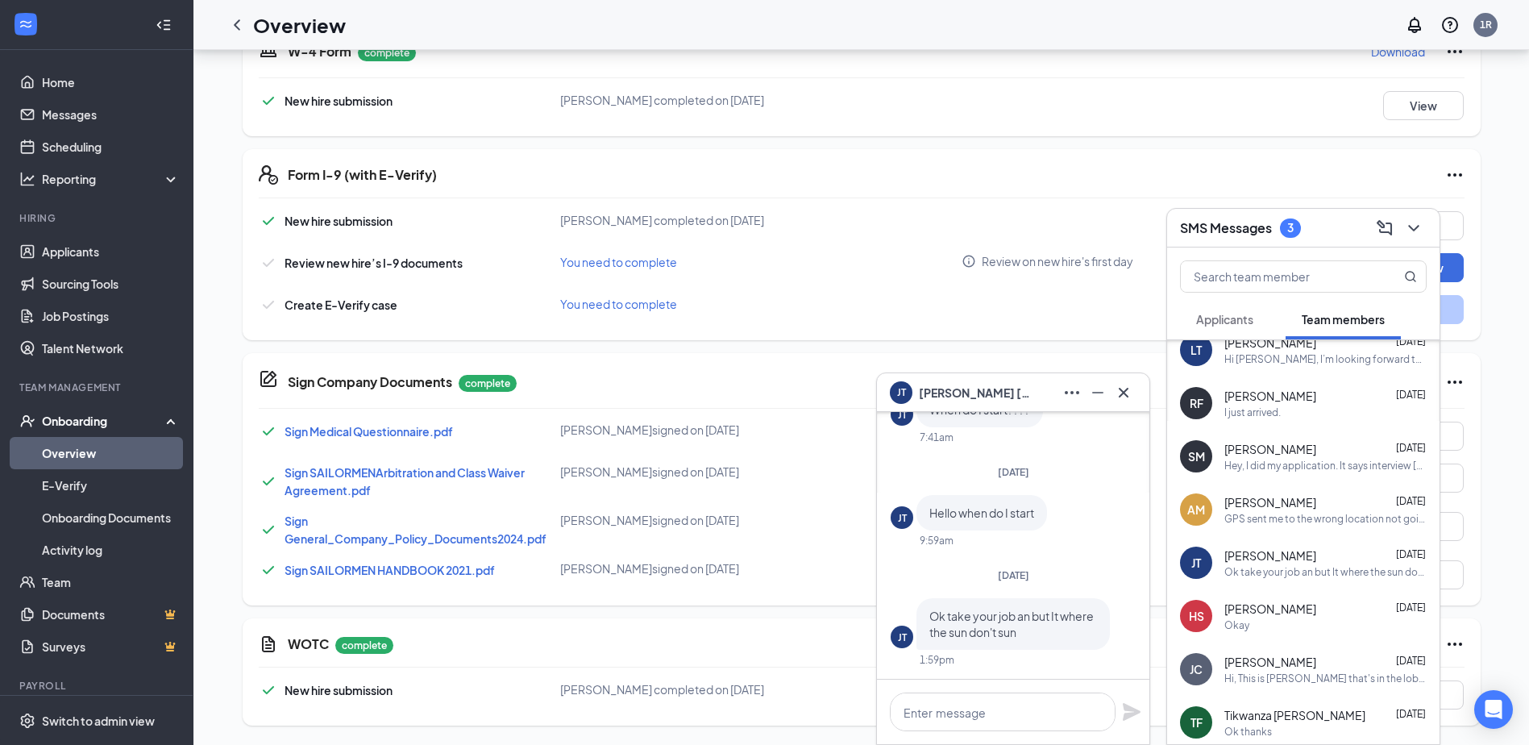
scroll to position [0, 0]
click at [1120, 401] on icon "Cross" at bounding box center [1123, 392] width 19 height 19
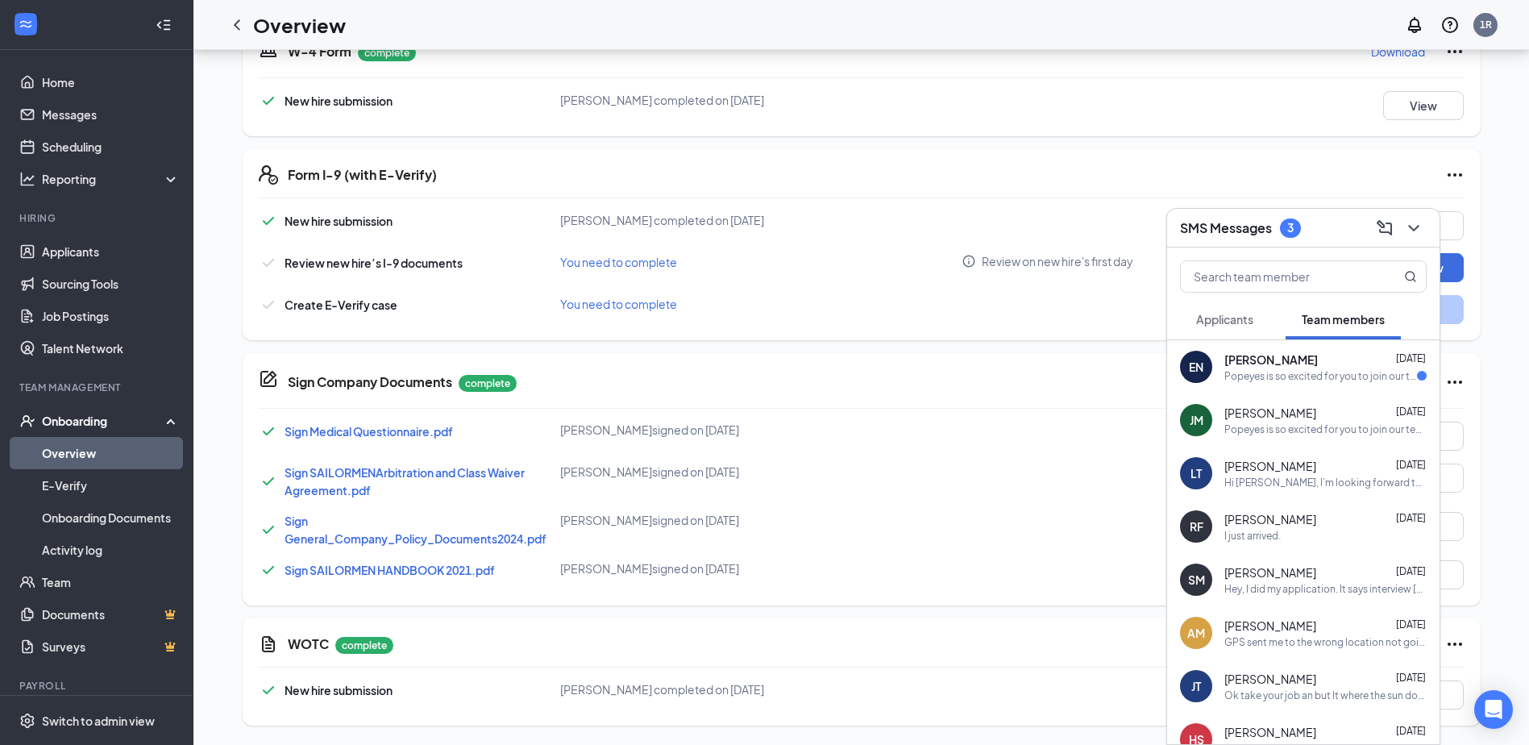
click at [1280, 542] on div "RF [PERSON_NAME] [DATE] I just arrived." at bounding box center [1303, 526] width 272 height 53
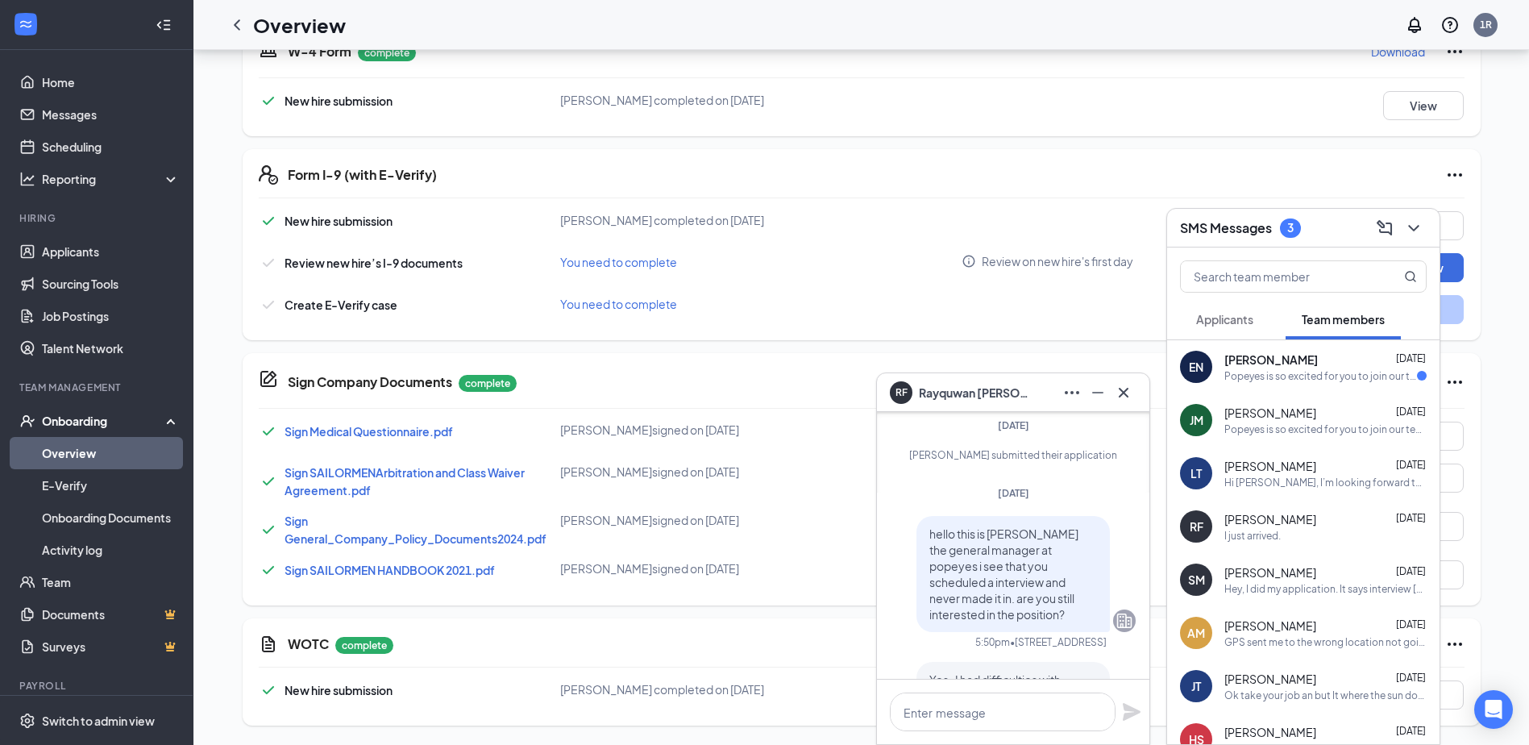
scroll to position [-564, 0]
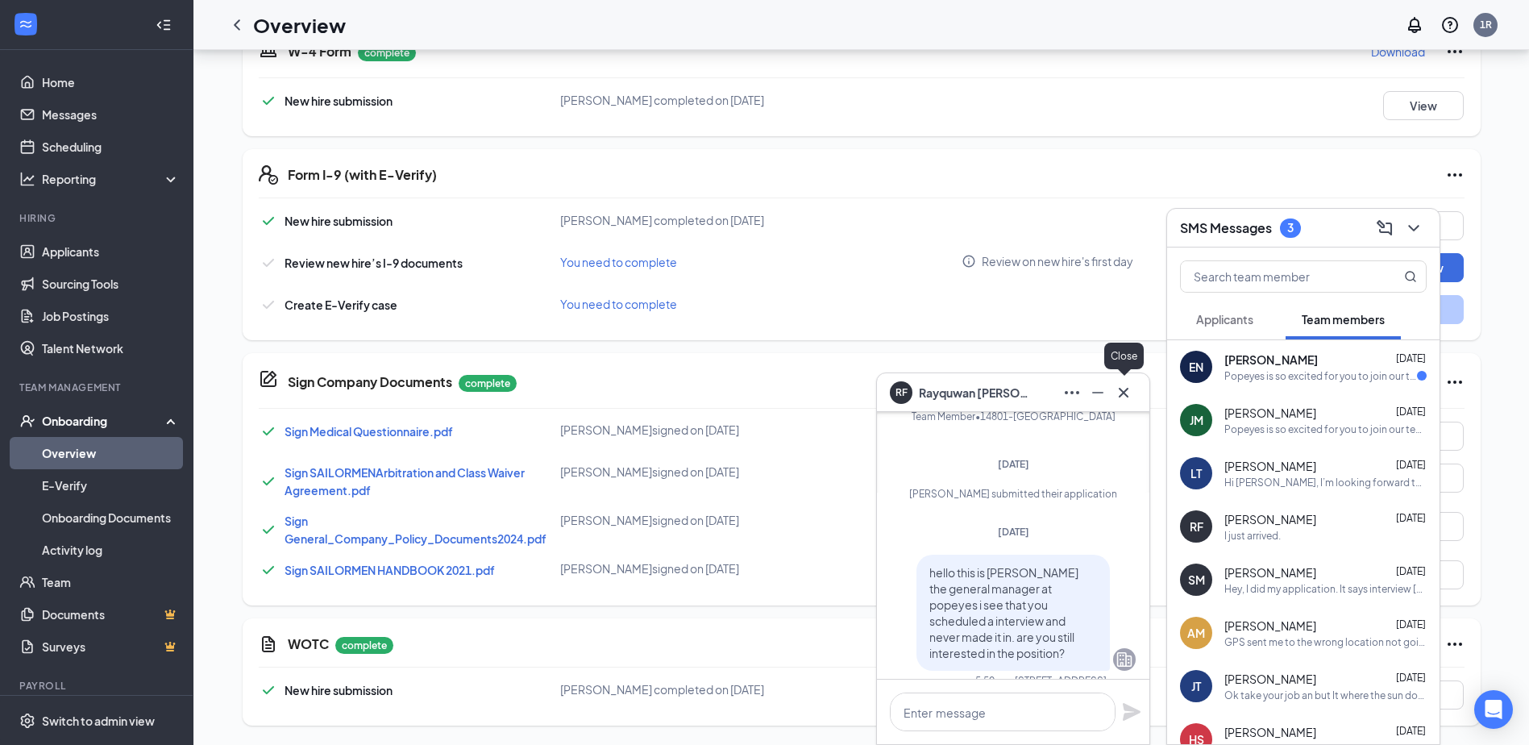
click at [1122, 393] on icon "Cross" at bounding box center [1123, 392] width 19 height 19
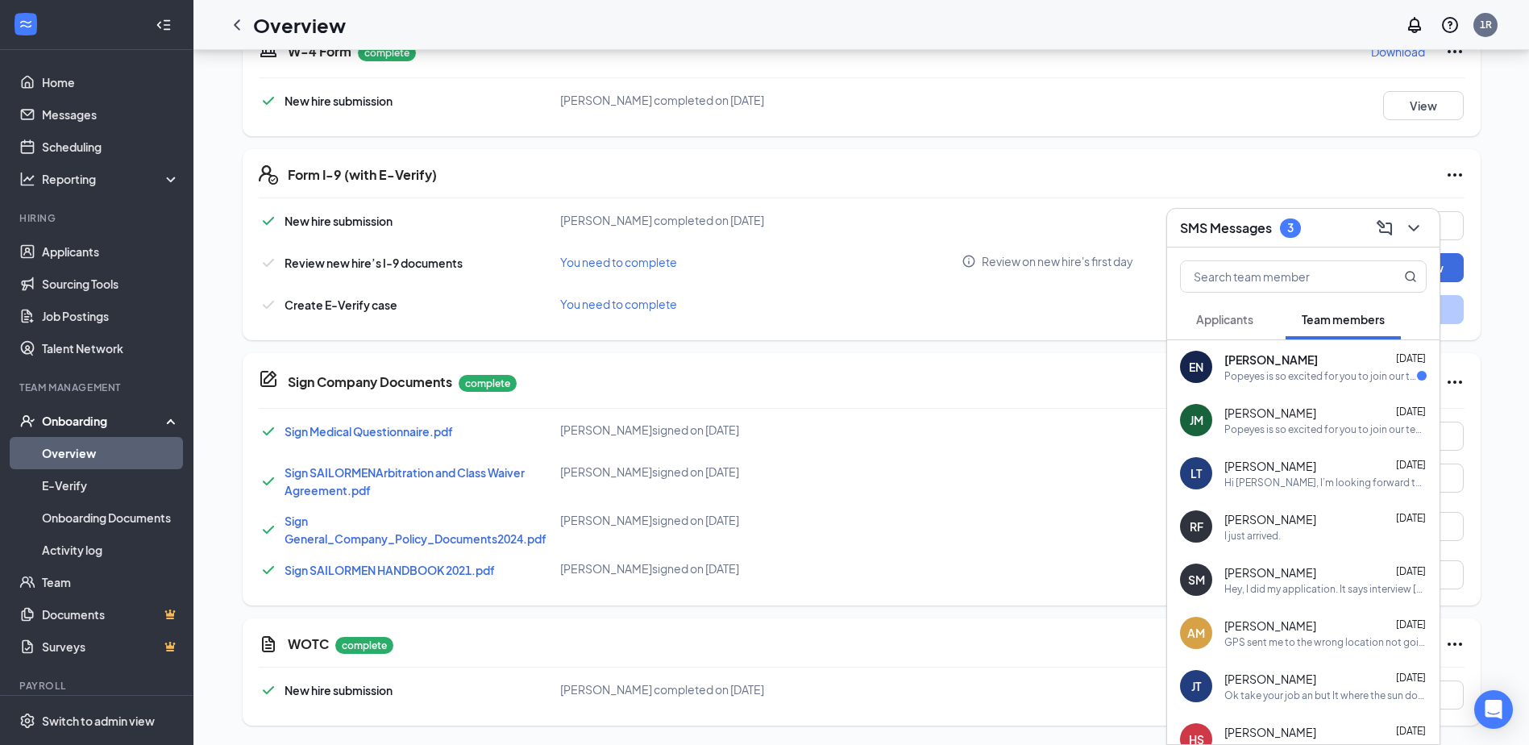
click at [1270, 485] on div "Hi [PERSON_NAME], I’m looking forward to starting [DATE]. I just wanted to chec…" at bounding box center [1325, 483] width 202 height 14
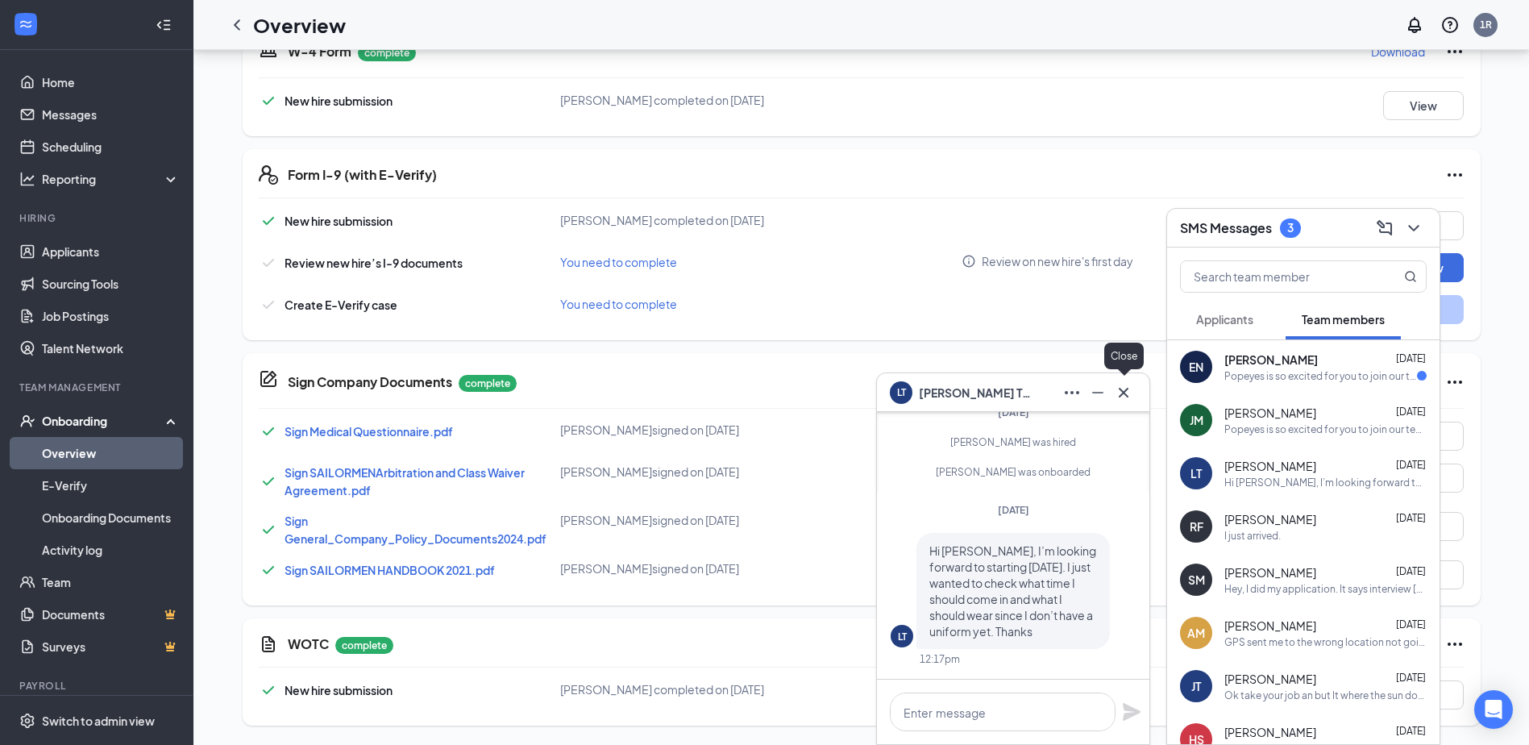
click at [1134, 397] on button at bounding box center [1124, 393] width 26 height 26
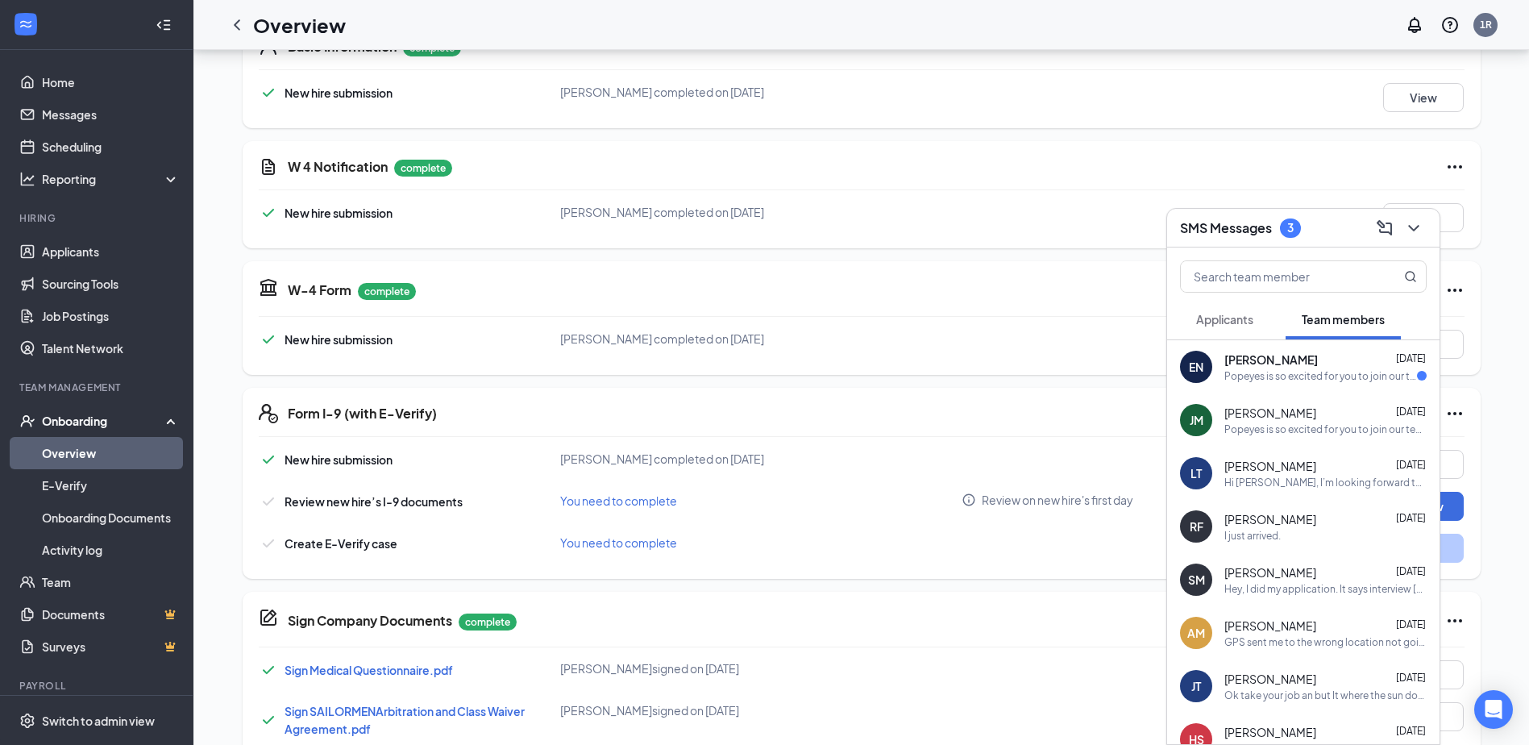
scroll to position [276, 0]
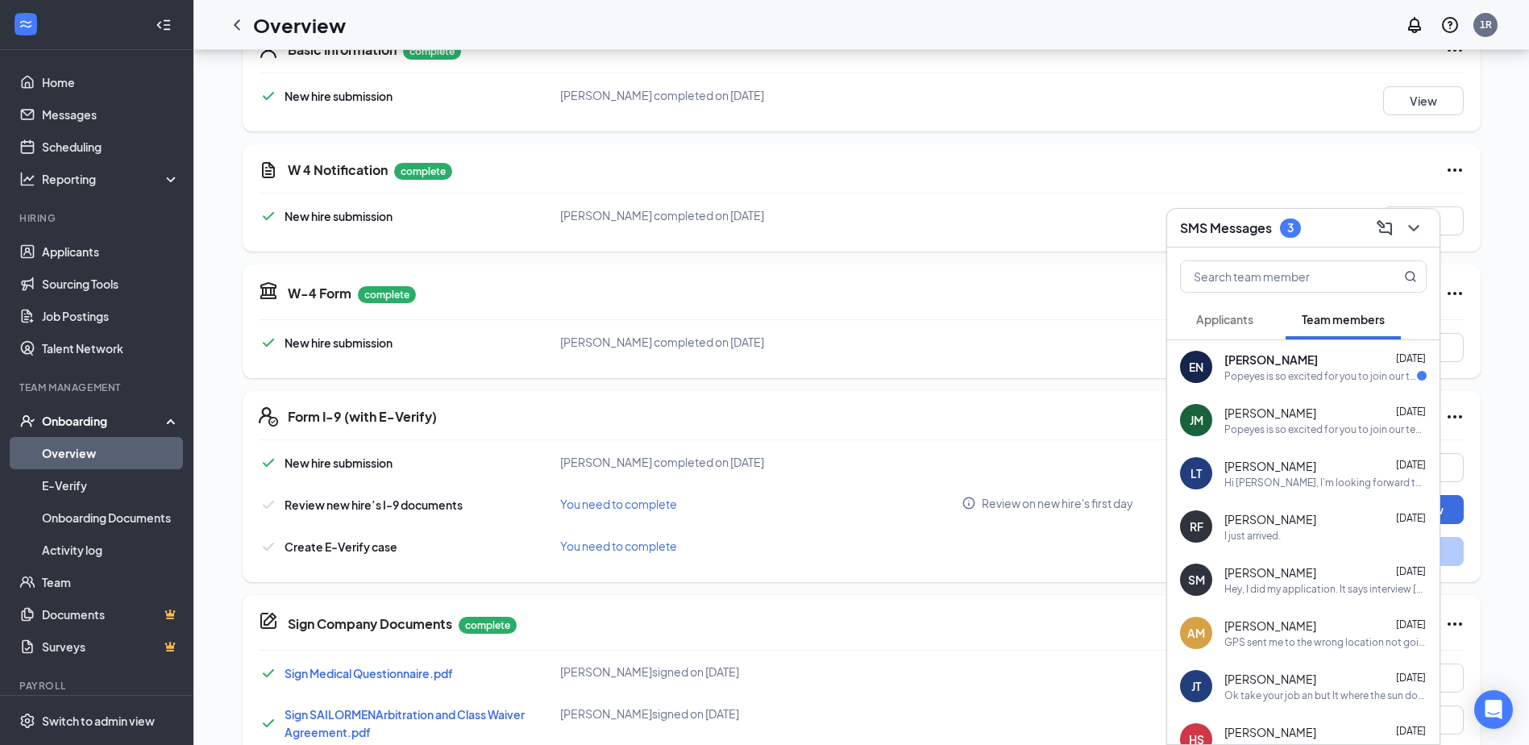
click at [1292, 377] on div "Popeyes is so excited for you to join our team! Do you know anyone else who mig…" at bounding box center [1320, 376] width 193 height 14
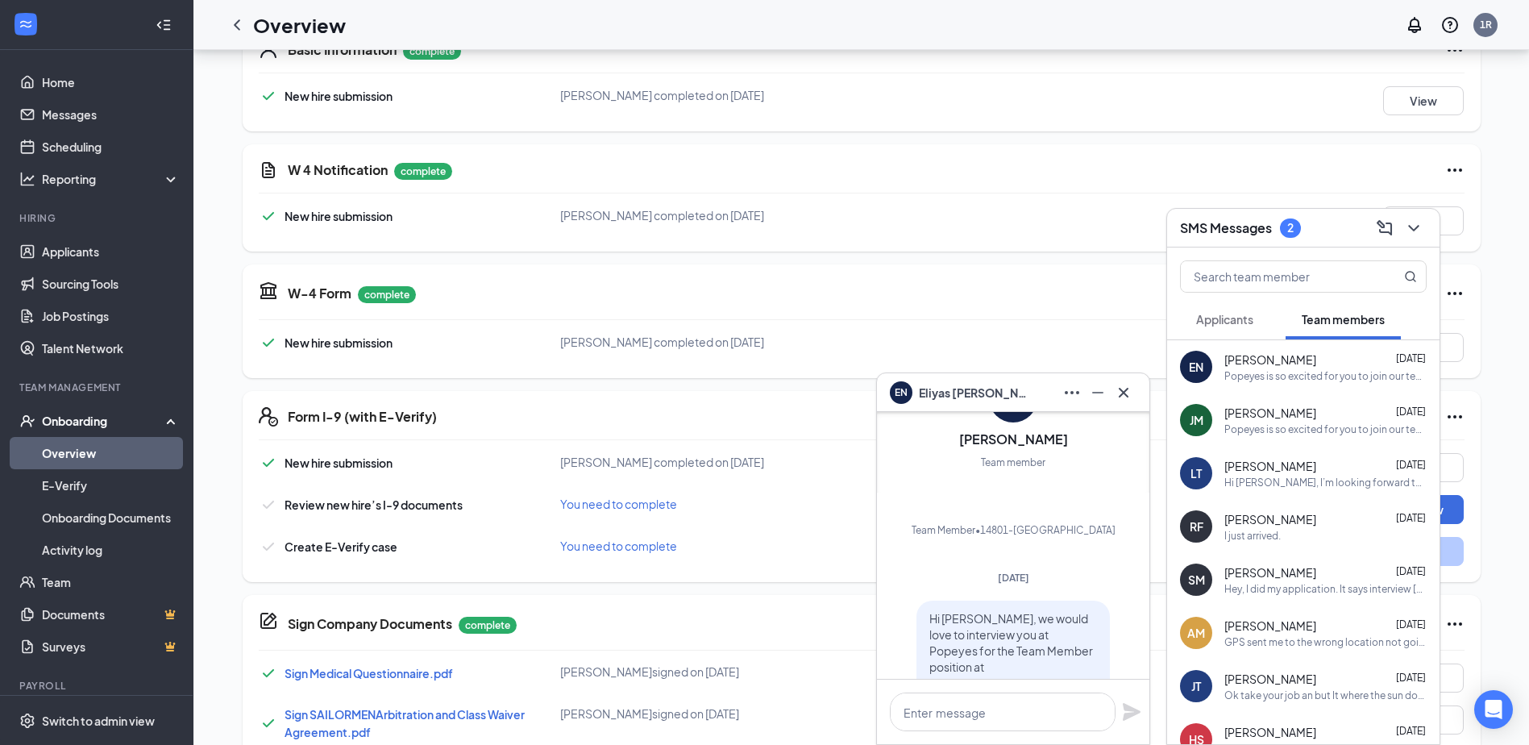
scroll to position [-645, 0]
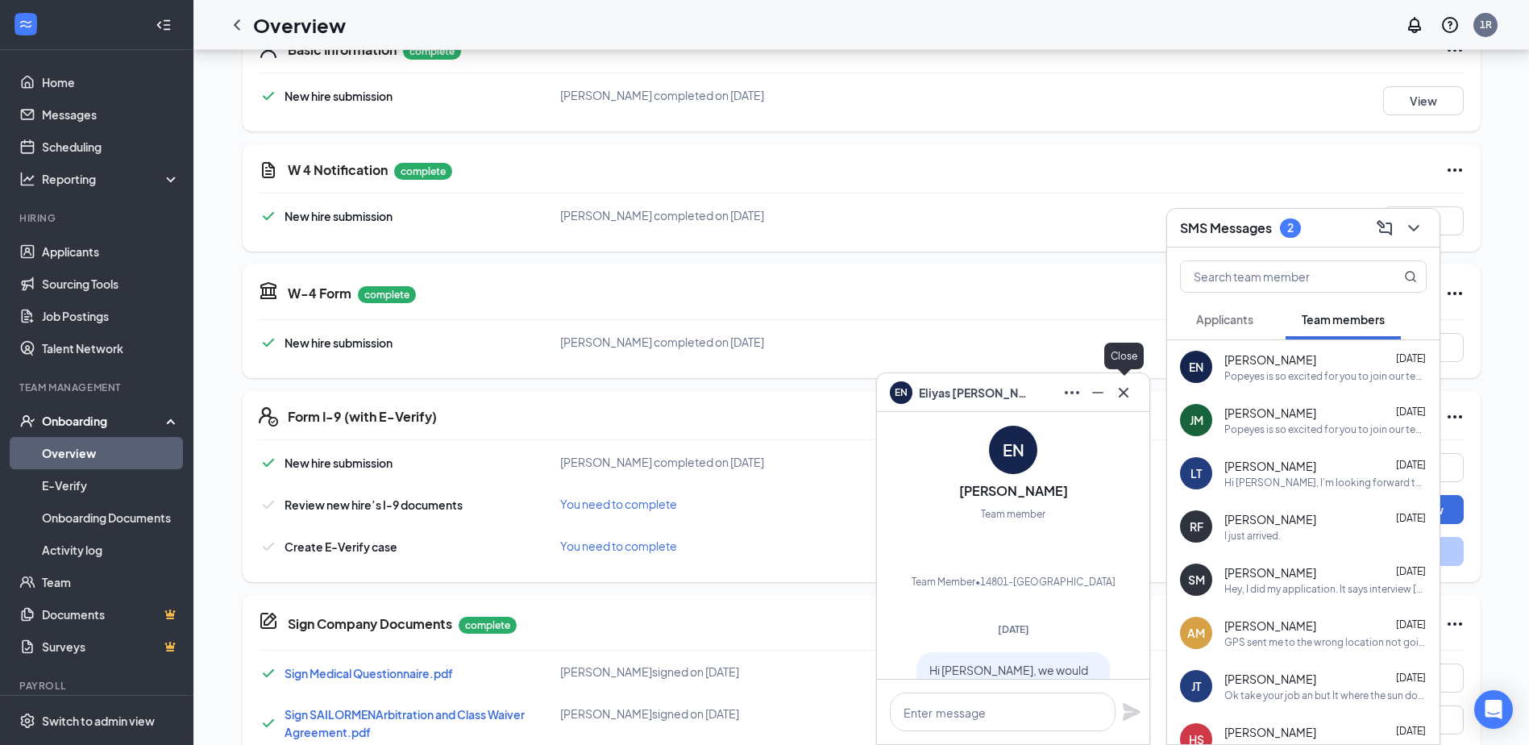
click at [1134, 399] on button at bounding box center [1124, 393] width 26 height 26
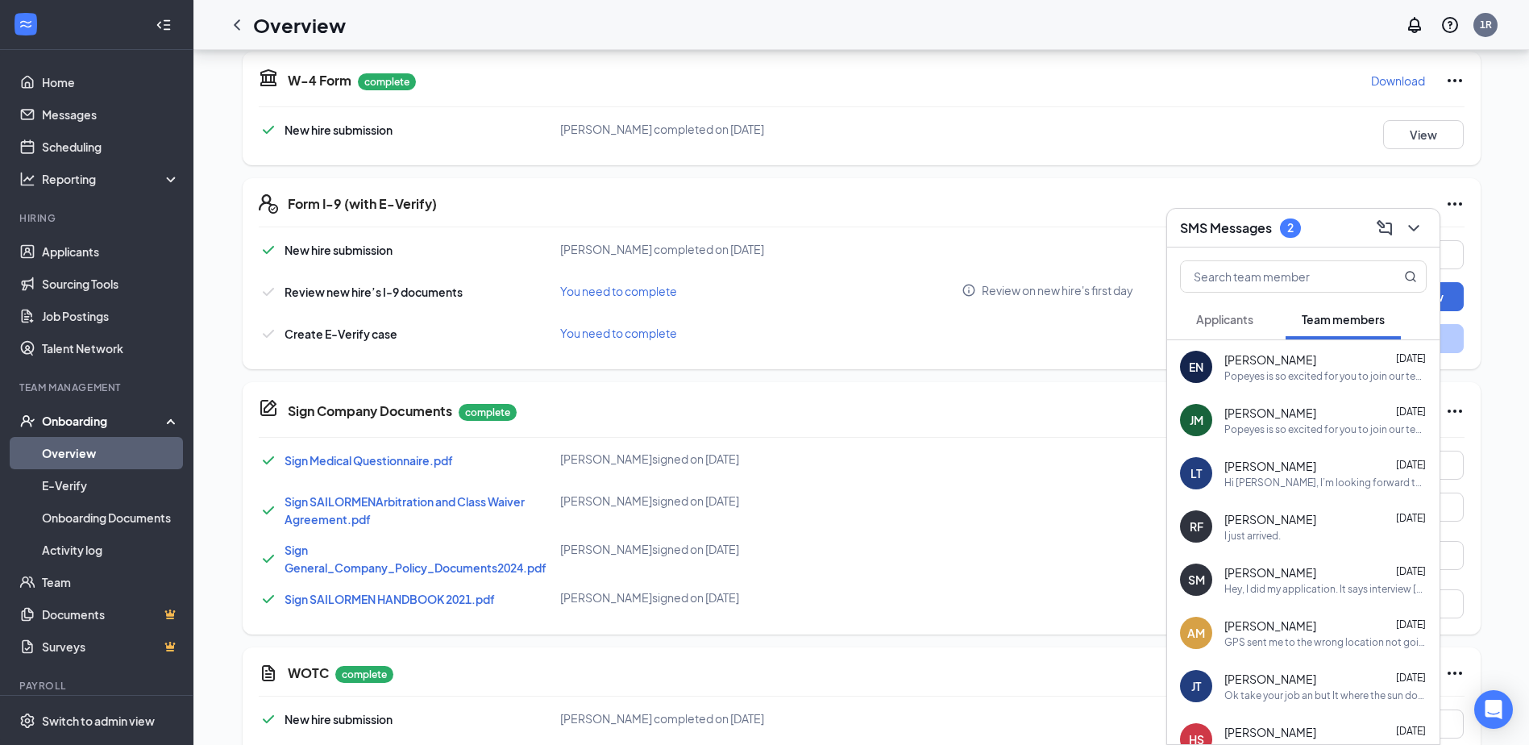
scroll to position [518, 0]
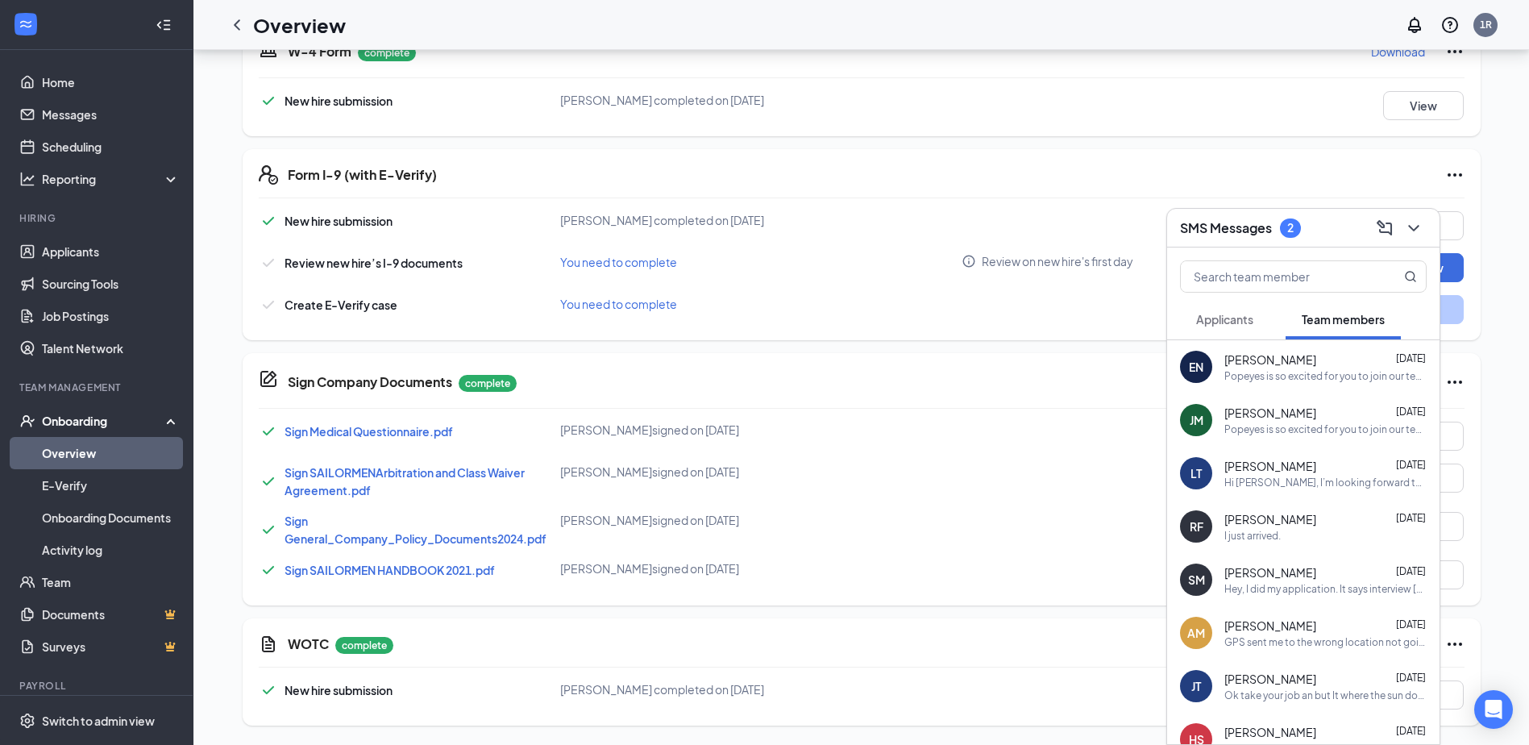
click at [1415, 242] on div "SMS Messages 2" at bounding box center [1303, 228] width 272 height 39
